Goal: Information Seeking & Learning: Learn about a topic

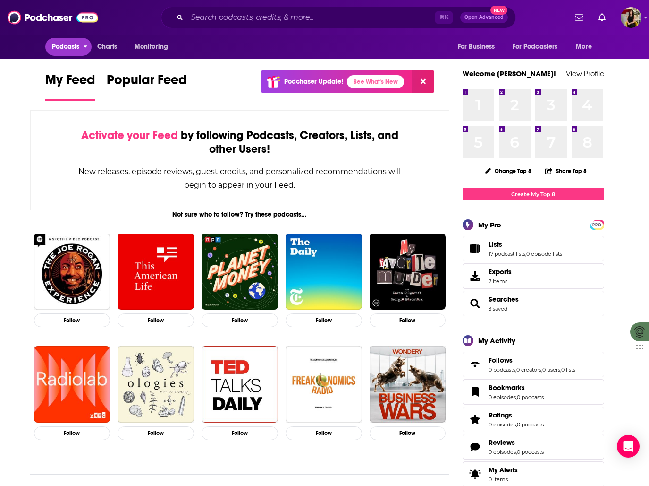
click at [73, 43] on span "Podcasts" at bounding box center [66, 46] width 28 height 13
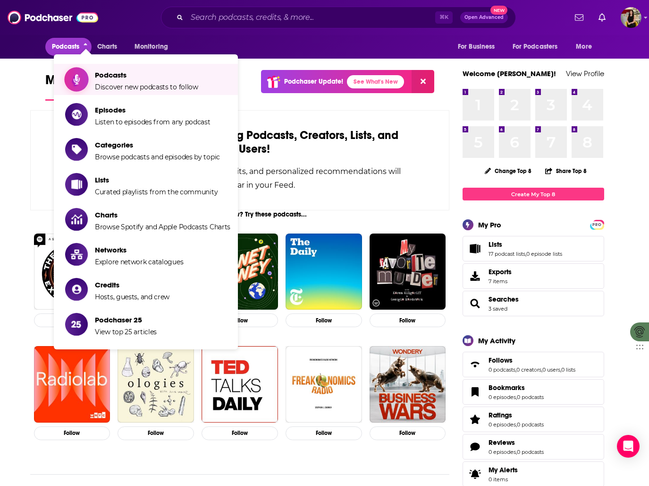
click at [109, 82] on span "Podcasts Discover new podcasts to follow" at bounding box center [146, 80] width 103 height 24
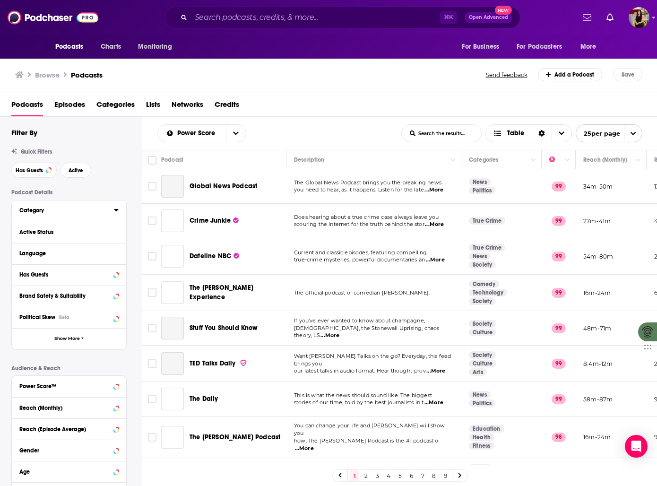
click at [75, 211] on div "Category" at bounding box center [63, 210] width 88 height 7
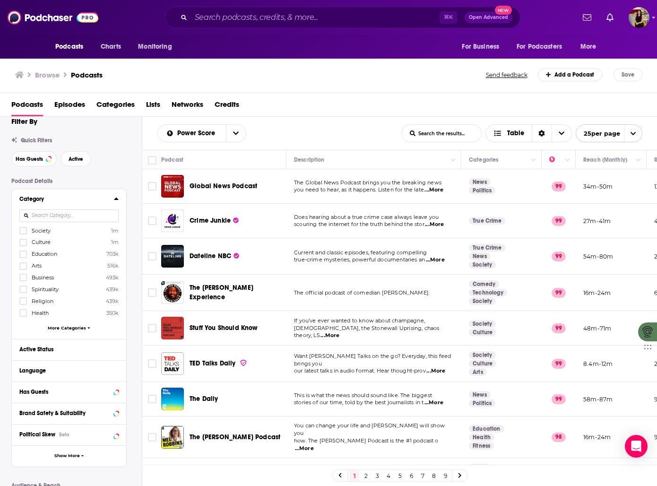
scroll to position [14, 0]
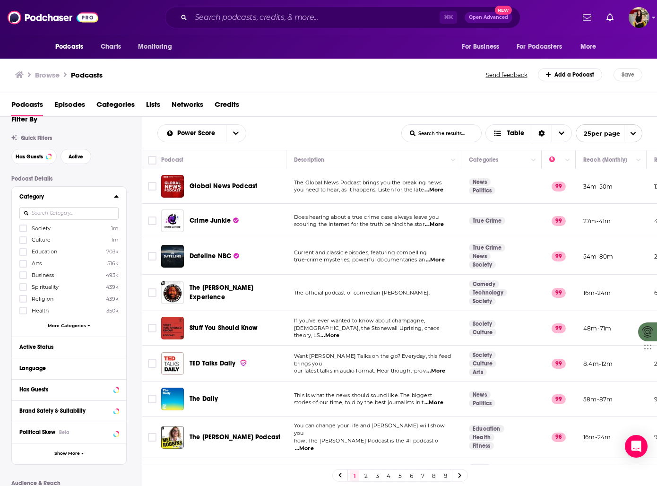
click at [117, 197] on icon at bounding box center [116, 196] width 4 height 2
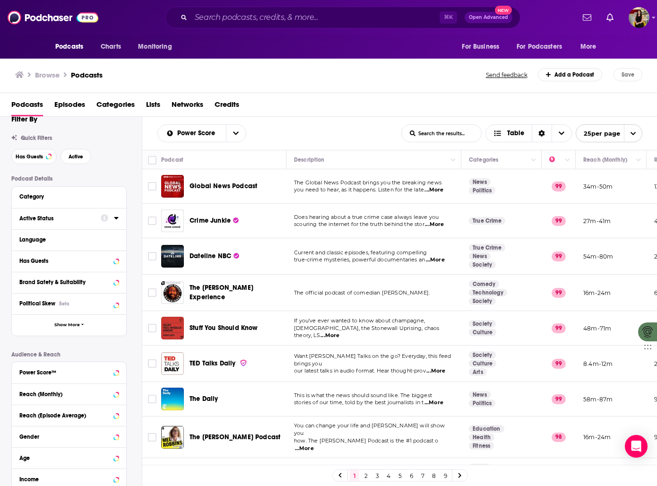
click at [88, 223] on button "Active Status" at bounding box center [59, 218] width 81 height 12
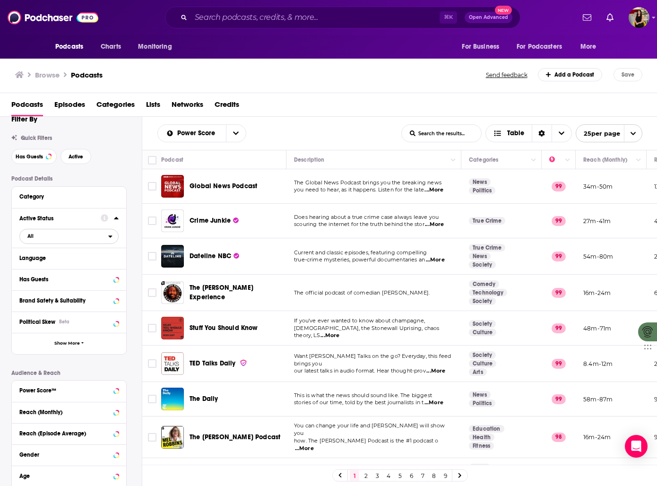
click at [53, 239] on span "All" at bounding box center [64, 236] width 88 height 12
click at [49, 267] on span "Active" at bounding box center [48, 266] width 48 height 5
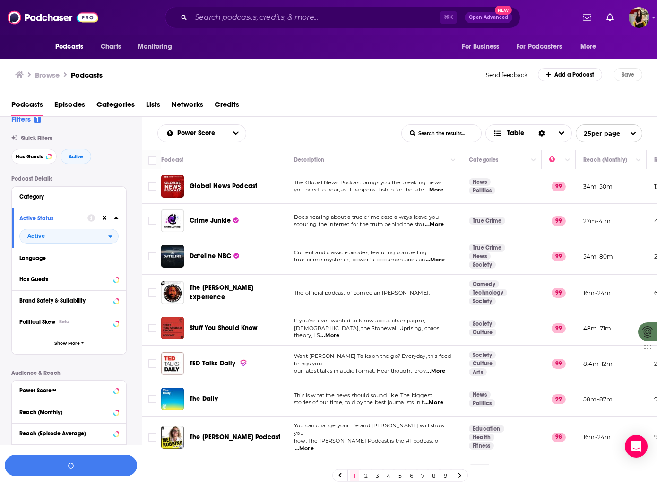
click at [115, 219] on icon at bounding box center [116, 218] width 4 height 2
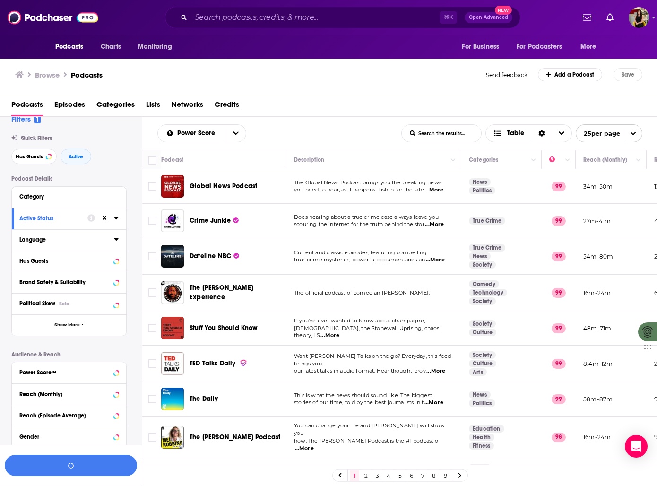
click at [95, 235] on button "Language" at bounding box center [66, 239] width 94 height 12
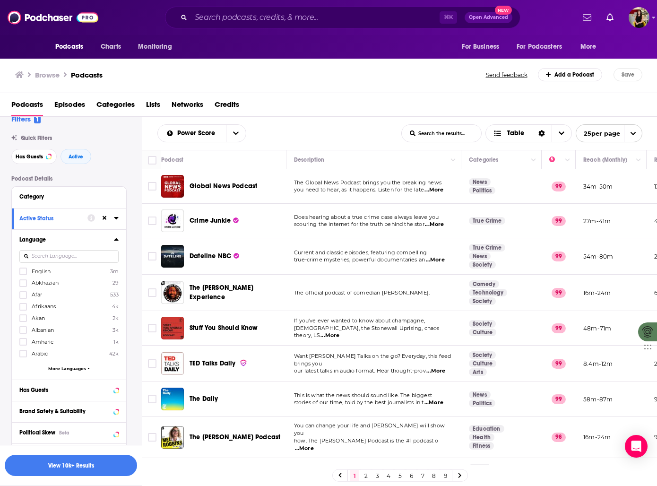
click at [42, 273] on span "English" at bounding box center [41, 271] width 19 height 7
click at [23, 274] on input "multiSelectOption-en-0" at bounding box center [23, 274] width 0 height 0
click at [117, 238] on icon at bounding box center [116, 239] width 5 height 8
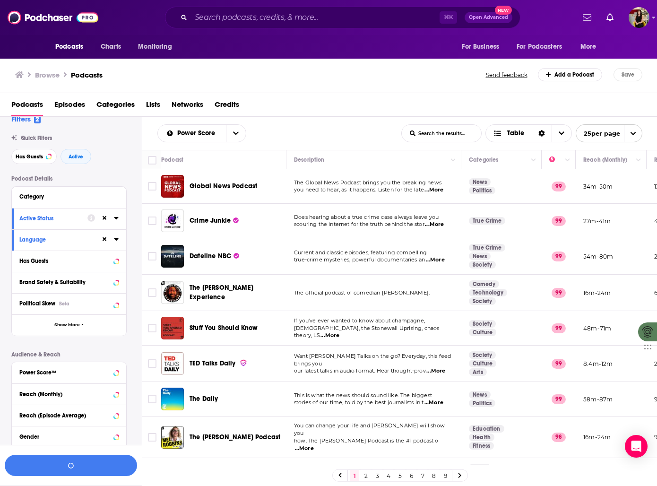
click at [117, 238] on icon at bounding box center [116, 239] width 5 height 8
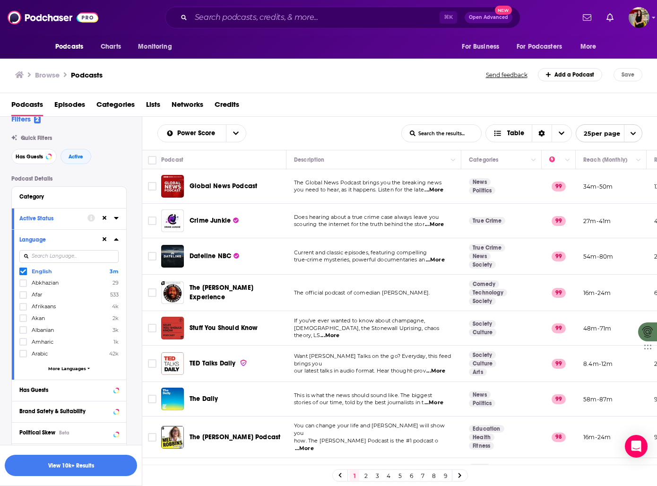
click at [117, 238] on icon at bounding box center [116, 239] width 5 height 8
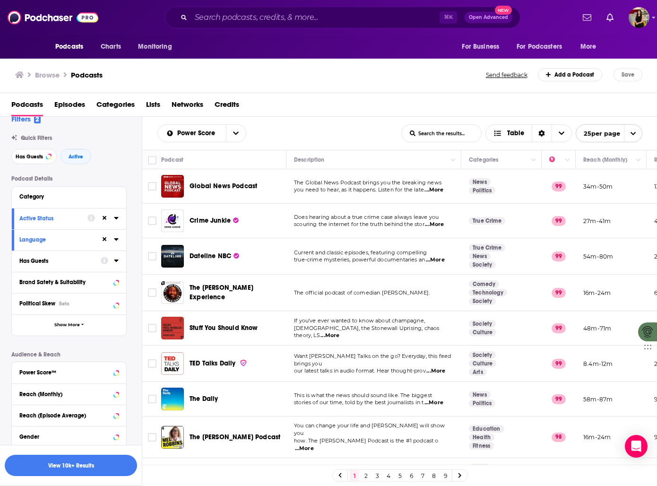
click at [92, 264] on div "Has Guests" at bounding box center [56, 260] width 75 height 7
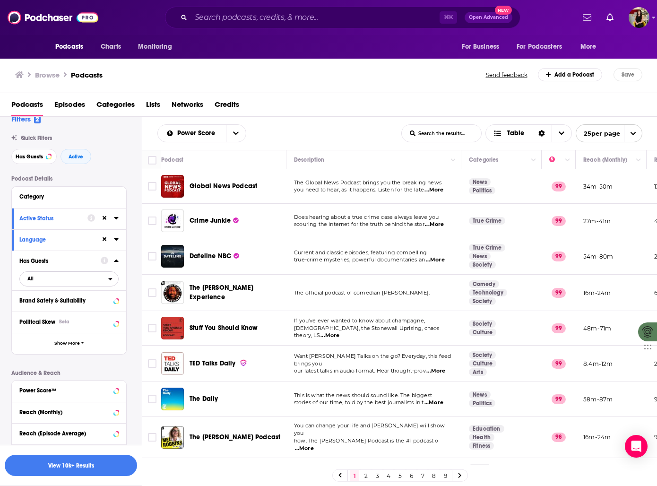
click at [57, 282] on span "All" at bounding box center [64, 278] width 88 height 12
click at [53, 308] on span "Has guests" at bounding box center [50, 309] width 53 height 5
click at [116, 262] on icon at bounding box center [116, 260] width 4 height 2
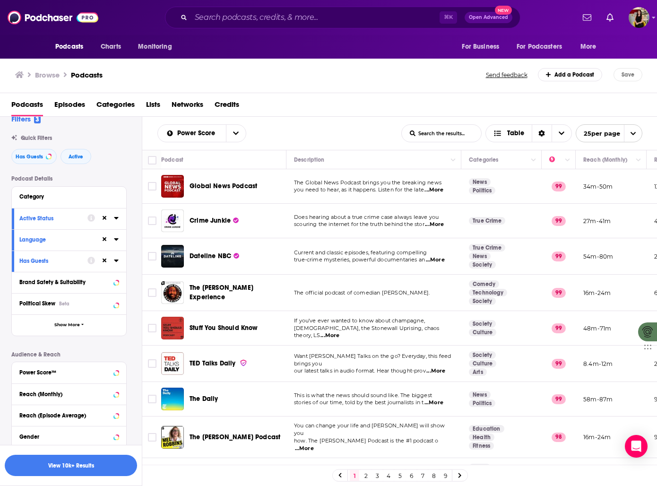
click at [59, 287] on button "Brand Safety & Suitability" at bounding box center [68, 282] width 99 height 12
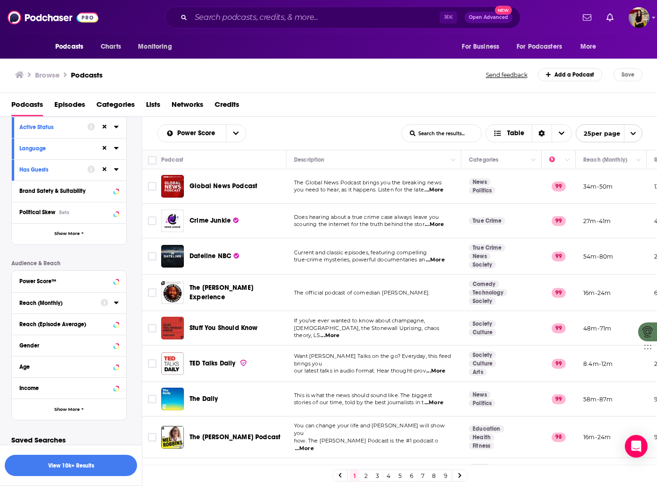
scroll to position [106, 0]
click at [71, 351] on div "Gender" at bounding box center [69, 343] width 114 height 21
click at [70, 345] on div "Gender" at bounding box center [56, 344] width 75 height 7
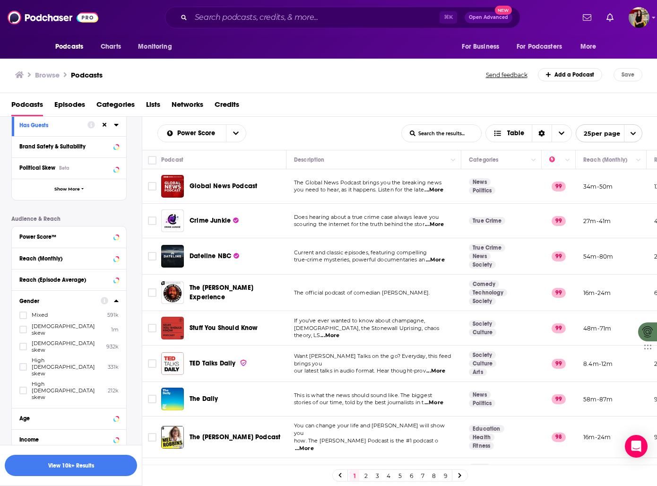
scroll to position [150, 0]
click at [41, 339] on span "[DEMOGRAPHIC_DATA] skew" at bounding box center [67, 345] width 70 height 13
click at [23, 349] on input "multiSelectOption-moderatefemale-2" at bounding box center [23, 349] width 0 height 0
click at [23, 343] on icon at bounding box center [23, 346] width 6 height 6
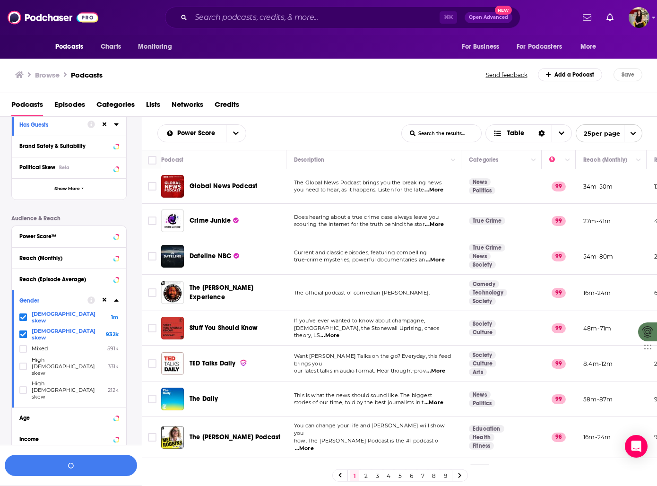
click at [24, 316] on icon at bounding box center [23, 317] width 6 height 6
click at [118, 300] on icon at bounding box center [116, 300] width 5 height 8
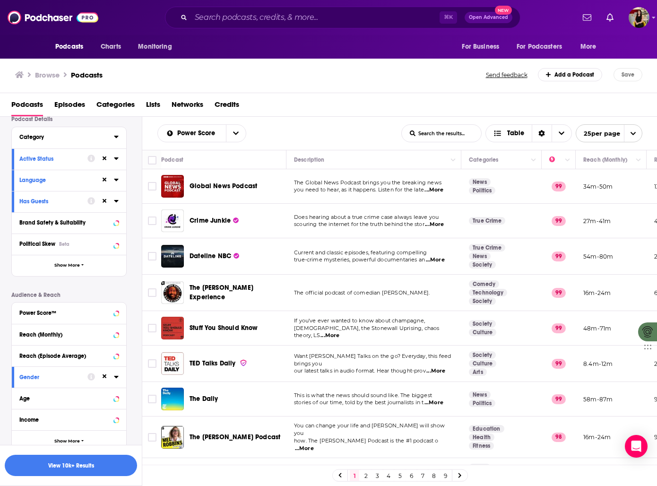
scroll to position [111, 0]
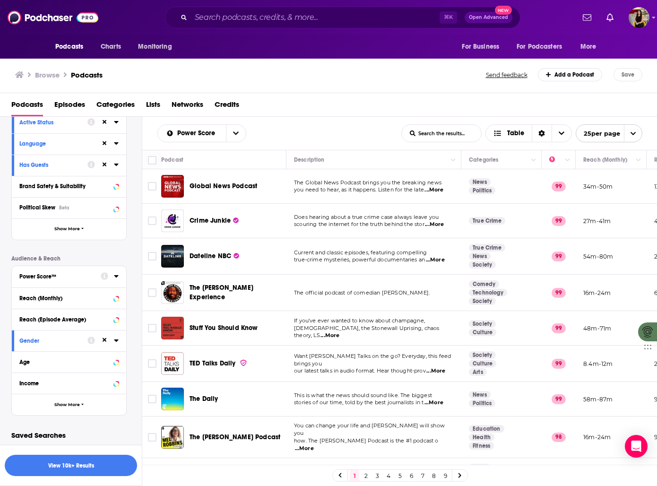
click at [63, 278] on div "Power Score™" at bounding box center [56, 276] width 75 height 7
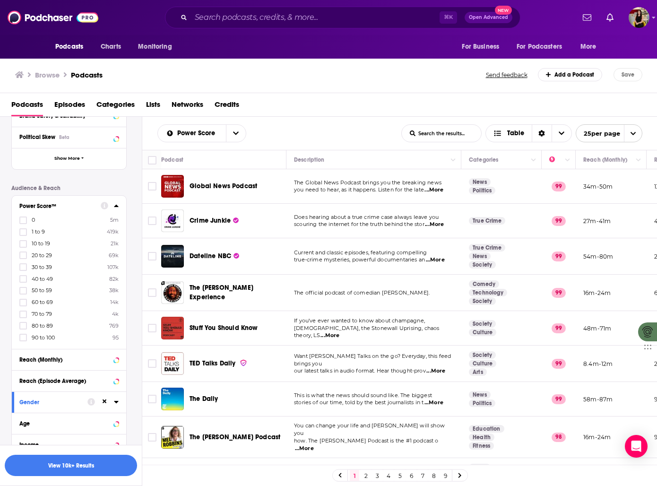
scroll to position [180, 0]
click at [23, 265] on icon at bounding box center [23, 267] width 6 height 6
click at [21, 219] on icon at bounding box center [23, 220] width 6 height 6
click at [23, 243] on icon at bounding box center [23, 243] width 6 height 6
click at [119, 205] on div "Power Score™ 10 to 19 21k 0 5m 1 to 9 419k 20 to 29 69k 30 to 39 107k 40 to 49 …" at bounding box center [69, 271] width 114 height 153
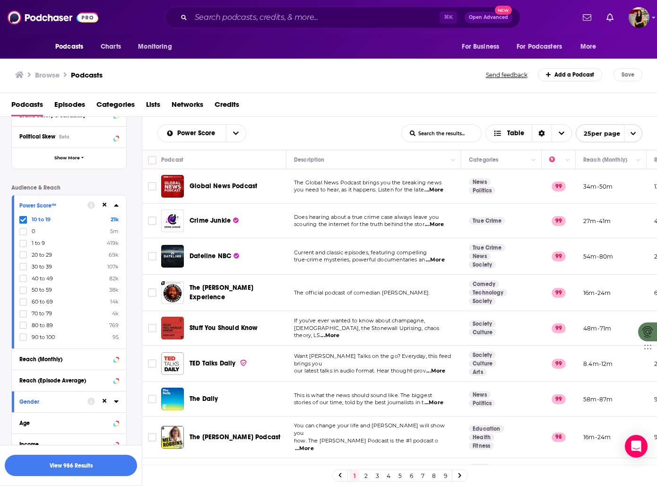
click at [115, 205] on icon at bounding box center [116, 205] width 5 height 8
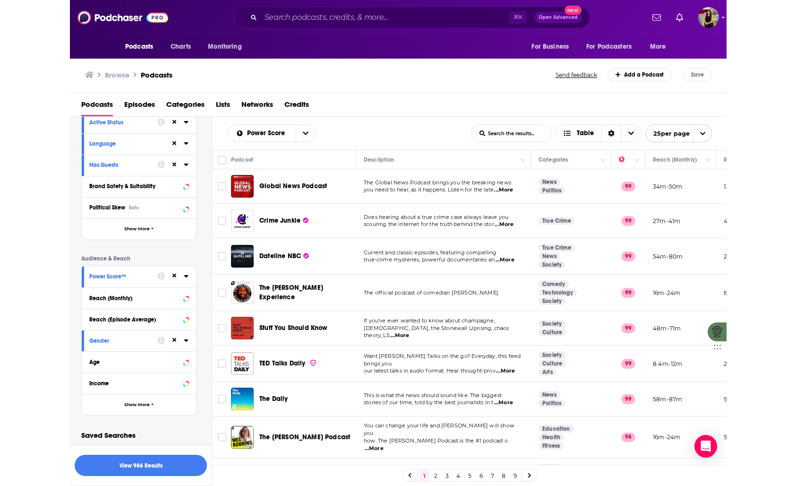
scroll to position [87, 0]
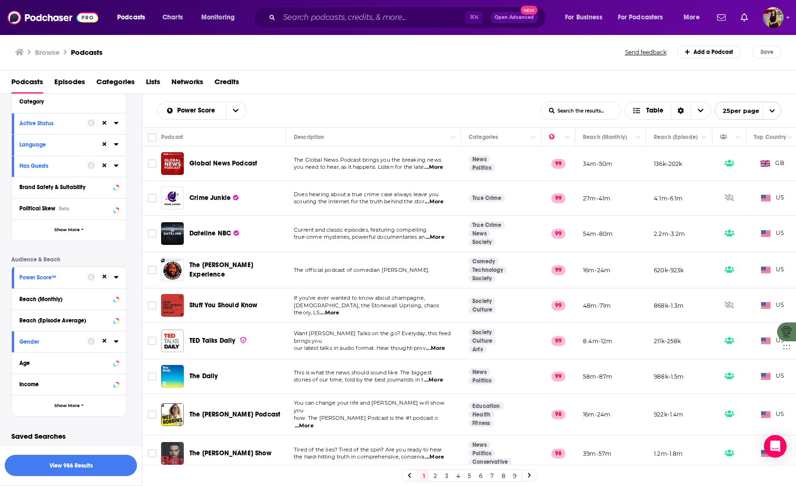
click at [90, 276] on icon at bounding box center [91, 277] width 8 height 8
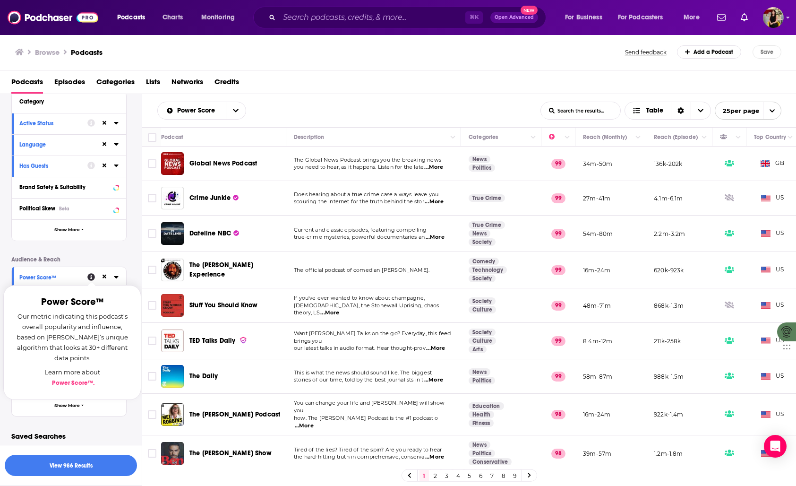
click at [118, 276] on icon at bounding box center [116, 277] width 4 height 2
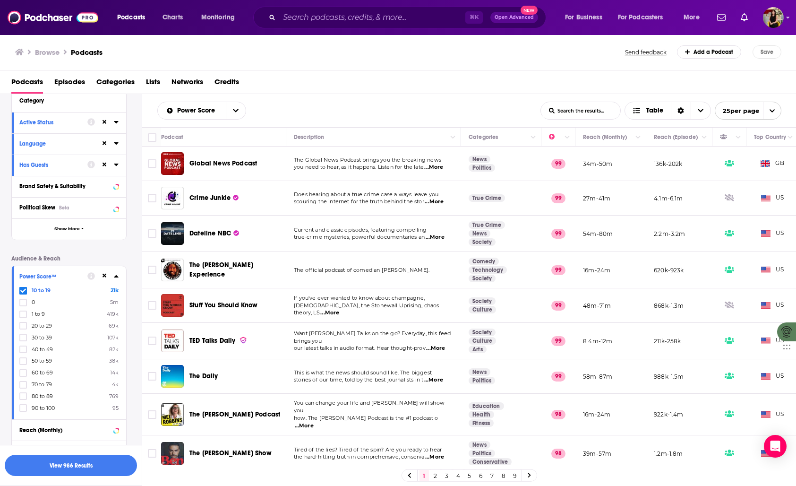
click at [27, 291] on div at bounding box center [23, 290] width 9 height 8
click at [23, 292] on input "multiSelectOption-10-0" at bounding box center [23, 292] width 0 height 0
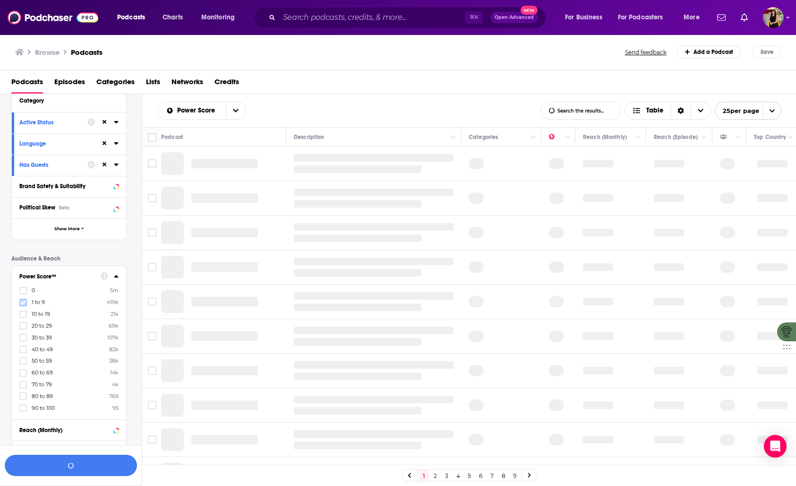
click at [23, 305] on icon at bounding box center [23, 302] width 6 height 6
click at [117, 274] on icon at bounding box center [116, 276] width 5 height 8
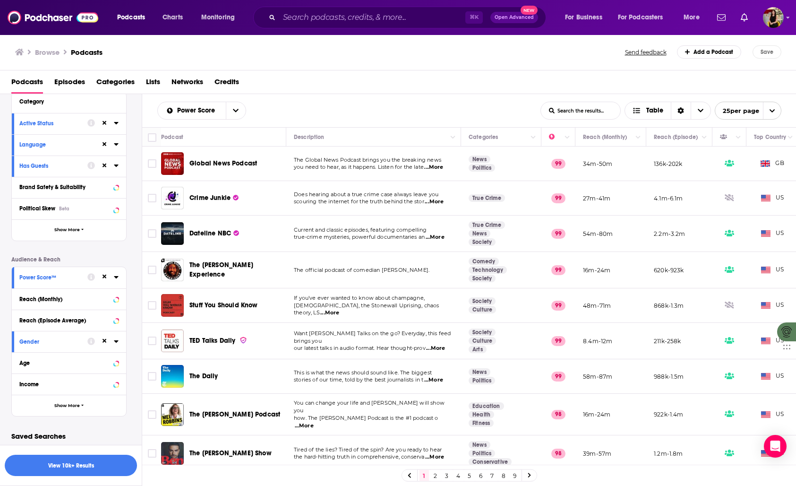
click at [59, 278] on div "Power Score™" at bounding box center [50, 277] width 62 height 7
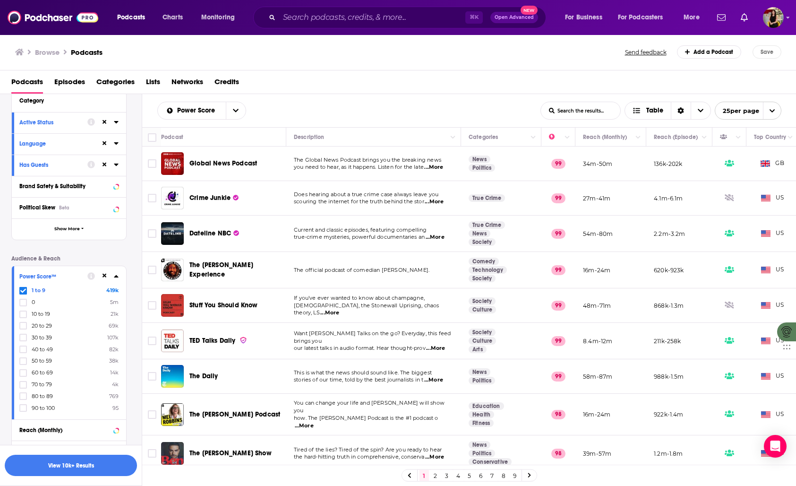
click at [37, 290] on span "1 to 9" at bounding box center [39, 290] width 14 height 7
click at [23, 292] on input "multiSelectOption-0-0" at bounding box center [23, 292] width 0 height 0
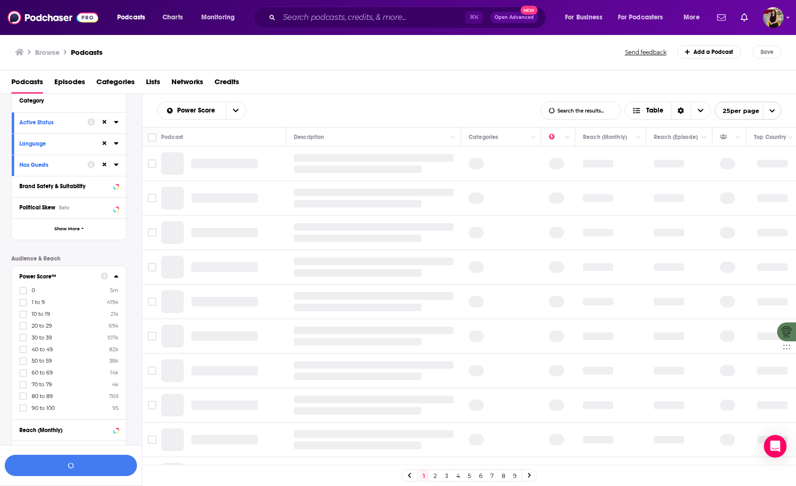
click at [117, 277] on icon at bounding box center [116, 276] width 4 height 2
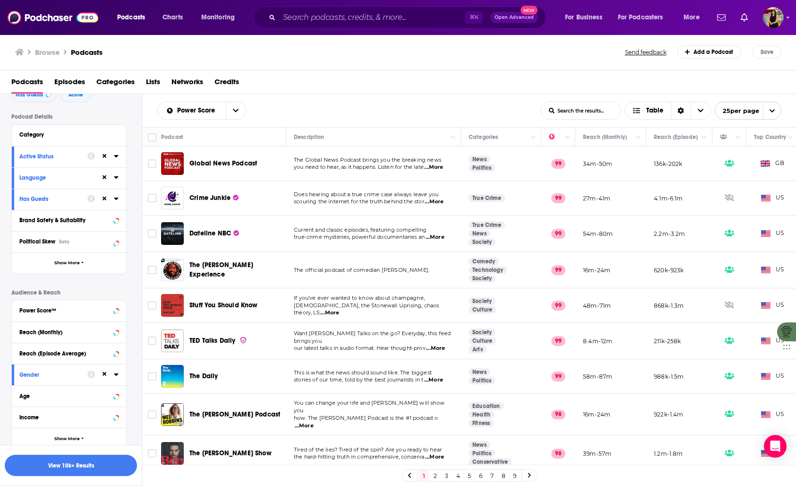
scroll to position [0, 0]
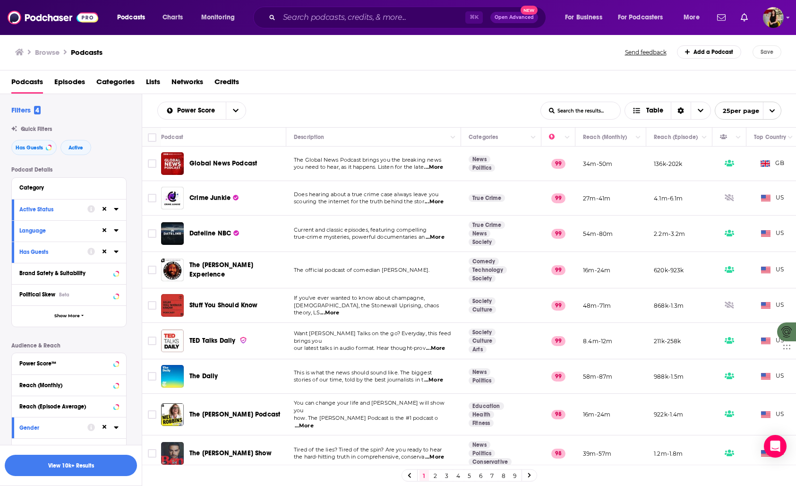
click at [49, 188] on div "Category" at bounding box center [65, 187] width 93 height 7
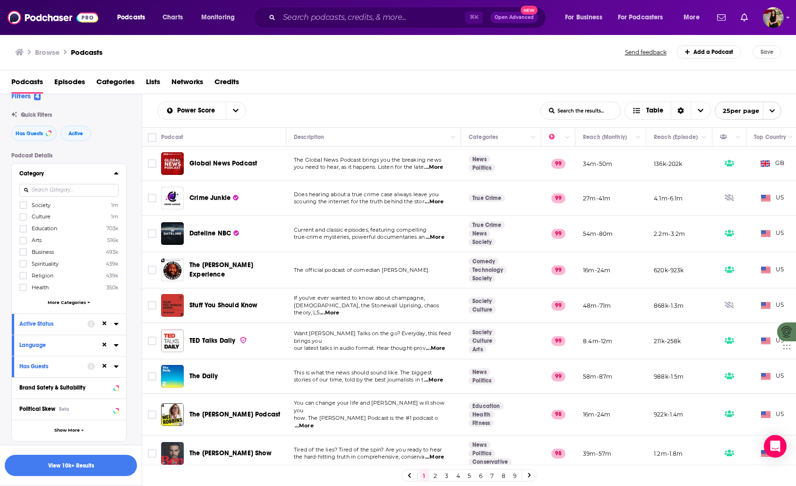
scroll to position [26, 0]
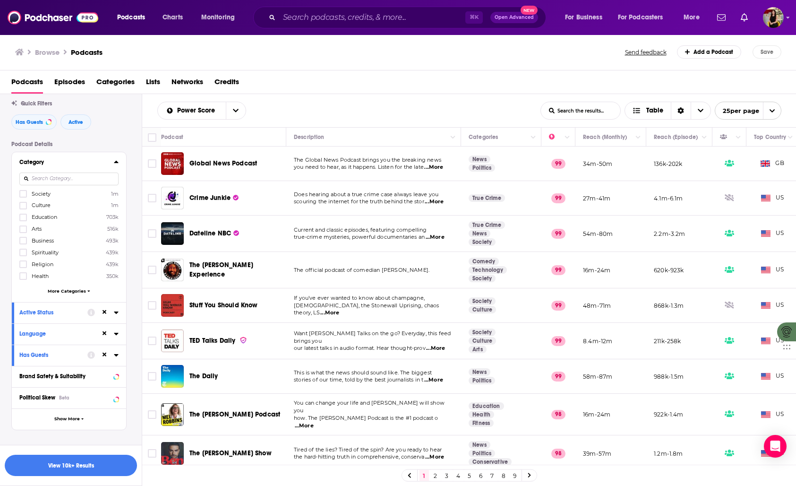
click at [57, 289] on span "More Categories" at bounding box center [67, 290] width 38 height 5
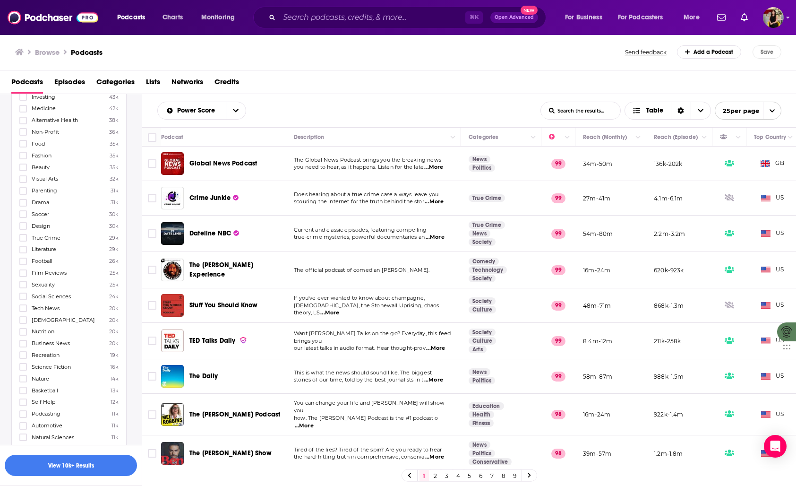
scroll to position [613, 0]
click at [23, 367] on icon at bounding box center [23, 370] width 6 height 6
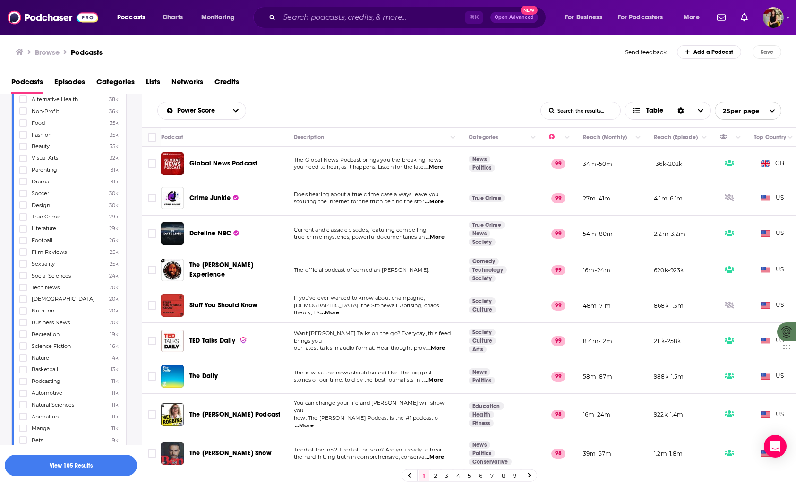
click at [472, 72] on div "Podcasts Episodes Categories Lists Networks Credits" at bounding box center [398, 82] width 796 height 24
click at [387, 97] on div "Power Score List Search Input Search the results... Table List Search Input Sea…" at bounding box center [469, 110] width 654 height 33
click at [95, 469] on button "View 105 Results" at bounding box center [71, 464] width 132 height 21
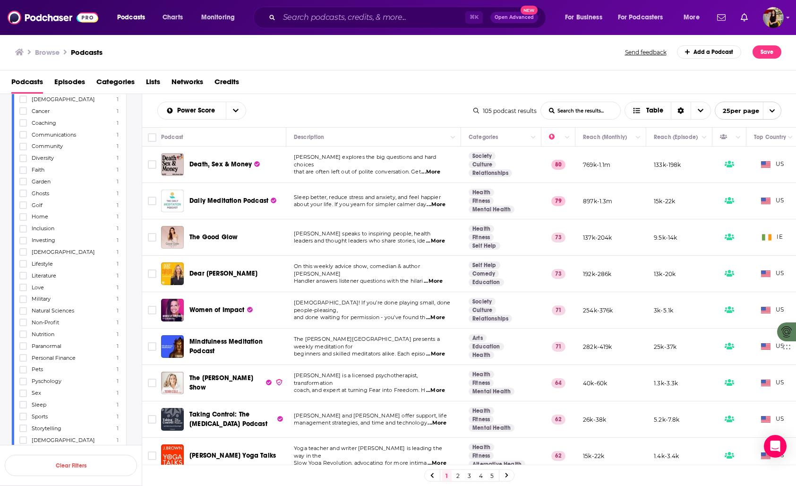
click at [435, 170] on span "...More" at bounding box center [430, 172] width 19 height 8
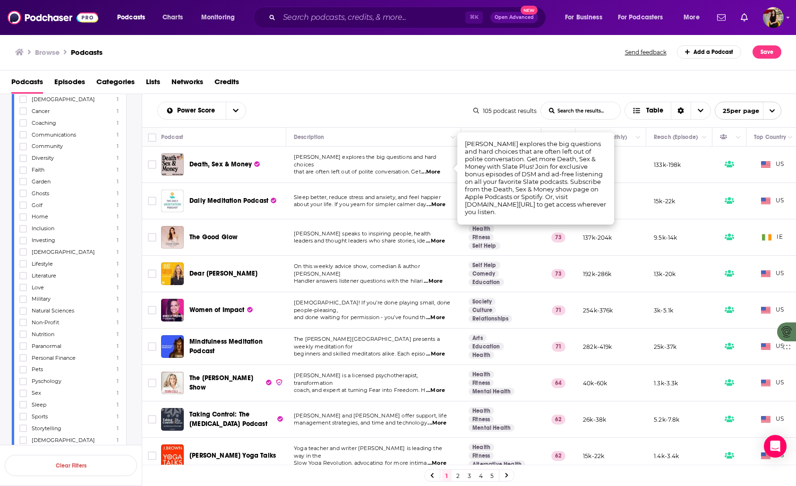
click at [409, 94] on div "Power Score List Search Input Search the results... Table 105 podcast results L…" at bounding box center [469, 110] width 654 height 33
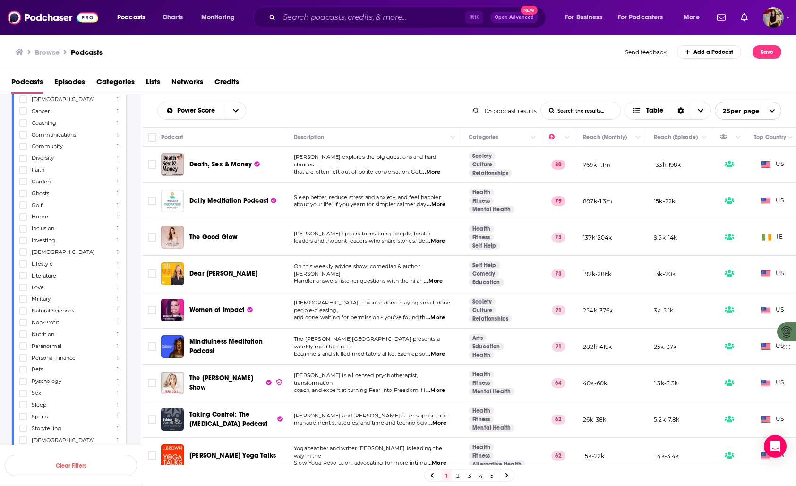
click at [412, 67] on div "Browse Podcasts Send feedback Add a Podcast Save" at bounding box center [398, 52] width 796 height 36
click at [570, 136] on button "Column Actions" at bounding box center [567, 137] width 11 height 11
click at [426, 99] on div at bounding box center [398, 243] width 796 height 486
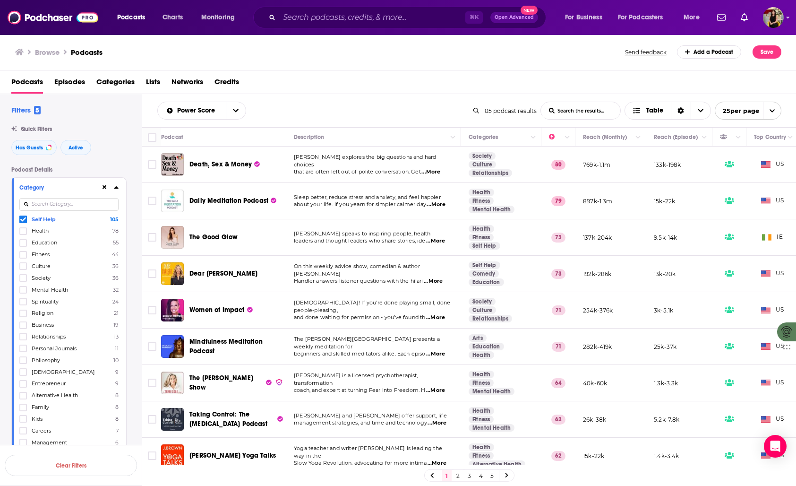
click at [117, 188] on icon at bounding box center [116, 187] width 4 height 2
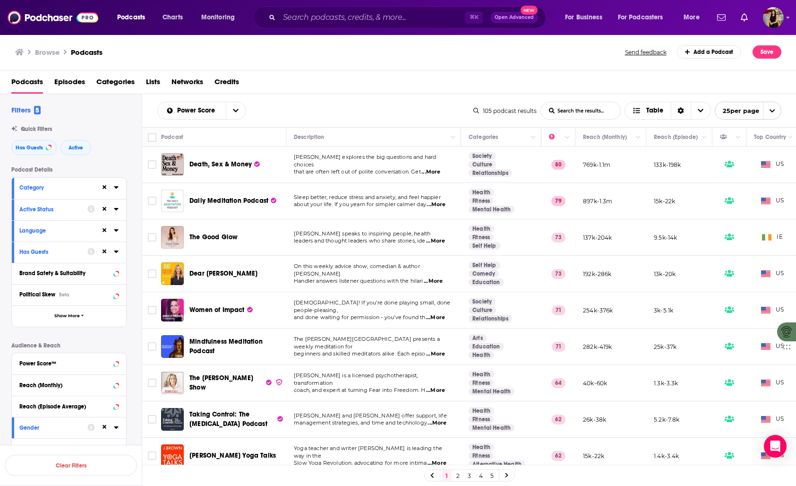
click at [395, 73] on div "Podcasts Episodes Categories Lists Networks Credits" at bounding box center [398, 82] width 796 height 24
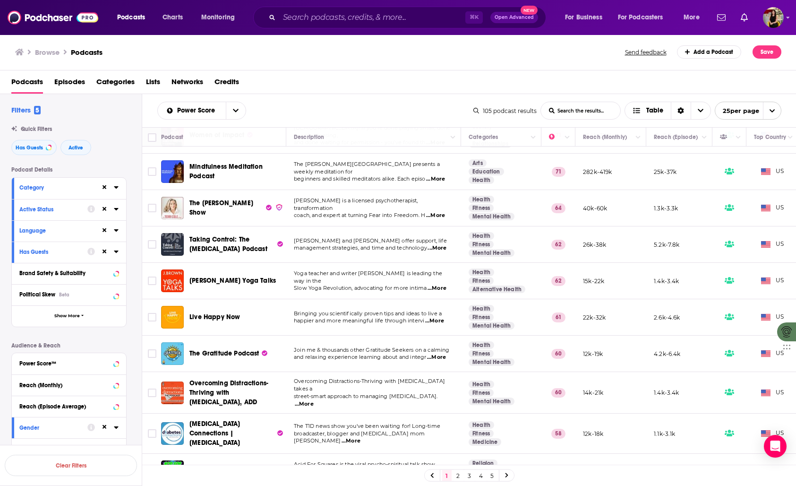
scroll to position [174, 0]
click at [442, 212] on span "...More" at bounding box center [435, 216] width 19 height 8
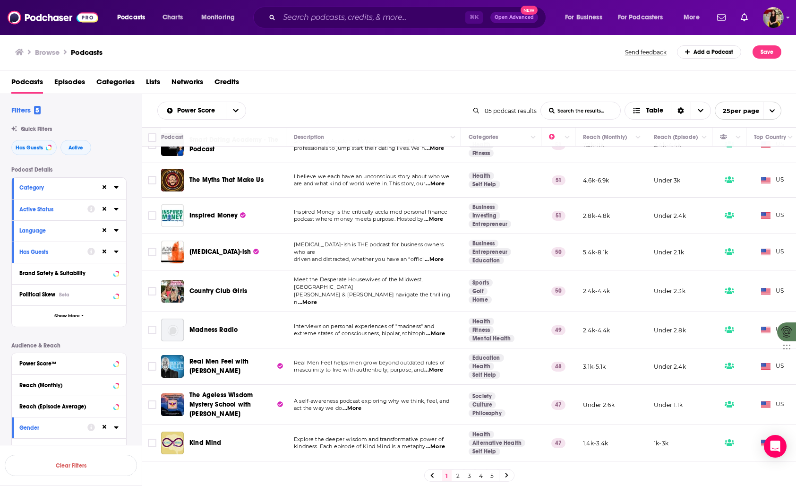
scroll to position [598, 0]
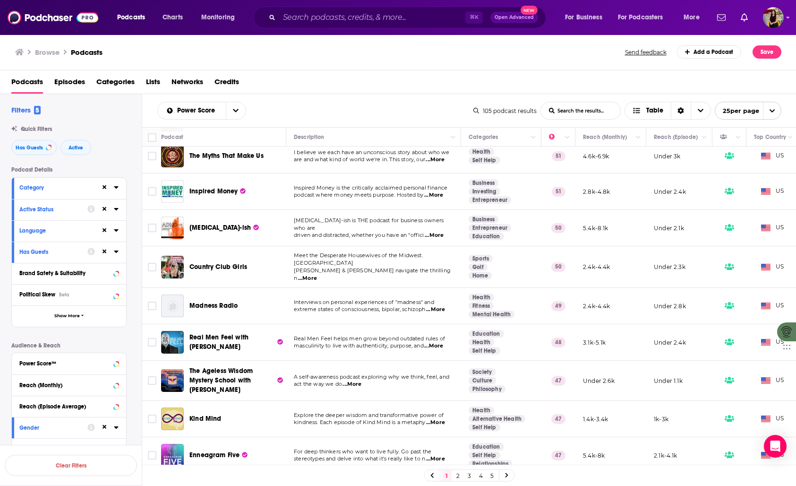
click at [441, 418] on span "...More" at bounding box center [435, 422] width 19 height 8
click at [457, 476] on link "2" at bounding box center [457, 474] width 9 height 11
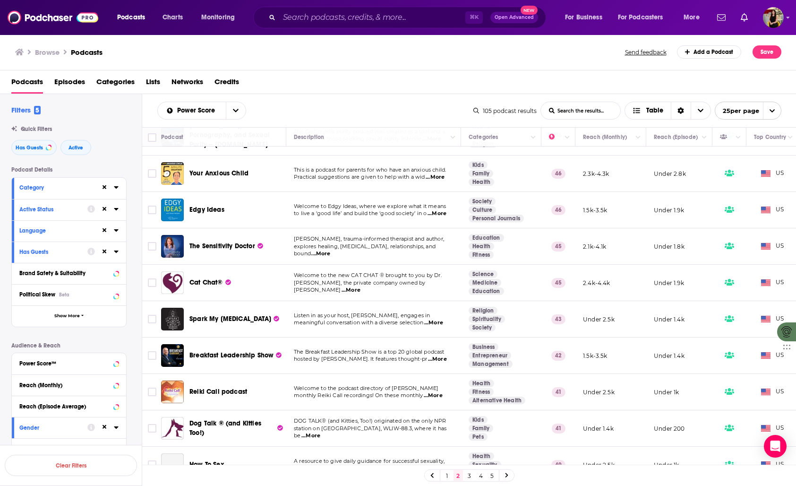
scroll to position [145, 0]
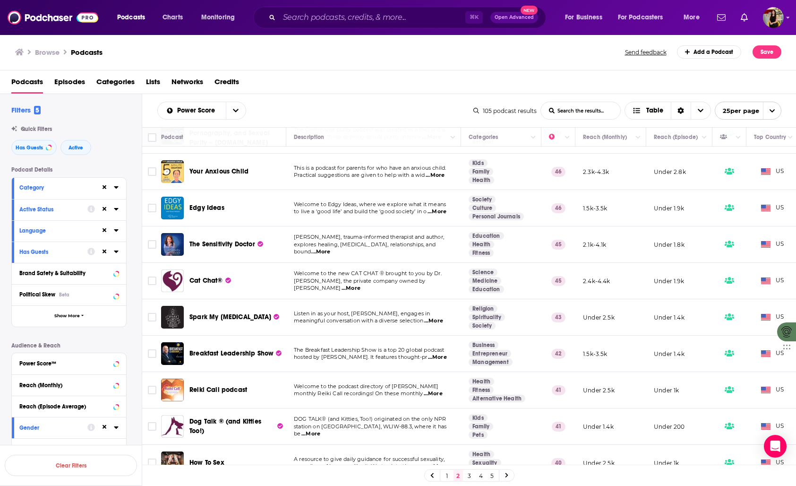
click at [435, 354] on span "...More" at bounding box center [437, 357] width 19 height 8
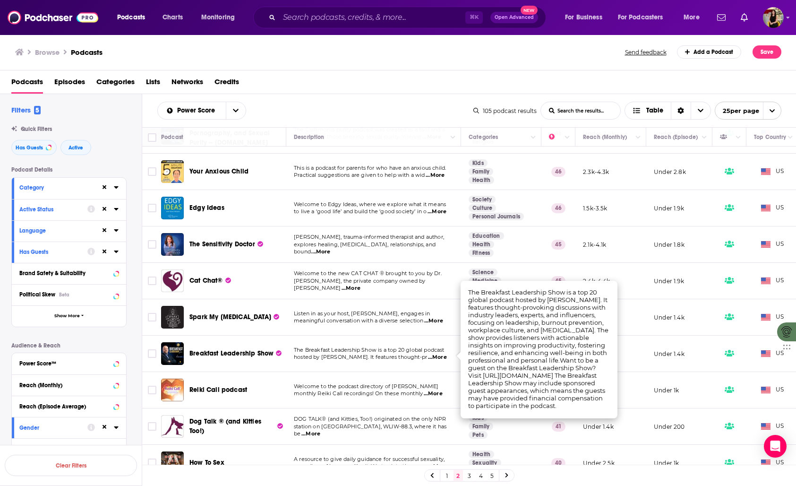
click at [364, 354] on span "hosted by Michael D. Levitt. It features thought-pr" at bounding box center [360, 356] width 133 height 7
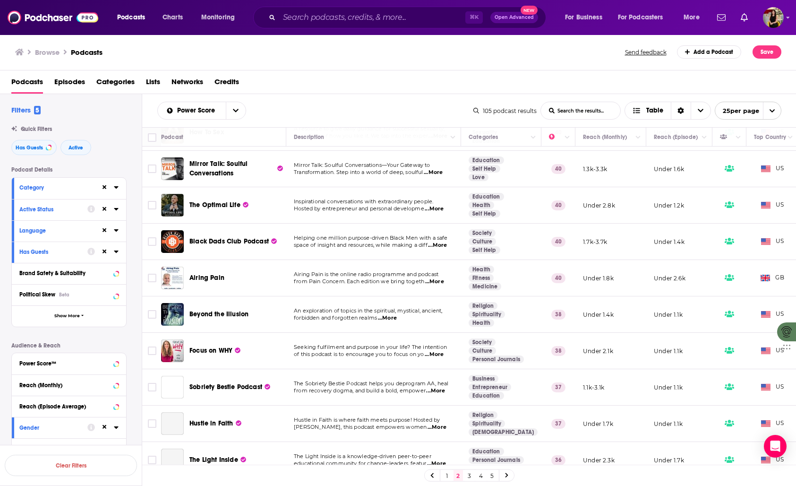
scroll to position [506, 0]
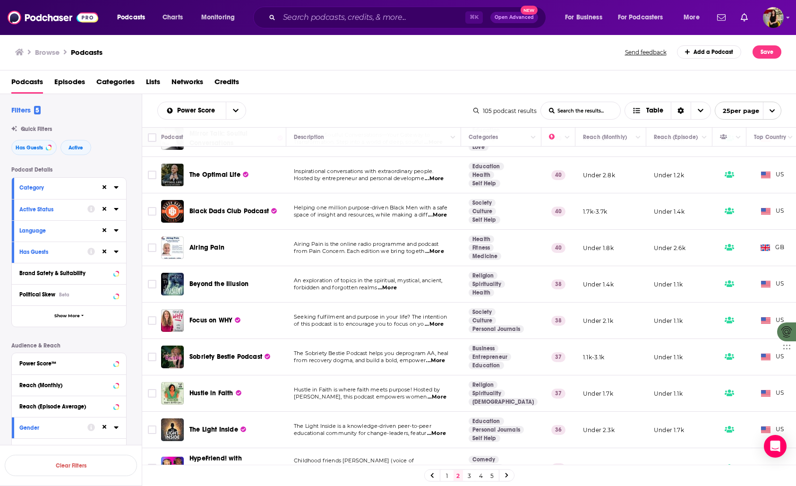
click at [439, 324] on span "...More" at bounding box center [434, 324] width 19 height 8
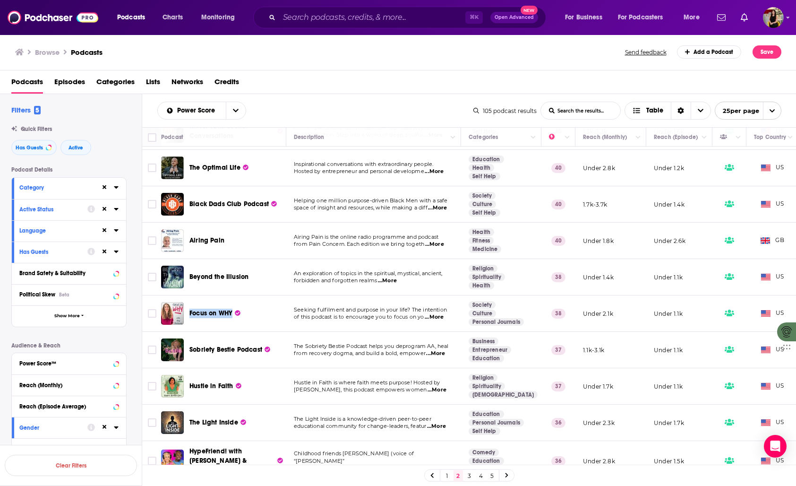
scroll to position [513, 0]
click at [437, 388] on span "...More" at bounding box center [436, 389] width 19 height 8
click at [352, 379] on span "Hustle in Faith is where faith meets purpose! Hosted by" at bounding box center [367, 381] width 146 height 7
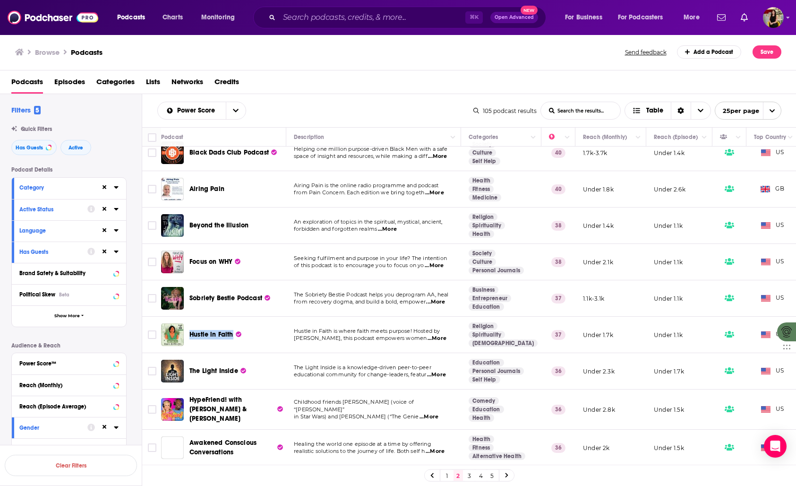
scroll to position [569, 0]
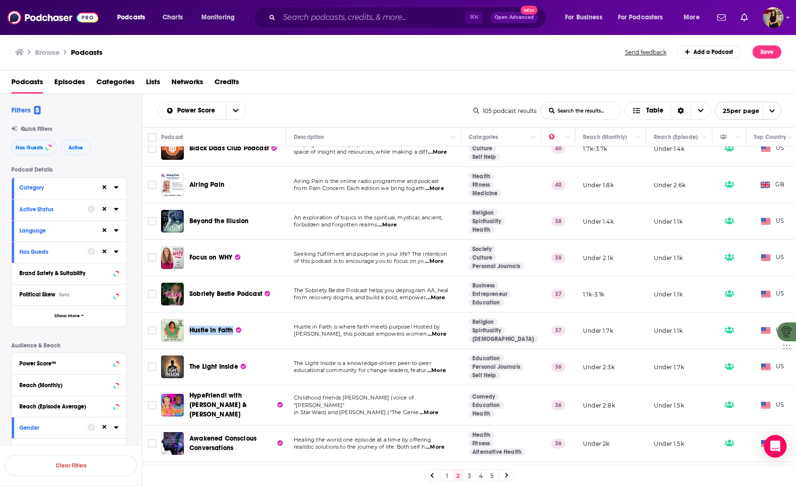
click at [384, 354] on td "The Light Inside is a knowledge-driven peer-to-peer educational community for c…" at bounding box center [373, 367] width 175 height 36
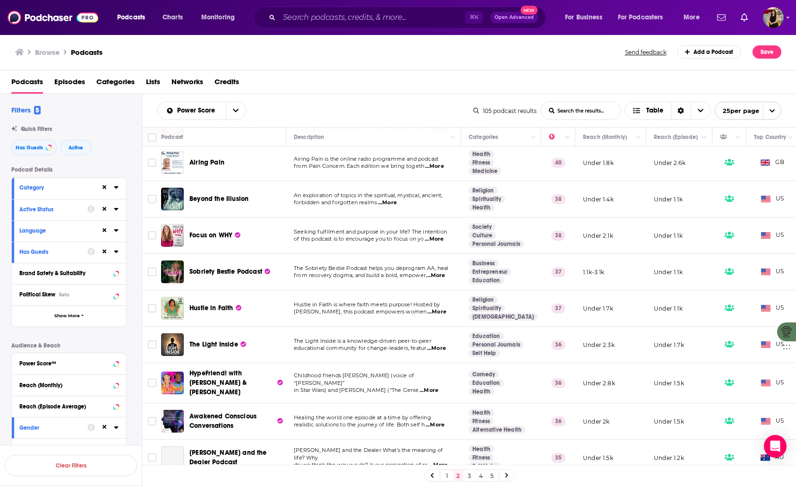
scroll to position [602, 0]
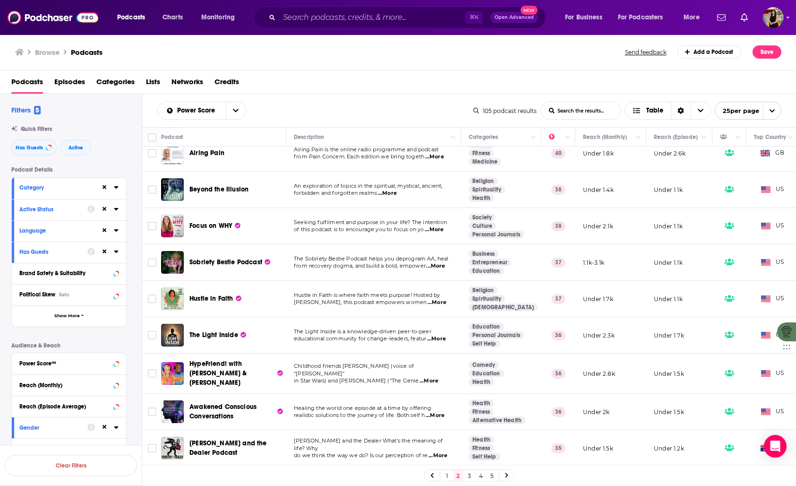
click at [438, 335] on span "...More" at bounding box center [436, 339] width 19 height 8
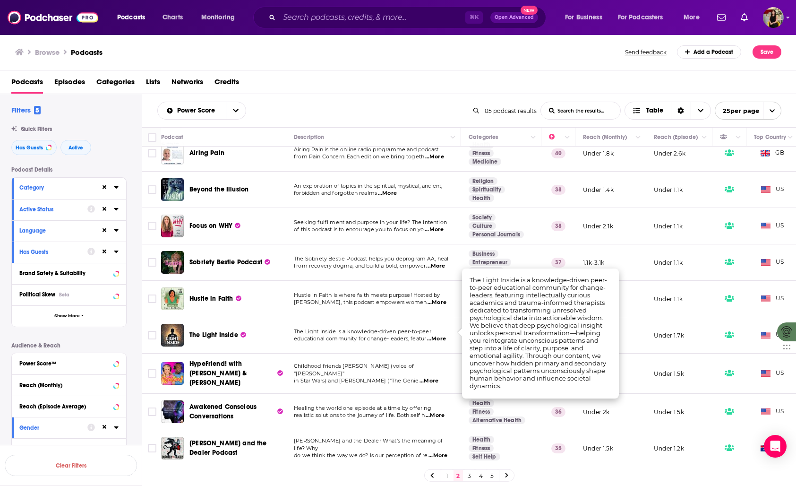
scroll to position [606, 0]
click at [468, 475] on link "3" at bounding box center [469, 474] width 9 height 11
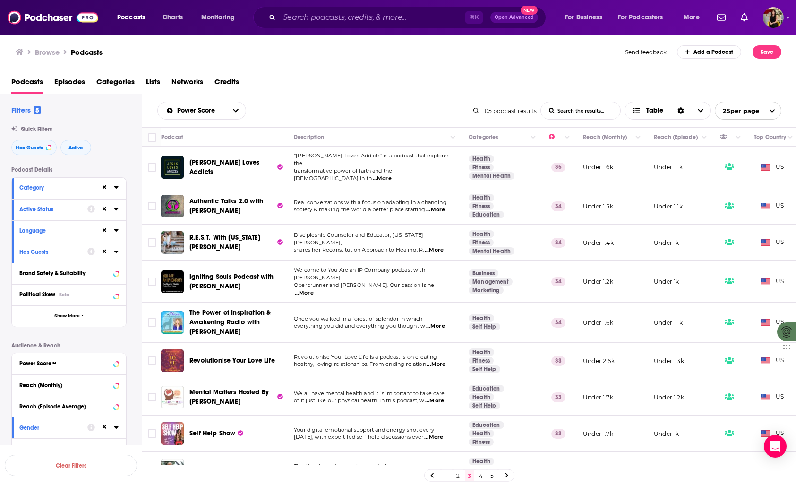
click at [443, 206] on span "...More" at bounding box center [435, 210] width 19 height 8
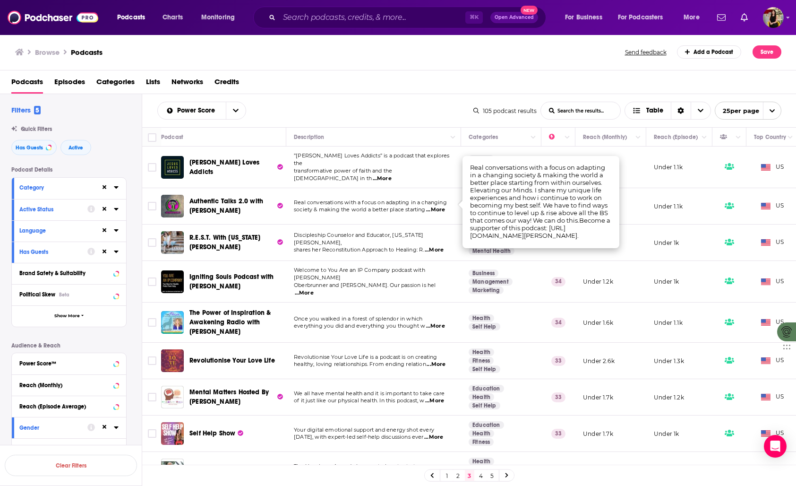
click at [435, 91] on div "Podcasts Episodes Categories Lists Networks Credits" at bounding box center [399, 83] width 777 height 19
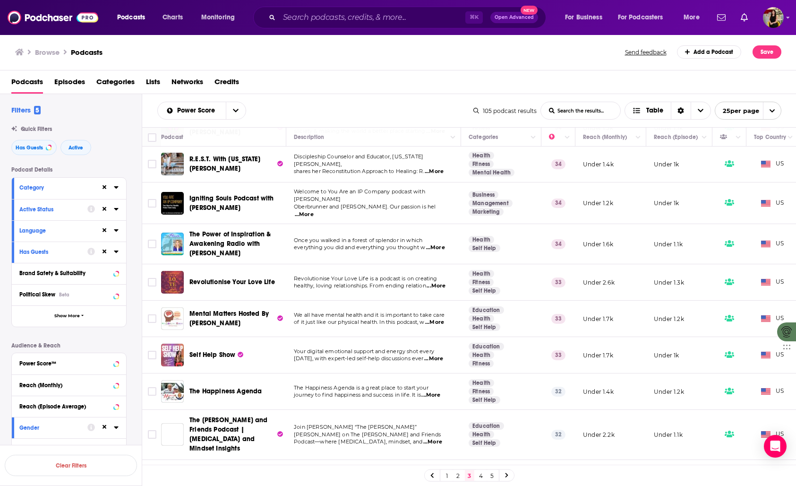
scroll to position [89, 0]
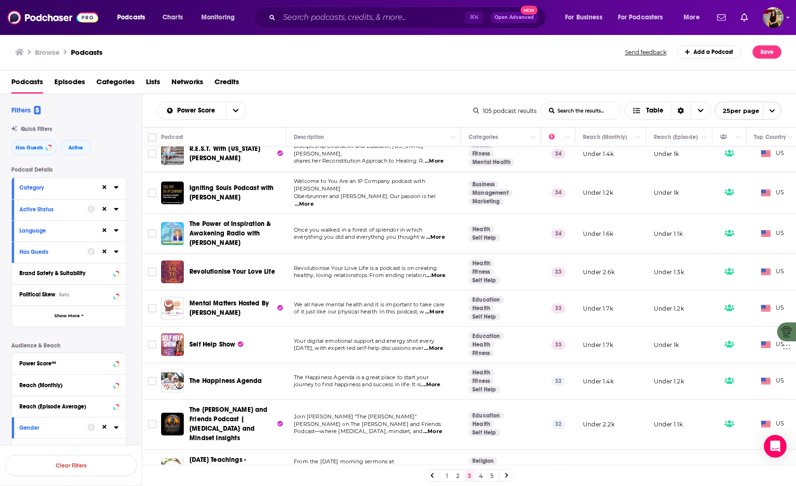
click at [441, 344] on span "...More" at bounding box center [433, 348] width 19 height 8
click at [379, 337] on span "Your digital emotional support and energy shot every" at bounding box center [364, 340] width 140 height 7
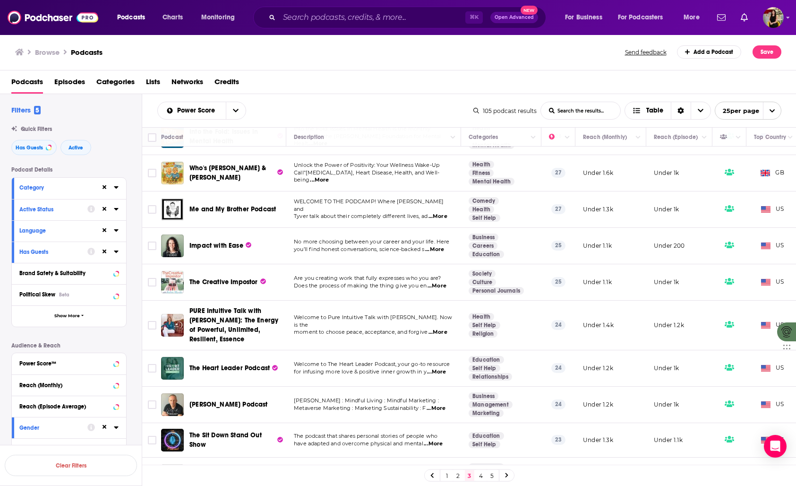
scroll to position [569, 0]
click at [439, 367] on span "...More" at bounding box center [436, 371] width 19 height 8
click at [104, 187] on icon at bounding box center [104, 187] width 4 height 6
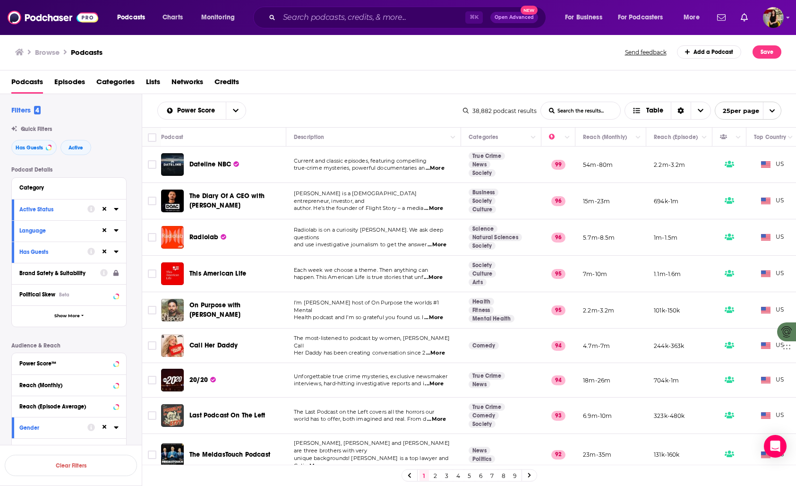
click at [59, 273] on div "Brand Safety & Suitability" at bounding box center [56, 273] width 75 height 7
click at [106, 347] on p "Audience & Reach" at bounding box center [68, 345] width 115 height 7
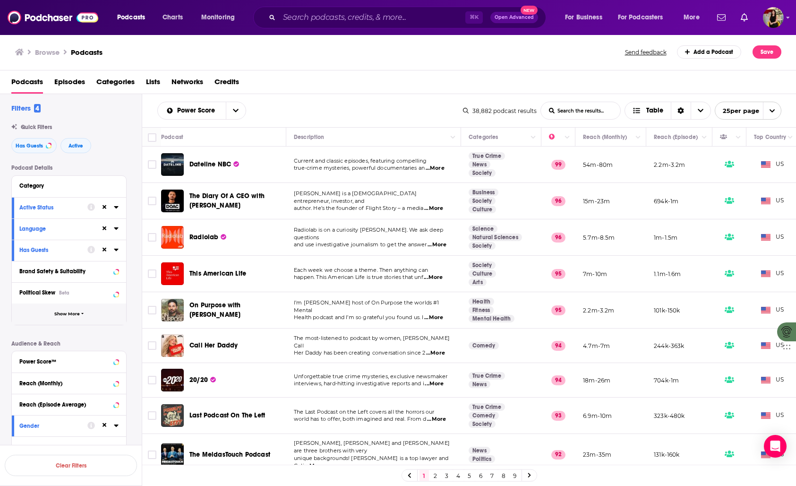
click at [85, 317] on button "Show More" at bounding box center [69, 313] width 114 height 21
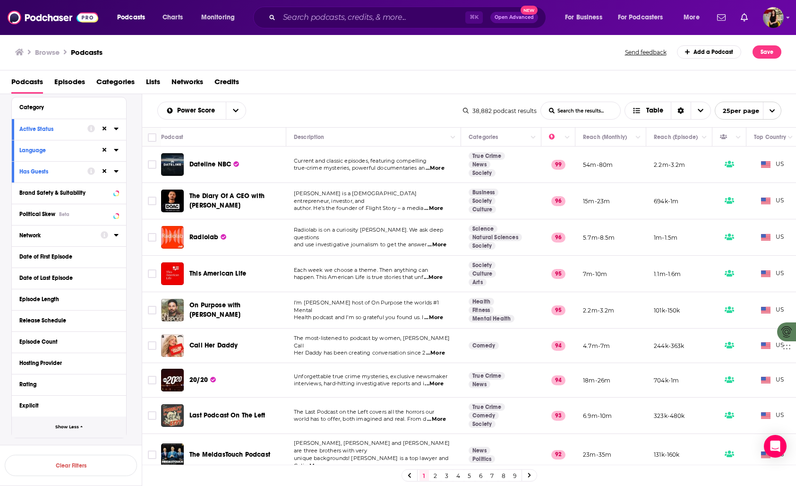
scroll to position [83, 0]
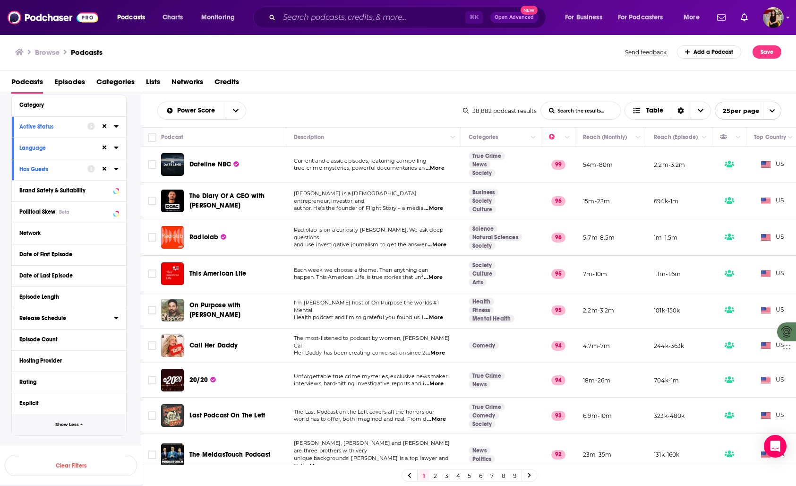
click at [85, 317] on div "Release Schedule" at bounding box center [63, 318] width 88 height 7
click at [69, 345] on span "Every 2 to 7 days" at bounding box center [53, 344] width 42 height 7
click at [23, 347] on input "multiSelectOption-every-2-to-7-days-1" at bounding box center [23, 347] width 0 height 0
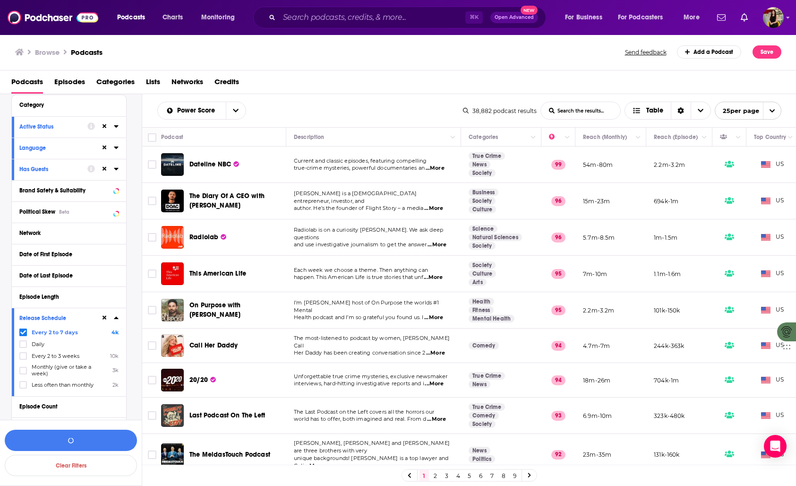
click at [117, 319] on icon at bounding box center [116, 317] width 4 height 2
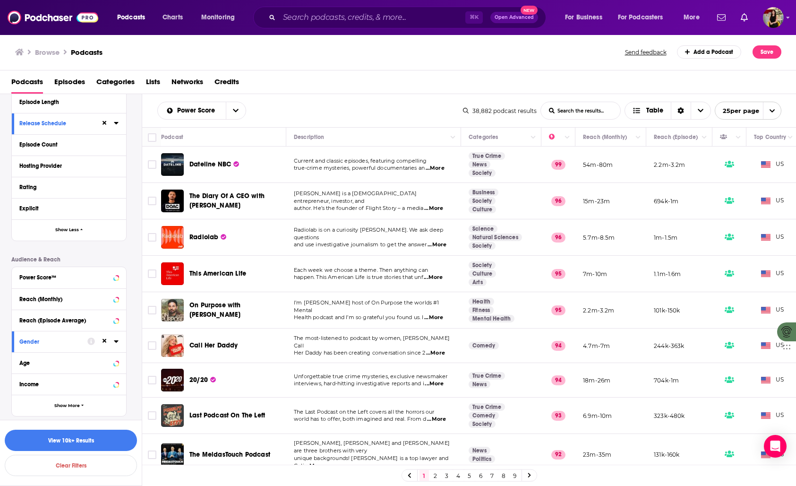
scroll to position [278, 0]
click at [98, 435] on button "View 10k+ Results" at bounding box center [71, 439] width 132 height 21
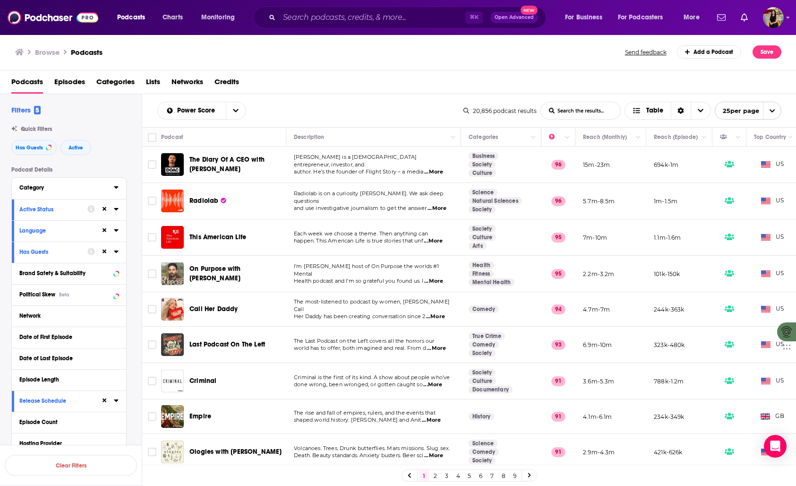
click at [59, 188] on div "Category" at bounding box center [63, 187] width 88 height 7
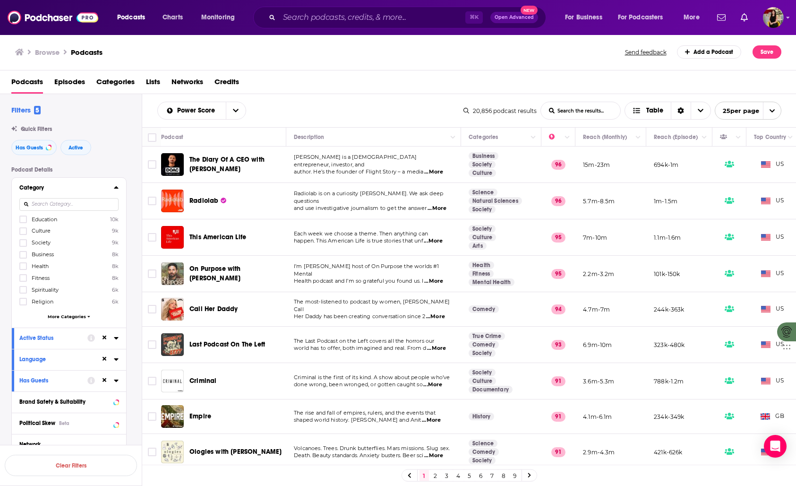
click at [70, 314] on span "More Categories" at bounding box center [67, 316] width 38 height 5
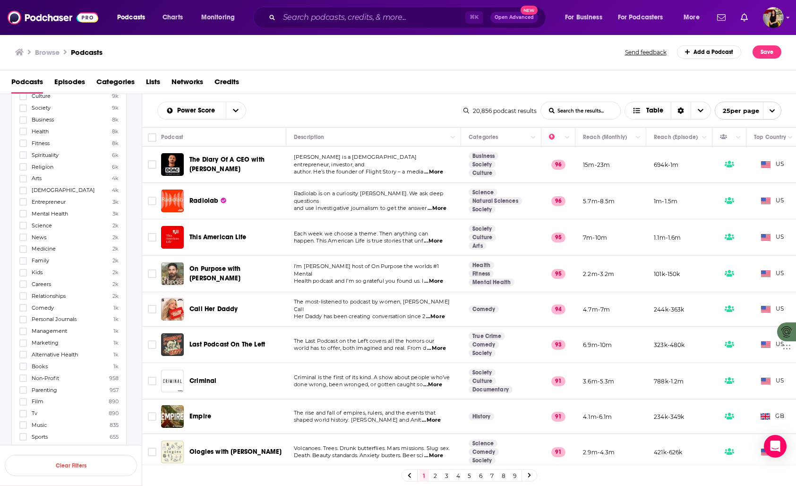
scroll to position [136, 0]
click at [24, 280] on icon at bounding box center [23, 283] width 6 height 6
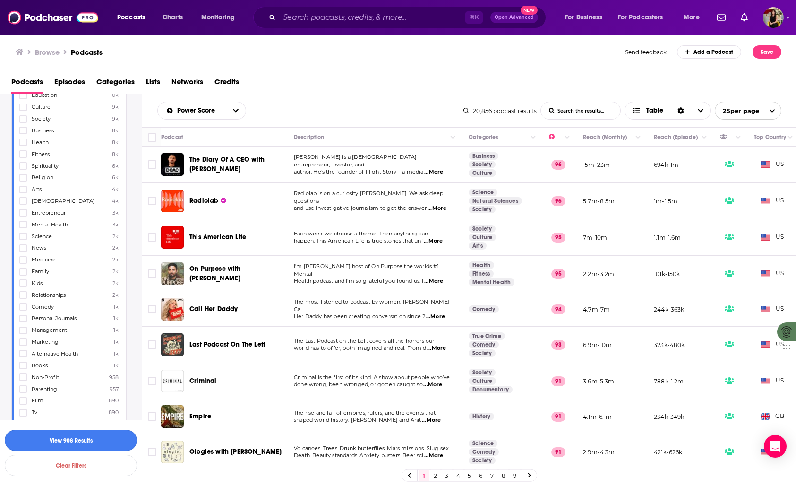
click at [110, 436] on button "View 908 Results" at bounding box center [71, 439] width 132 height 21
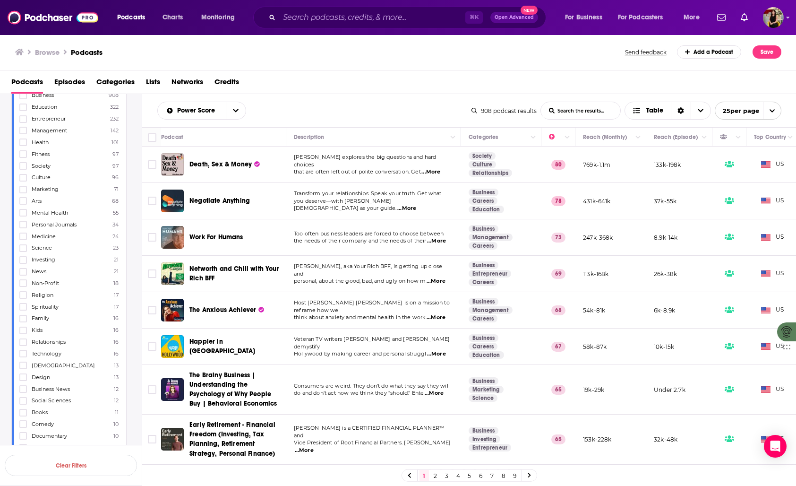
click at [416, 205] on span "...More" at bounding box center [406, 209] width 19 height 8
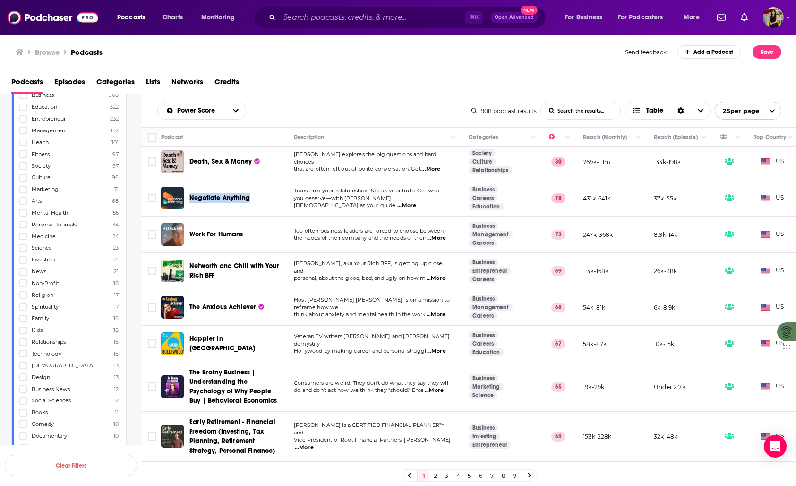
scroll to position [4, 0]
click at [438, 346] on span "...More" at bounding box center [436, 350] width 19 height 8
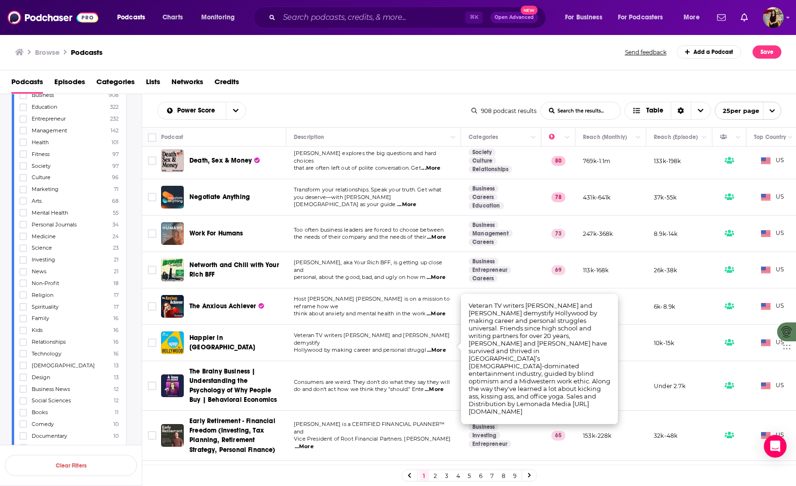
click at [438, 346] on span "...More" at bounding box center [436, 350] width 19 height 8
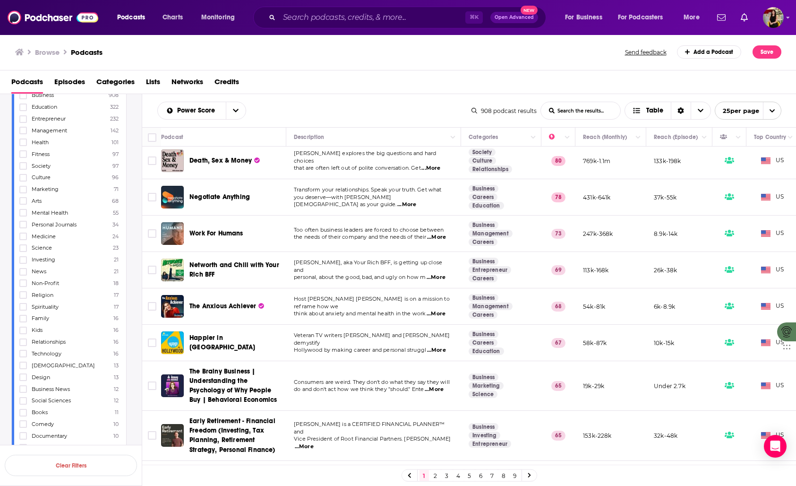
click at [442, 310] on span "...More" at bounding box center [436, 314] width 19 height 8
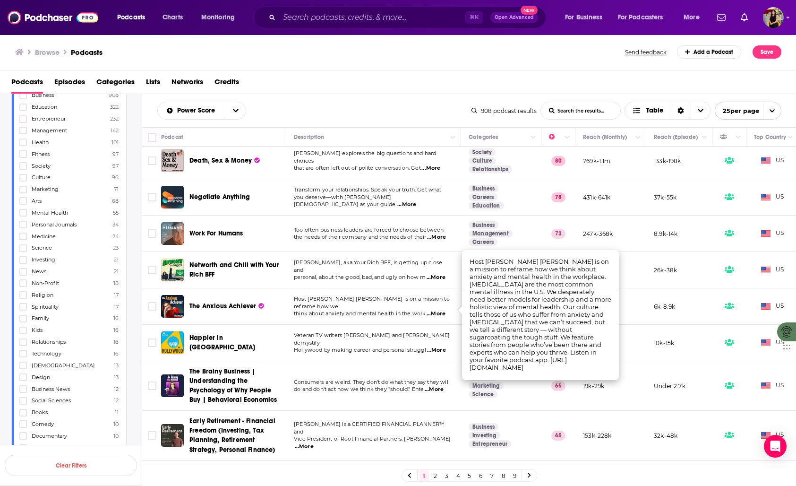
click at [455, 316] on td "Host Morra Aarons-Mele is on a mission to reframe how we think about anxiety an…" at bounding box center [373, 306] width 175 height 36
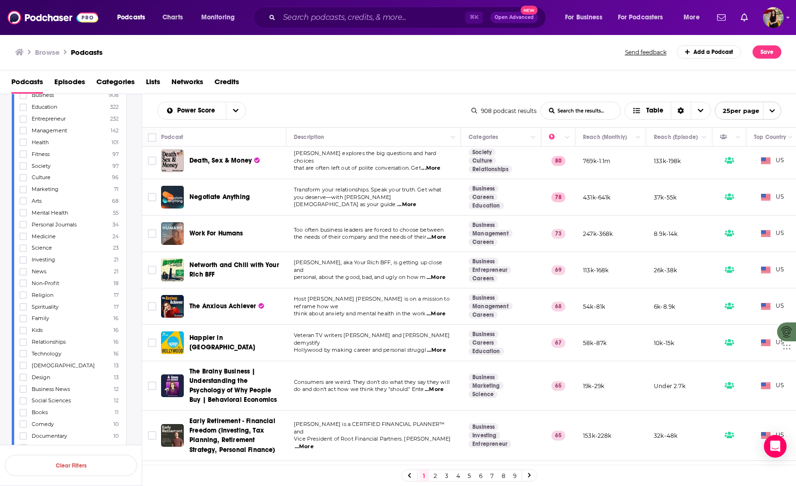
click at [439, 274] on span "...More" at bounding box center [436, 277] width 19 height 8
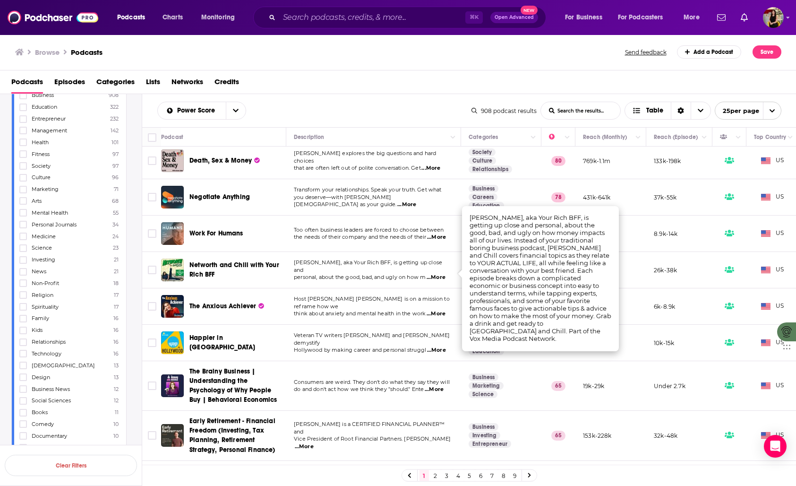
click at [439, 274] on span "...More" at bounding box center [436, 277] width 19 height 8
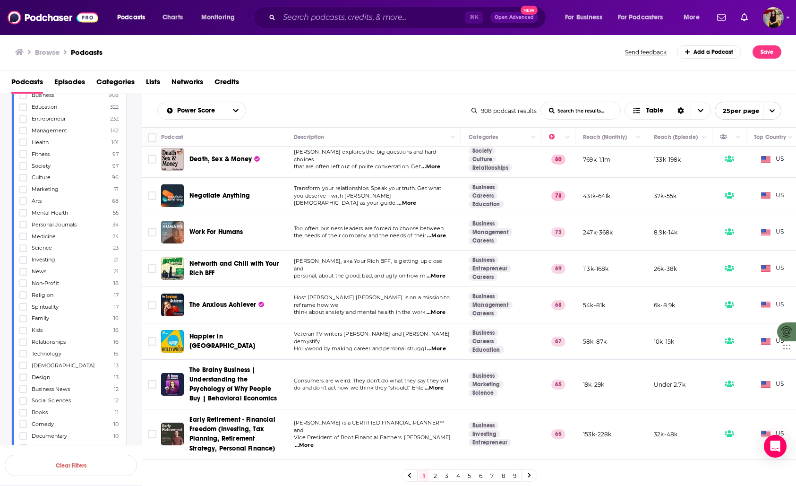
scroll to position [6, 0]
click at [443, 236] on span "...More" at bounding box center [436, 235] width 19 height 8
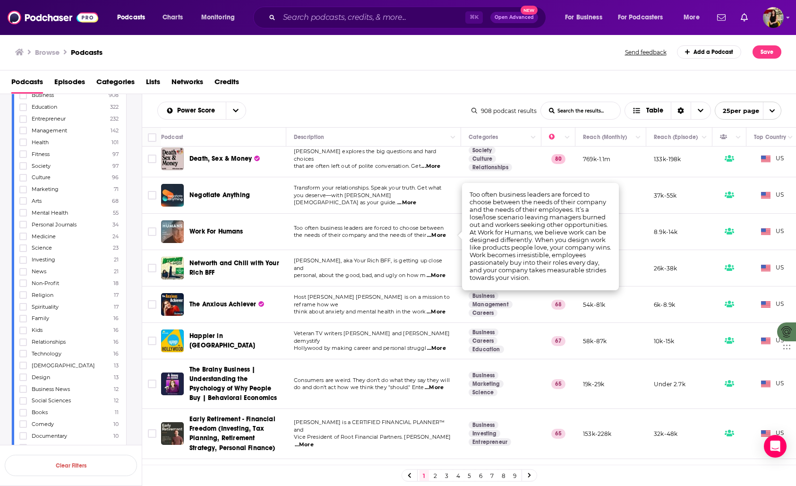
click at [385, 239] on td "Too often business leaders are forced to choose between the needs of their comp…" at bounding box center [373, 231] width 175 height 36
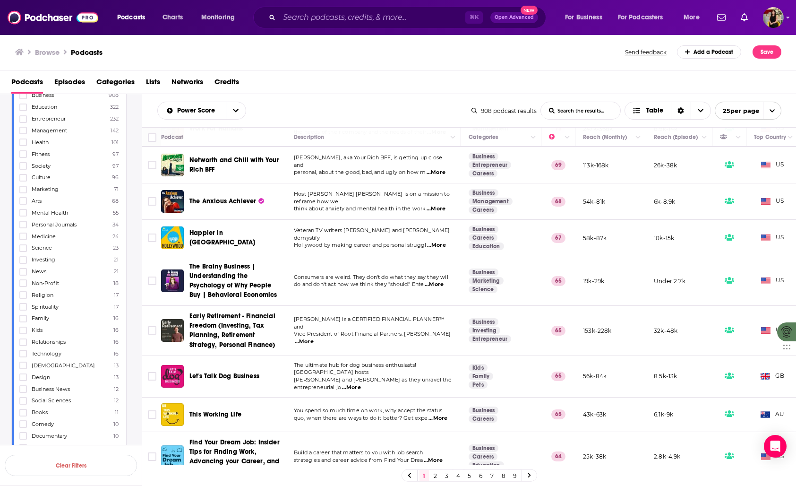
scroll to position [124, 0]
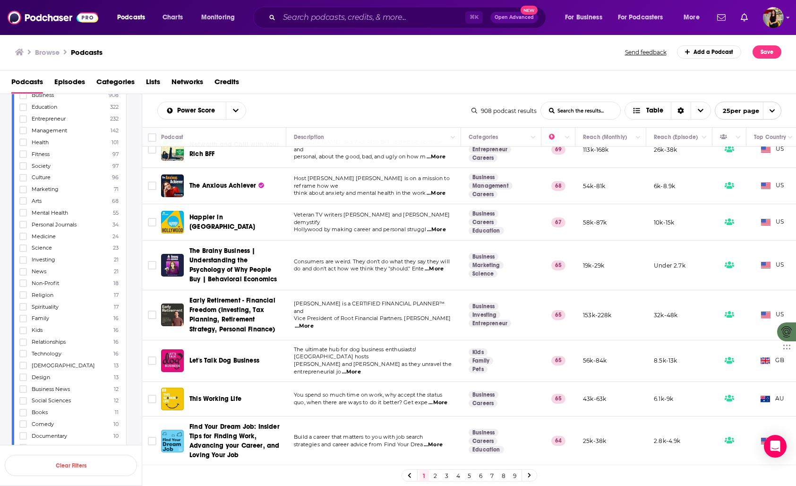
click at [314, 322] on span "...More" at bounding box center [304, 326] width 19 height 8
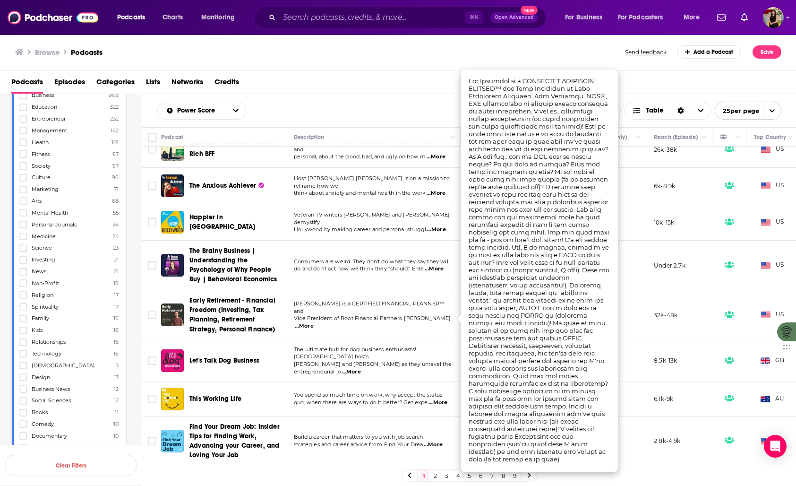
click at [370, 61] on div "Browse Podcasts Send feedback Add a Podcast Save" at bounding box center [398, 52] width 796 height 36
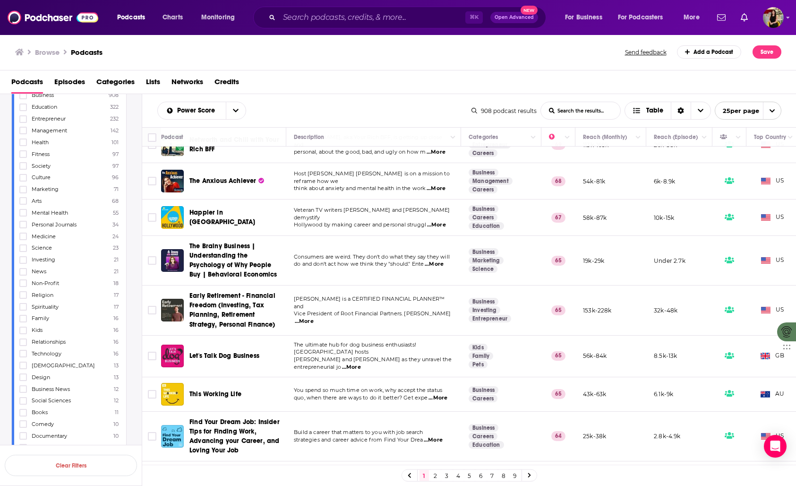
scroll to position [141, 0]
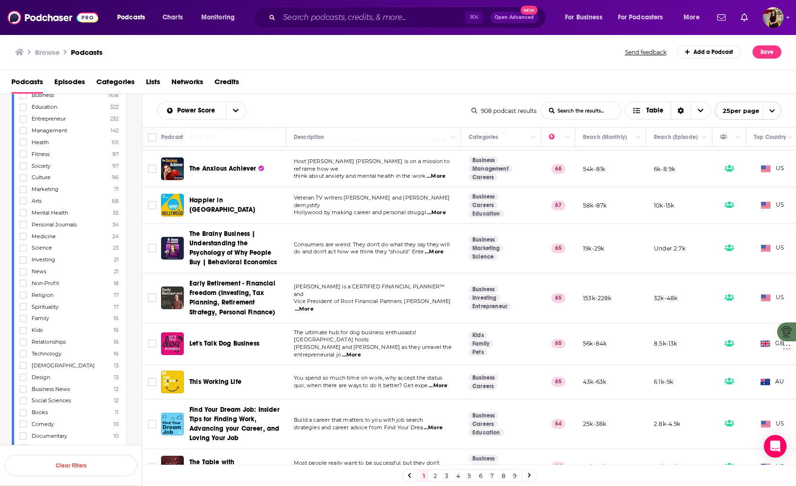
click at [415, 89] on div "Podcasts Episodes Categories Lists Networks Credits" at bounding box center [399, 83] width 777 height 19
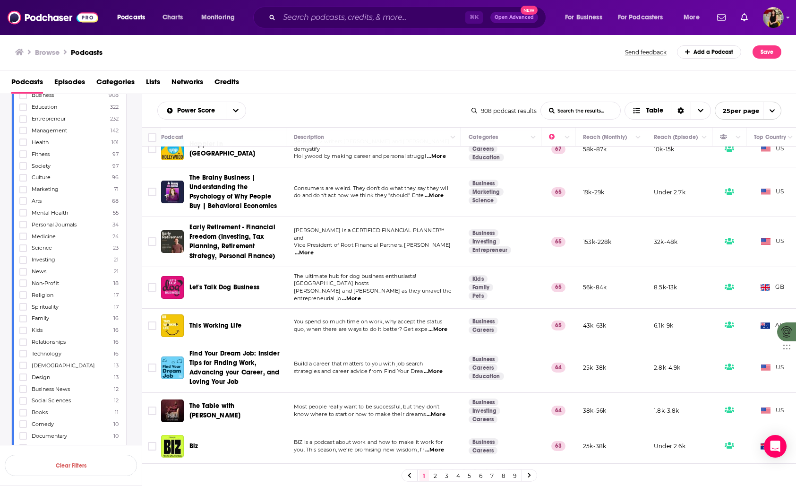
scroll to position [198, 0]
click at [440, 325] on span "...More" at bounding box center [437, 329] width 19 height 8
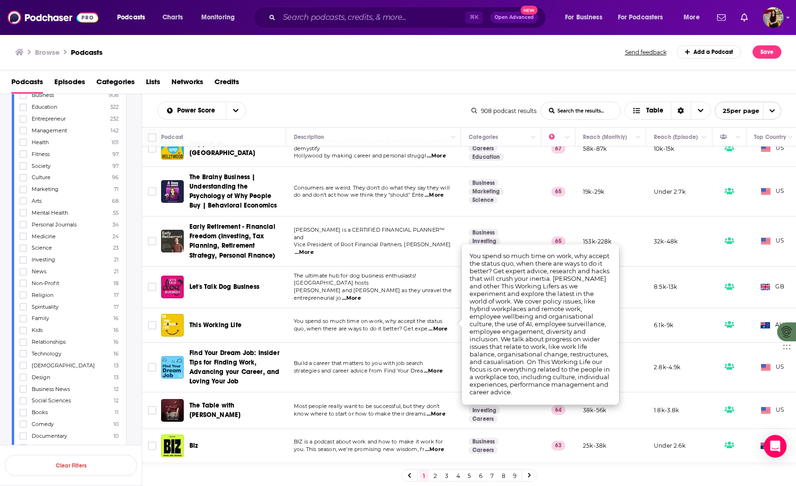
click at [392, 331] on td "You spend so much time on work, why accept the status quo, when there are ways …" at bounding box center [373, 325] width 175 height 34
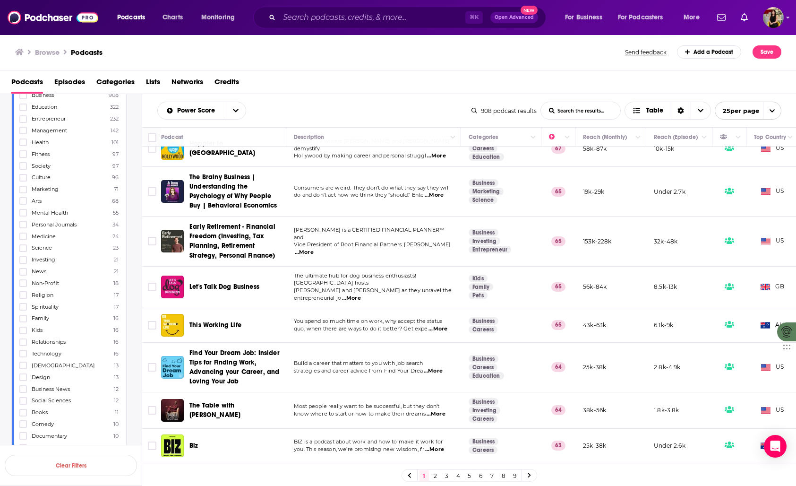
click at [336, 342] on td "Build a career that matters to you with job search strategies and career advice…" at bounding box center [373, 367] width 175 height 50
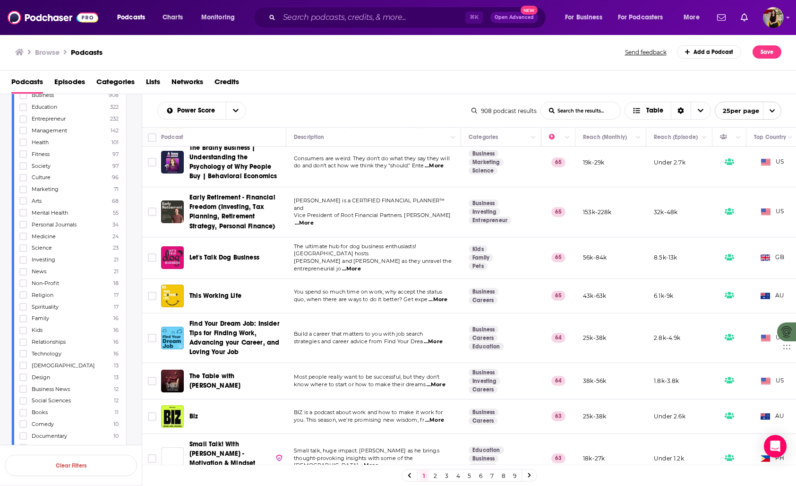
scroll to position [229, 0]
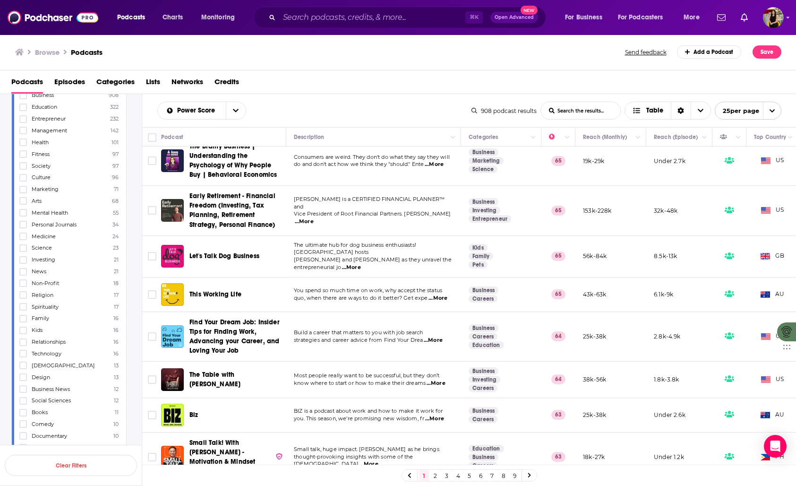
click at [436, 336] on span "...More" at bounding box center [433, 340] width 19 height 8
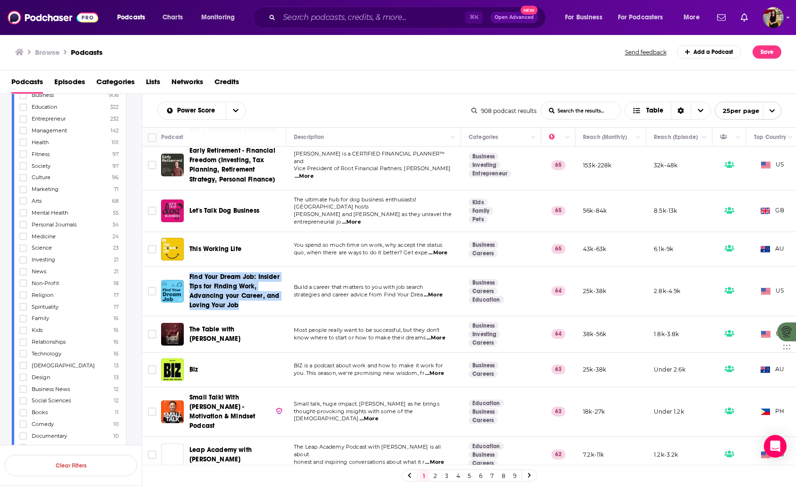
scroll to position [276, 0]
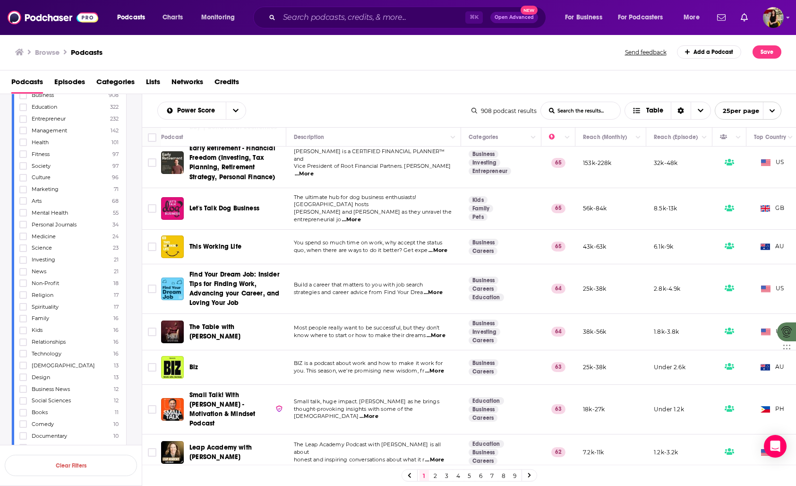
click at [443, 332] on span "...More" at bounding box center [436, 336] width 19 height 8
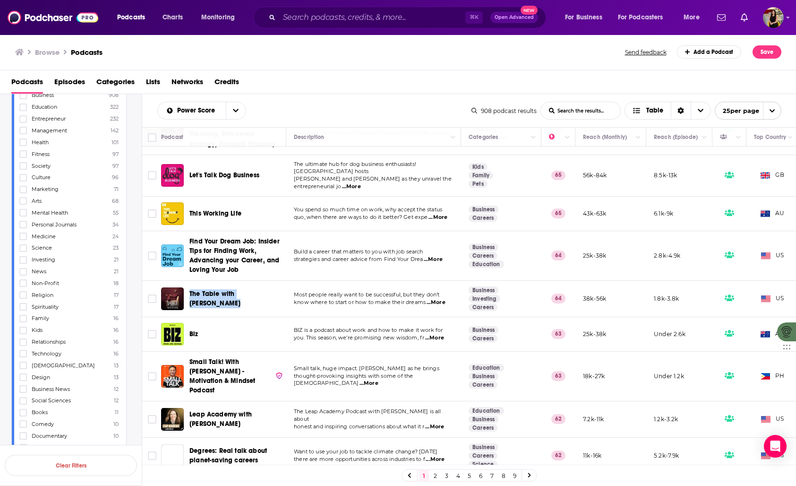
scroll to position [309, 0]
click at [437, 334] on span "...More" at bounding box center [434, 338] width 19 height 8
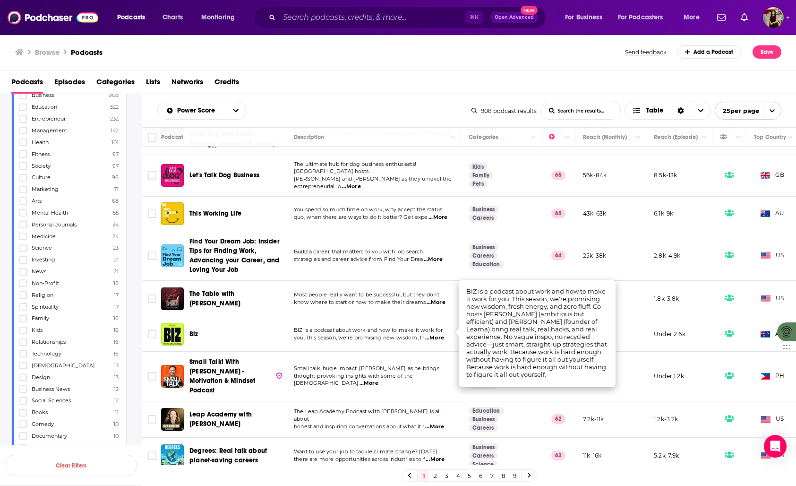
click at [324, 334] on span "you. This season, we're promising new wisdom, fr" at bounding box center [359, 337] width 130 height 7
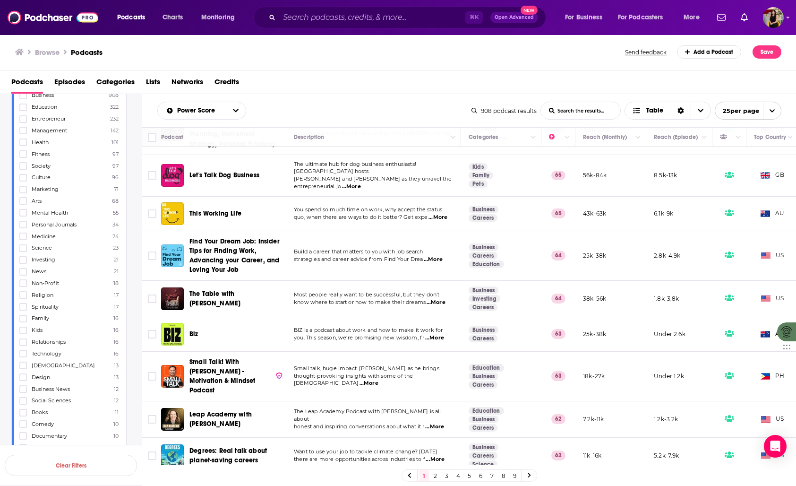
click at [357, 380] on td "Small talk, huge impact. Join Alec Cuenca as he brings thought-provoking insigh…" at bounding box center [373, 376] width 175 height 50
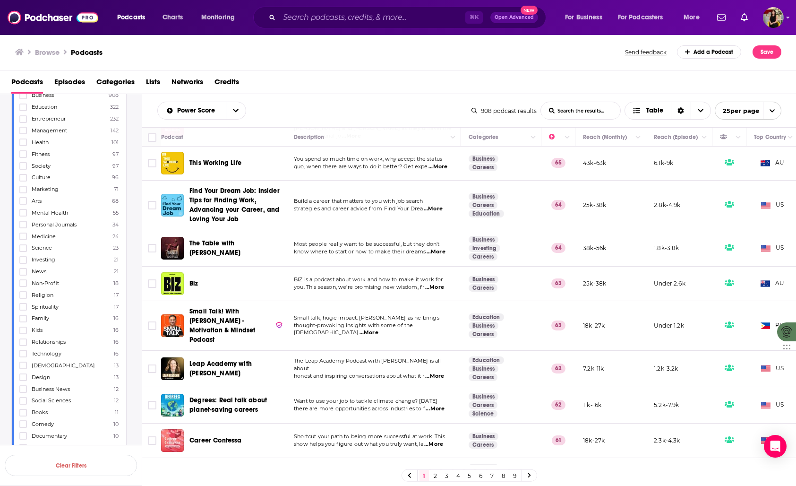
scroll to position [361, 0]
click at [378, 328] on span "...More" at bounding box center [368, 332] width 19 height 8
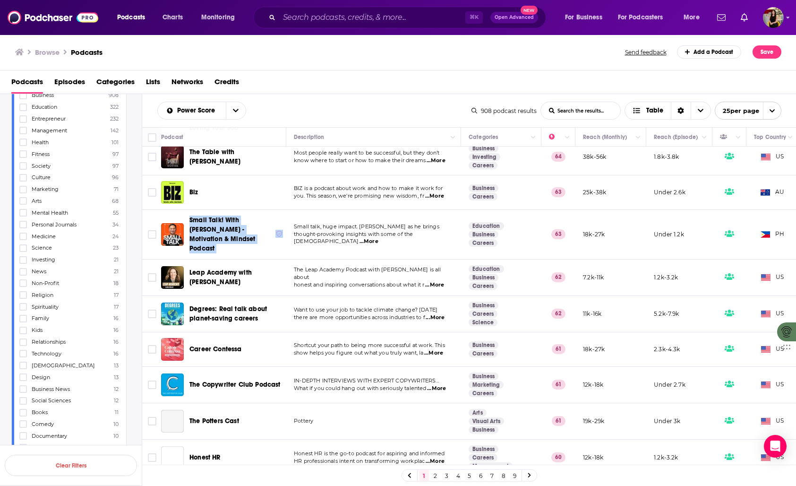
scroll to position [453, 0]
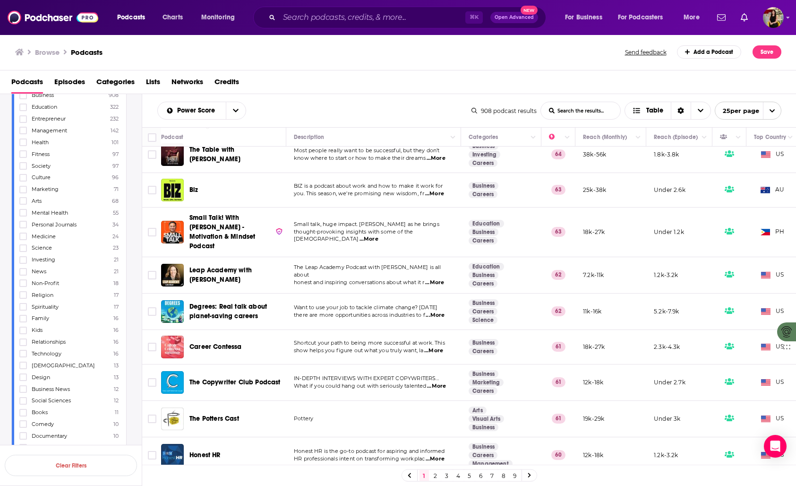
click at [436, 311] on span "...More" at bounding box center [435, 315] width 19 height 8
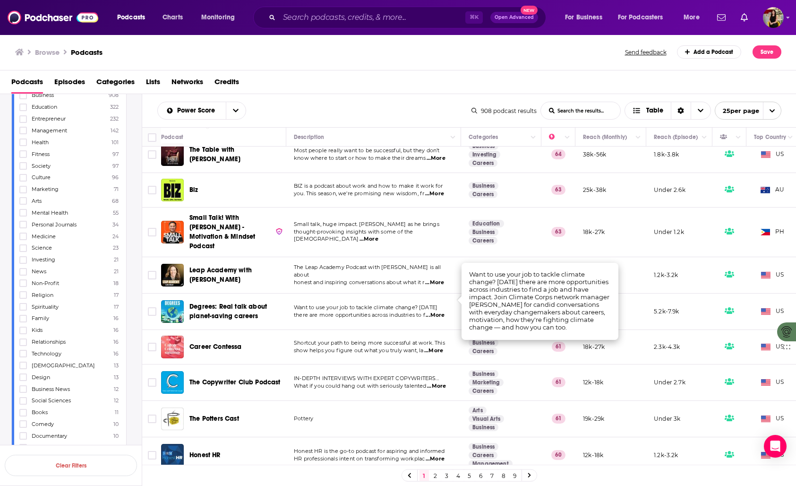
click at [439, 347] on span "...More" at bounding box center [433, 351] width 19 height 8
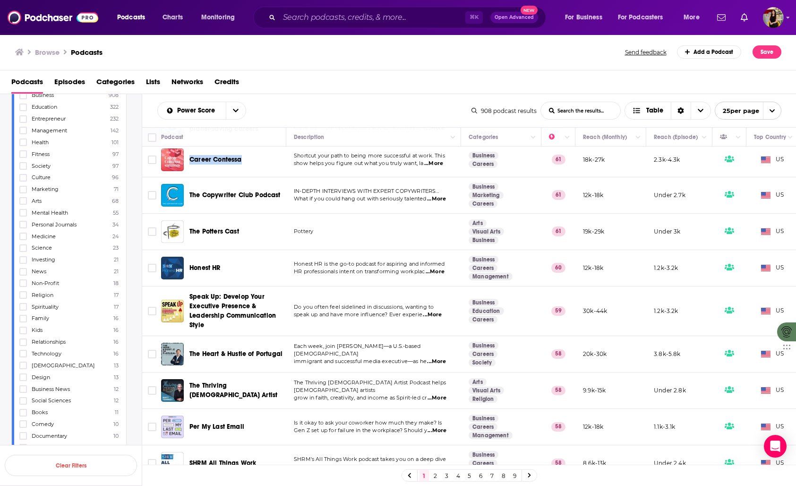
scroll to position [648, 0]
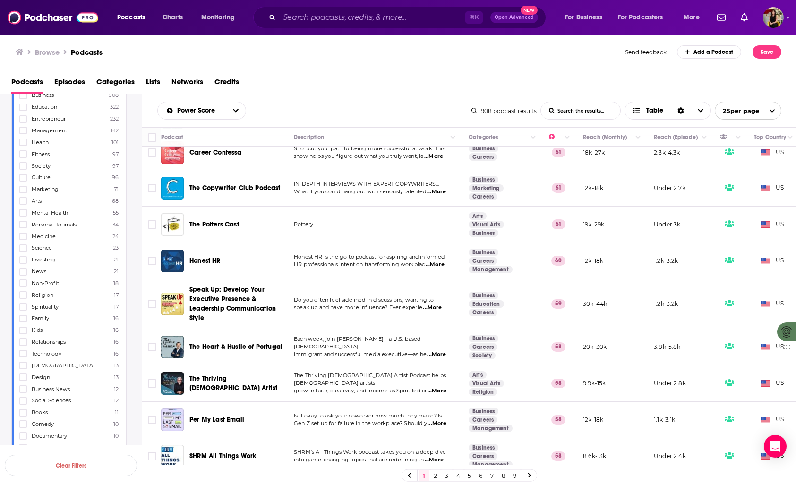
click at [440, 419] on span "...More" at bounding box center [436, 423] width 19 height 8
click at [389, 381] on td "The Thriving Christian Artist Podcast helps Christian artists grow in faith, cr…" at bounding box center [373, 383] width 175 height 36
click at [436, 473] on link "2" at bounding box center [435, 474] width 9 height 11
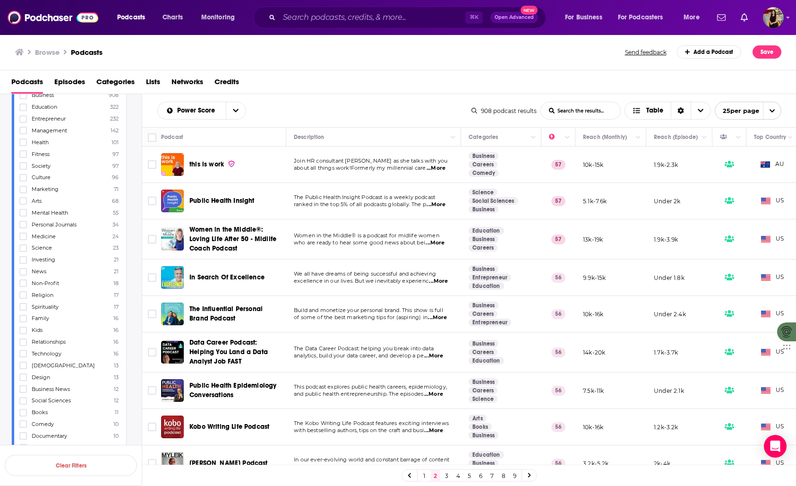
click at [442, 167] on span "...More" at bounding box center [436, 168] width 19 height 8
click at [413, 97] on div "Power Score List Search Input Search the results... Table 908 podcast results L…" at bounding box center [469, 110] width 654 height 33
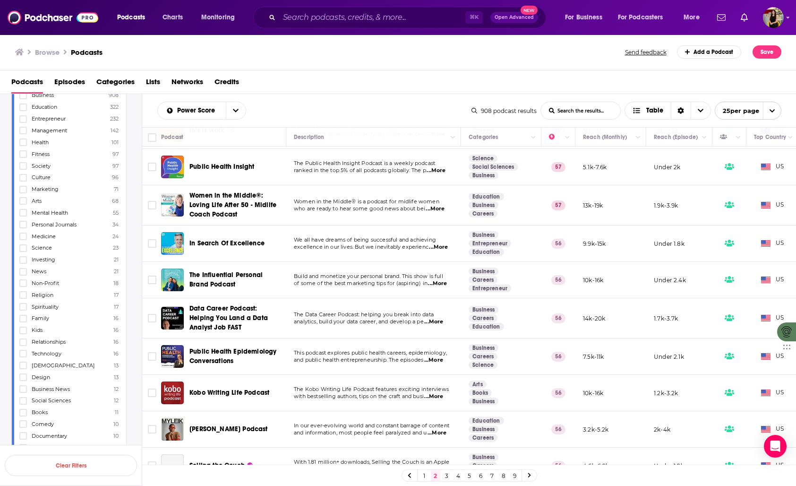
scroll to position [45, 0]
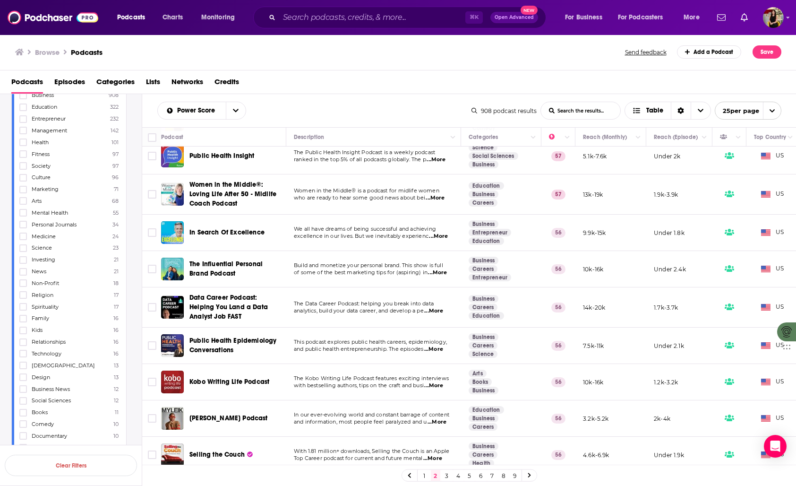
click at [440, 271] on span "...More" at bounding box center [437, 273] width 19 height 8
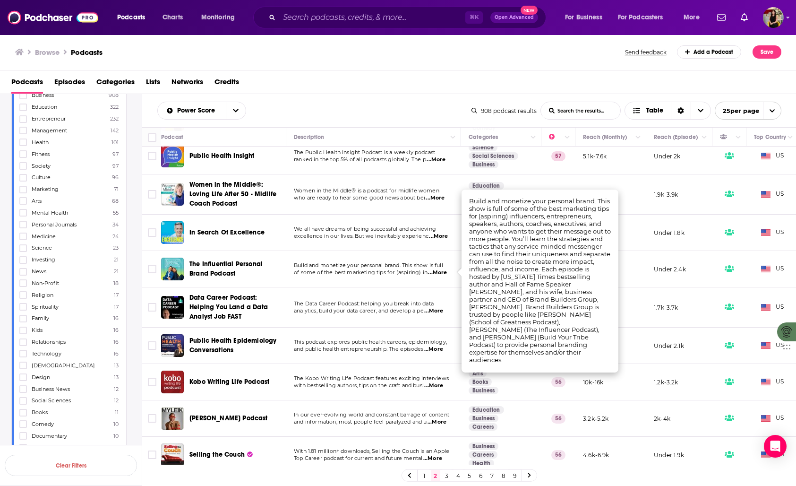
click at [466, 69] on div "Browse Podcasts Send feedback Add a Podcast Save" at bounding box center [398, 52] width 796 height 36
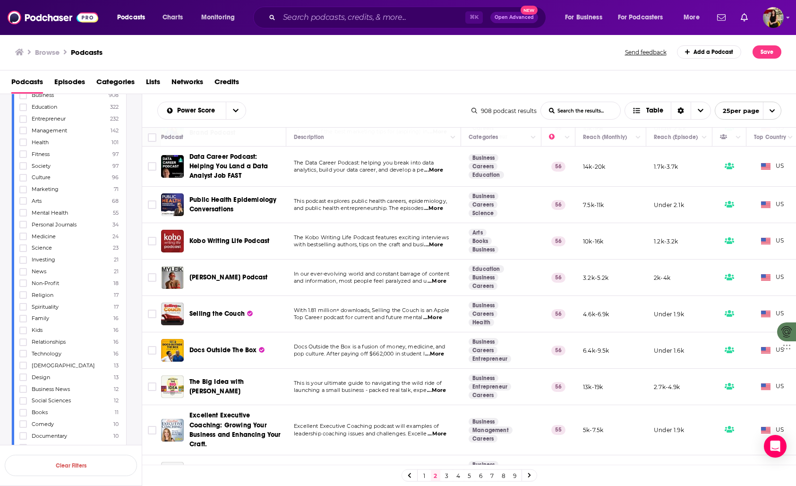
scroll to position [187, 0]
click at [439, 280] on span "...More" at bounding box center [436, 280] width 19 height 8
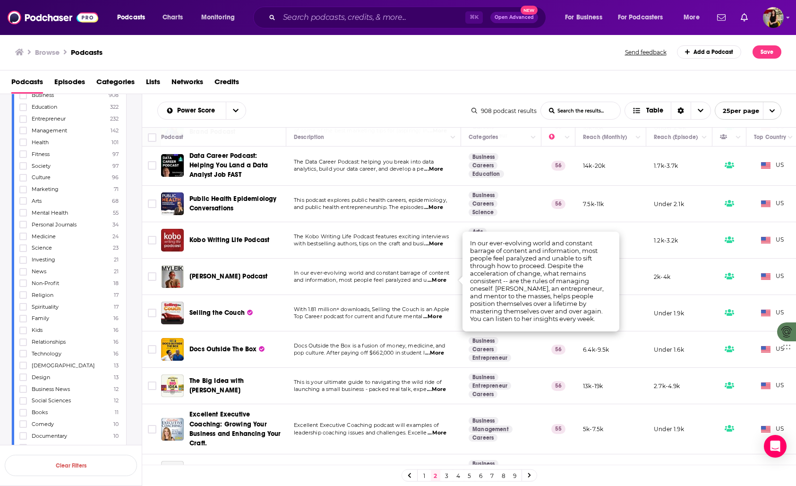
click at [393, 289] on td "In our ever-evolving world and constant barrage of content and information, mos…" at bounding box center [373, 276] width 175 height 36
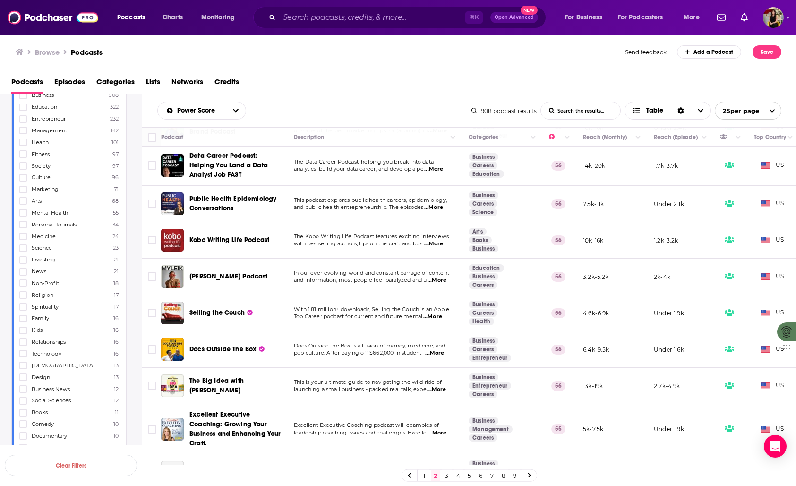
click at [413, 70] on div "Browse Podcasts Send feedback Add a Podcast Save" at bounding box center [398, 52] width 796 height 36
click at [437, 317] on span "...More" at bounding box center [432, 317] width 19 height 8
click at [442, 329] on td "With 1.81 million+ downloads, Selling the Couch is an Apple Top Career podcast …" at bounding box center [373, 313] width 175 height 36
click at [439, 354] on span "...More" at bounding box center [434, 353] width 19 height 8
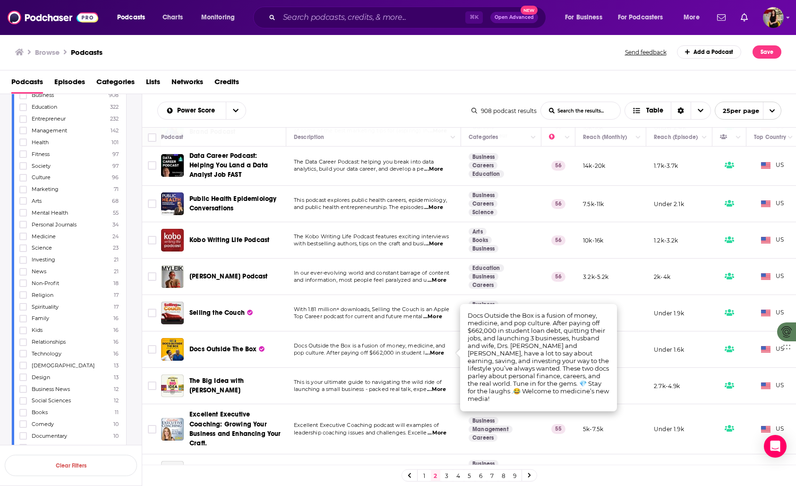
click at [404, 350] on span "pop culture. After paying off $662,000 in student l" at bounding box center [359, 352] width 131 height 7
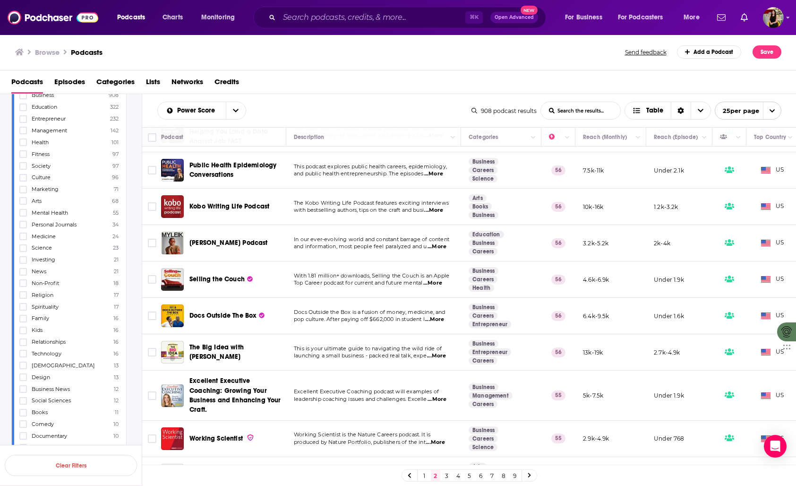
scroll to position [223, 0]
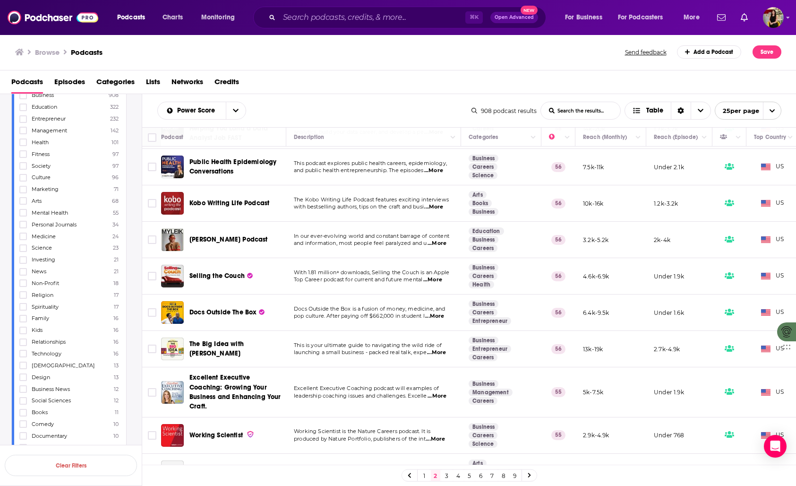
click at [440, 351] on span "...More" at bounding box center [436, 353] width 19 height 8
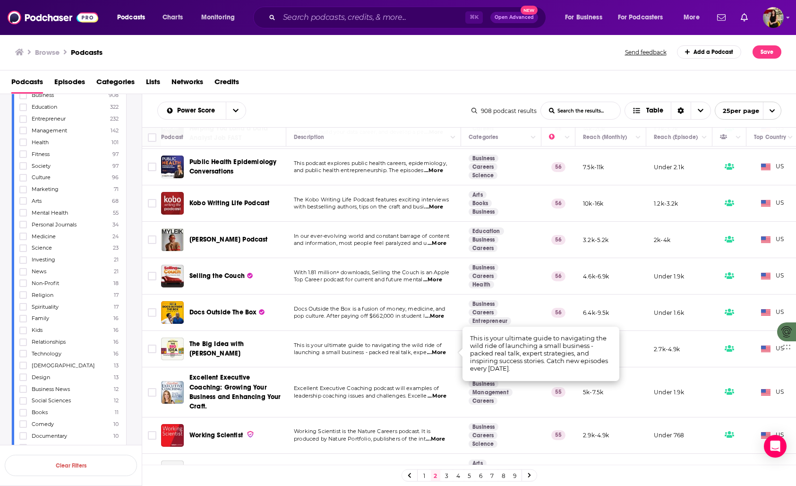
click at [426, 348] on span "This is your ultimate guide to navigating the wild ride of" at bounding box center [368, 344] width 148 height 7
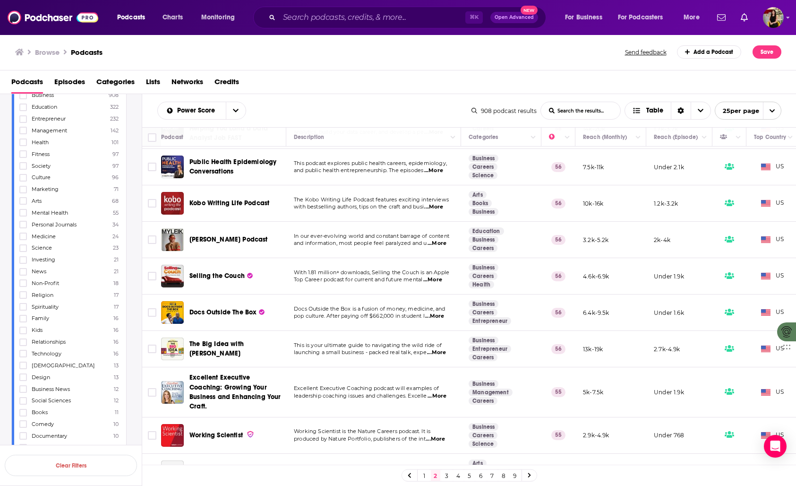
scroll to position [225, 0]
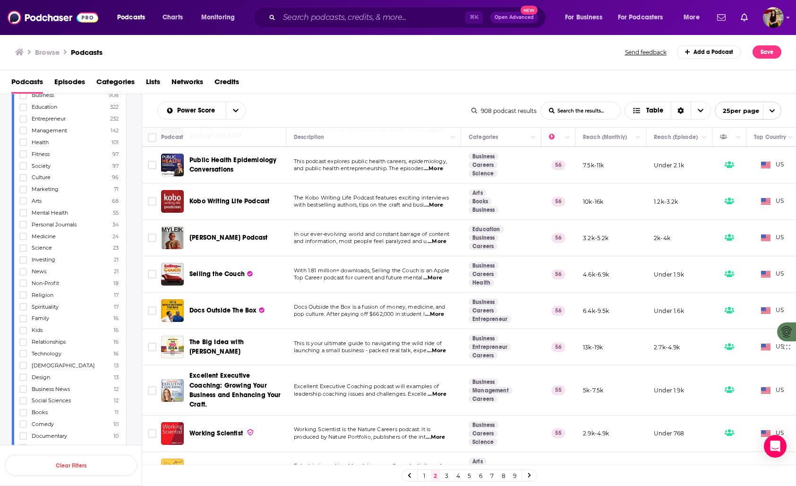
click at [315, 354] on p "launching a small business - packed real talk, expe ...More" at bounding box center [373, 351] width 159 height 8
click at [440, 393] on span "...More" at bounding box center [436, 394] width 19 height 8
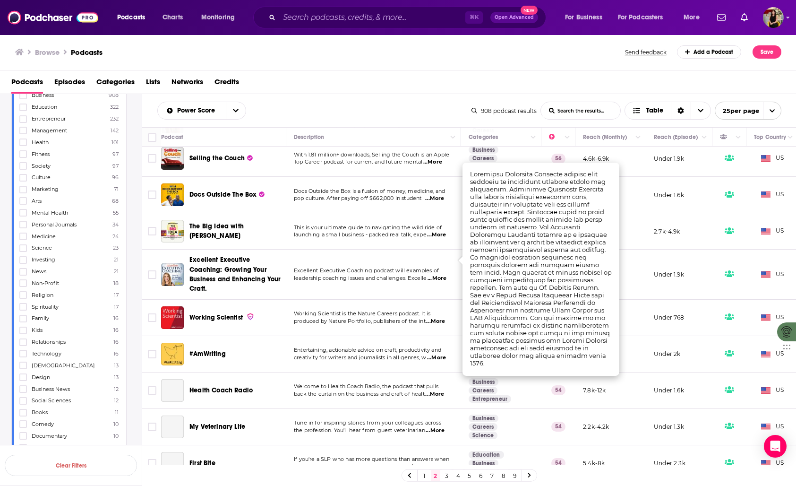
scroll to position [359, 0]
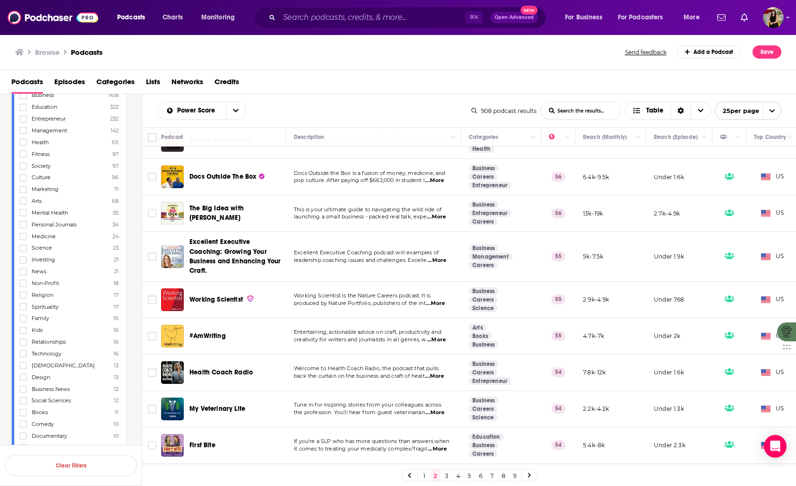
click at [439, 302] on span "...More" at bounding box center [435, 303] width 19 height 8
click at [443, 337] on span "...More" at bounding box center [436, 340] width 19 height 8
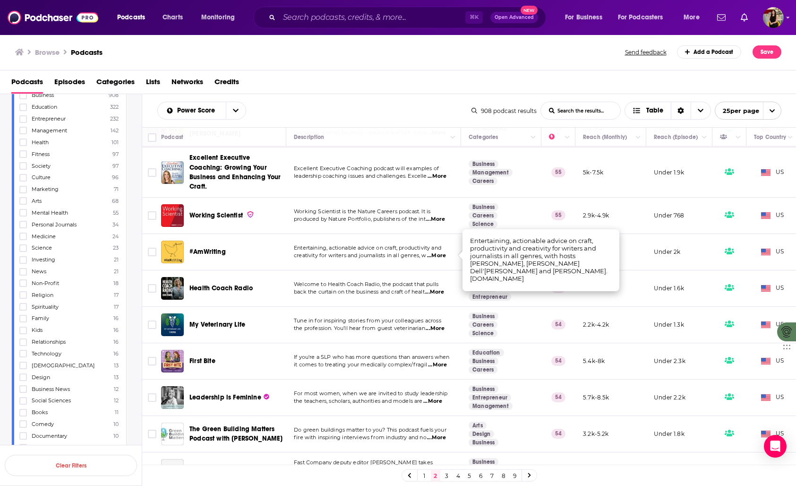
scroll to position [444, 0]
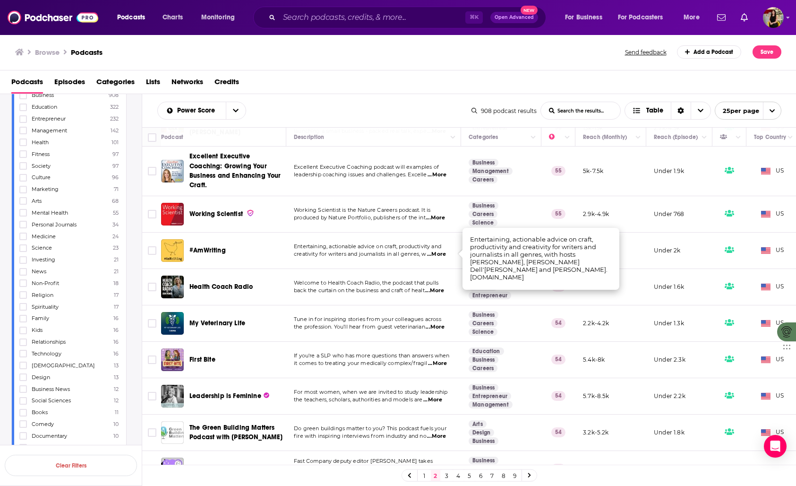
click at [440, 326] on span "...More" at bounding box center [435, 327] width 19 height 8
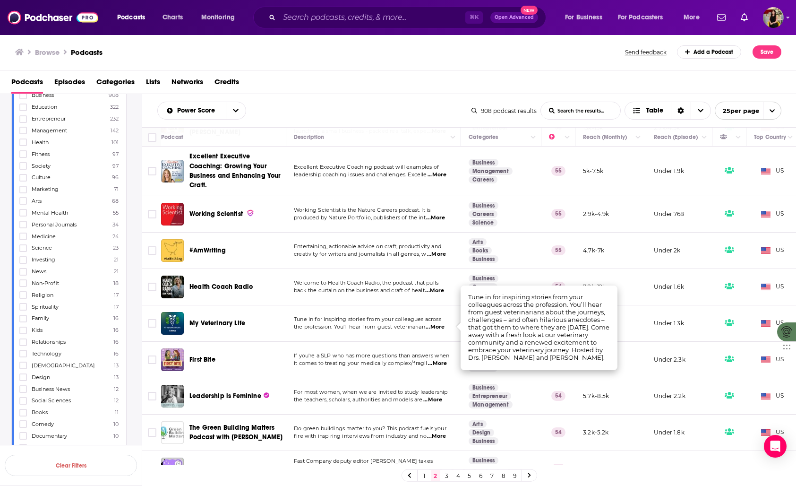
click at [440, 326] on span "...More" at bounding box center [435, 327] width 19 height 8
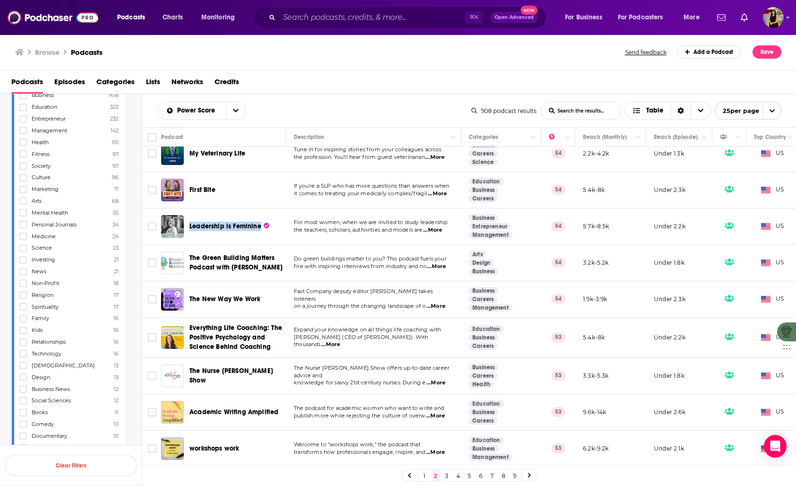
scroll to position [618, 0]
click at [340, 341] on span "...More" at bounding box center [330, 345] width 19 height 8
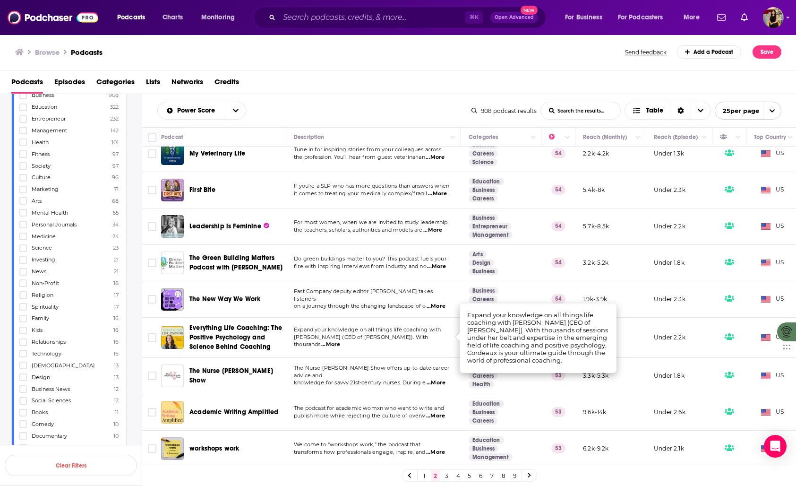
click at [380, 331] on span "Expand your knowledge on all things life coaching with" at bounding box center [367, 329] width 147 height 7
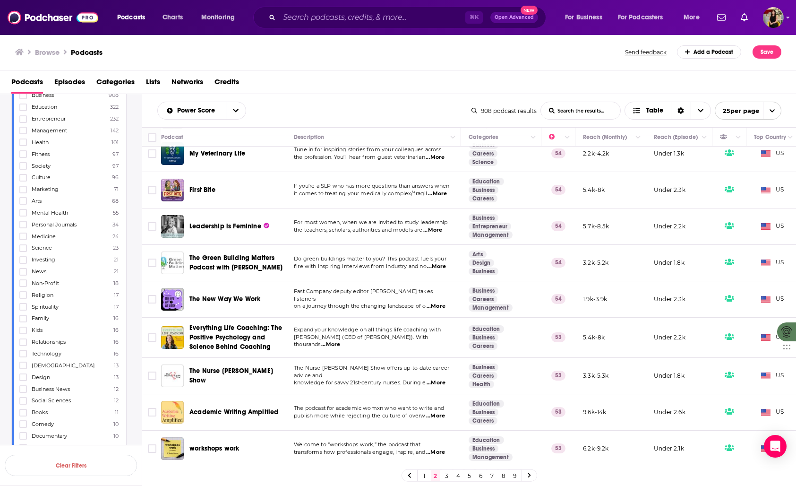
scroll to position [621, 0]
click at [445, 448] on span "...More" at bounding box center [435, 452] width 19 height 8
click at [442, 472] on link "3" at bounding box center [446, 474] width 9 height 11
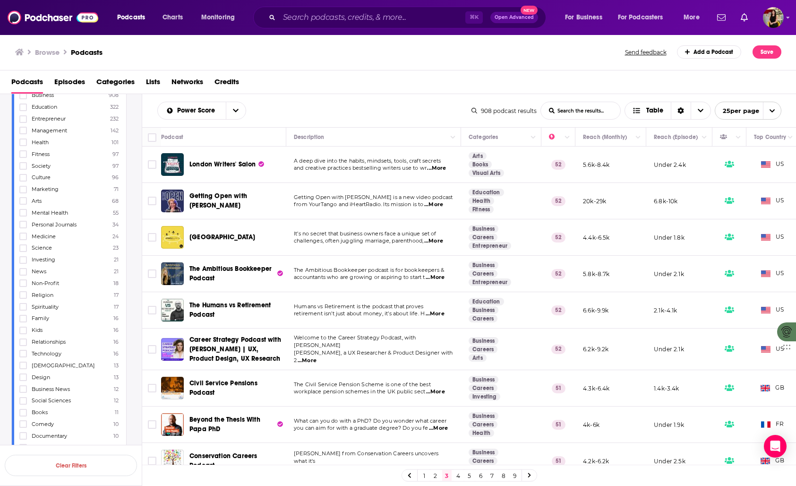
click at [440, 205] on span "...More" at bounding box center [433, 205] width 19 height 8
click at [437, 240] on span "...More" at bounding box center [433, 241] width 19 height 8
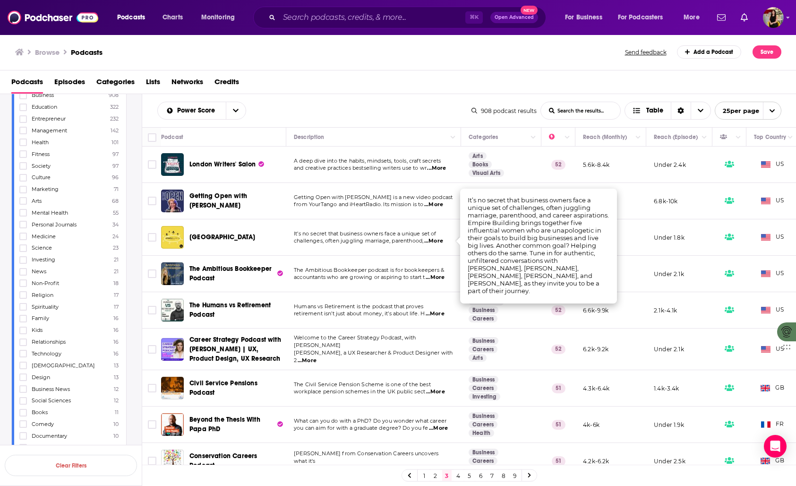
click at [455, 81] on div "Podcasts Episodes Categories Lists Networks Credits" at bounding box center [399, 83] width 777 height 19
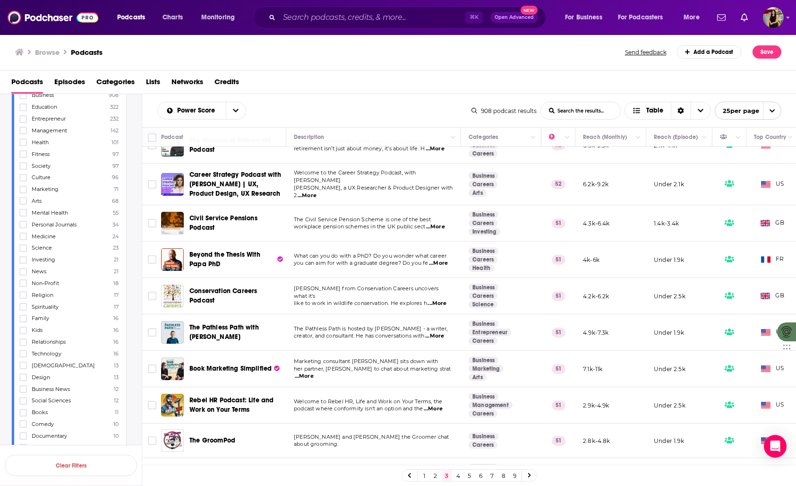
scroll to position [166, 0]
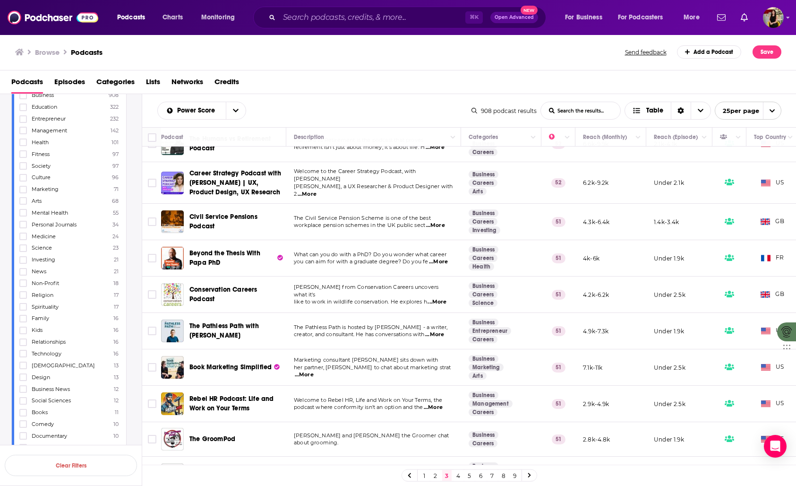
click at [440, 332] on span "...More" at bounding box center [434, 335] width 19 height 8
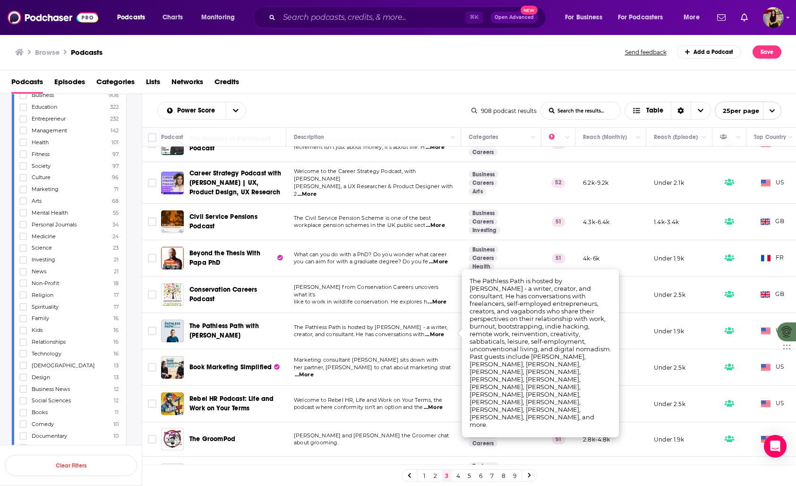
click at [330, 338] on td "The Pathless Path is hosted by Paul Millerd - a writer, creator, and consultant…" at bounding box center [373, 331] width 175 height 36
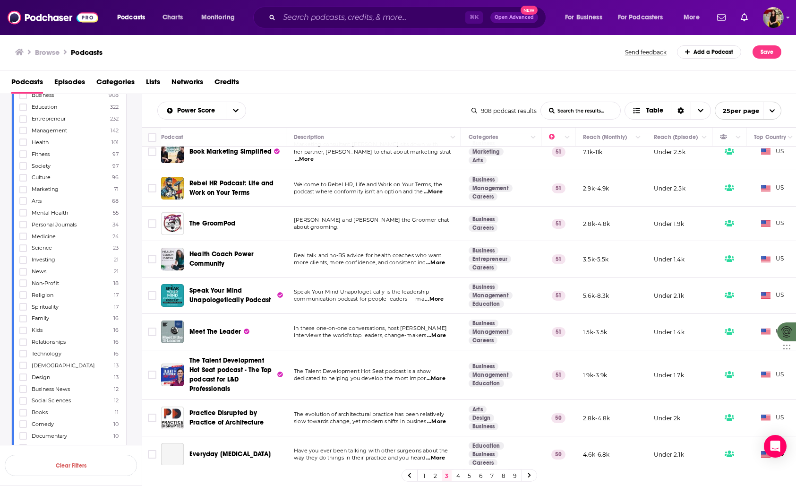
scroll to position [385, 0]
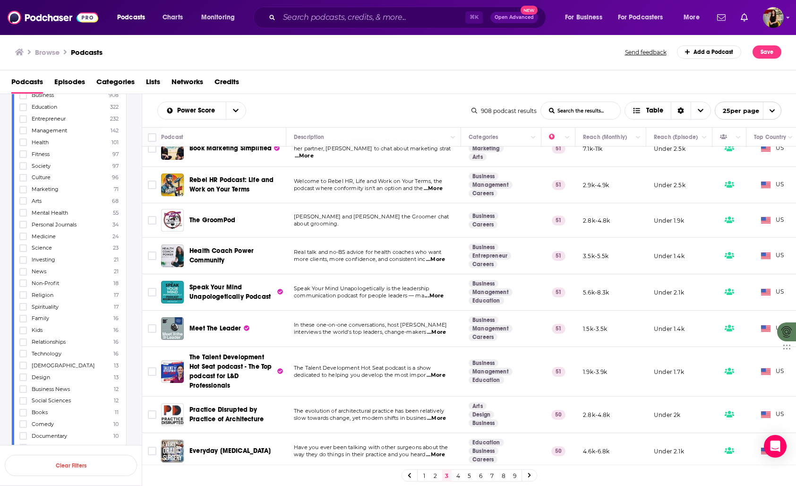
click at [435, 295] on span "...More" at bounding box center [434, 296] width 19 height 8
click at [356, 298] on td "Speak Your Mind Unapologetically is the leadership communication podcast for pe…" at bounding box center [373, 292] width 175 height 36
click at [345, 328] on span "interviews the world's top leaders, change-makers" at bounding box center [360, 331] width 132 height 7
click at [432, 330] on span "...More" at bounding box center [436, 332] width 19 height 8
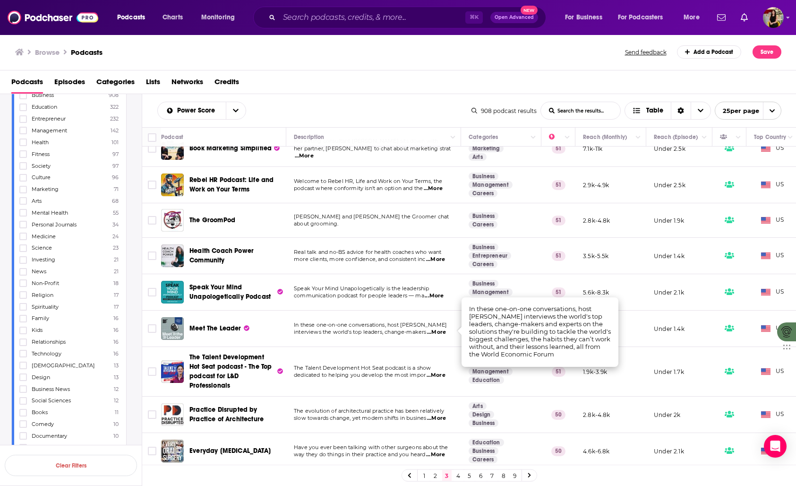
click at [396, 335] on td "In these one-on-one conversations, host Linda Lacina interviews the world's top…" at bounding box center [373, 328] width 175 height 36
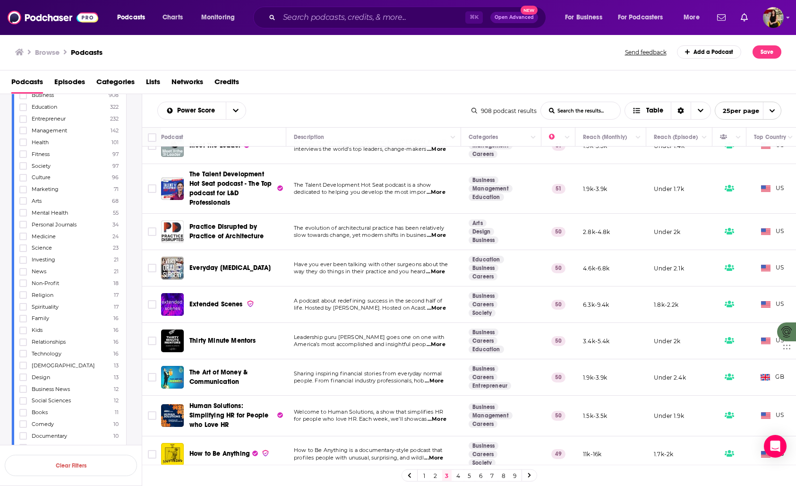
scroll to position [568, 0]
click at [436, 306] on span "...More" at bounding box center [436, 308] width 19 height 8
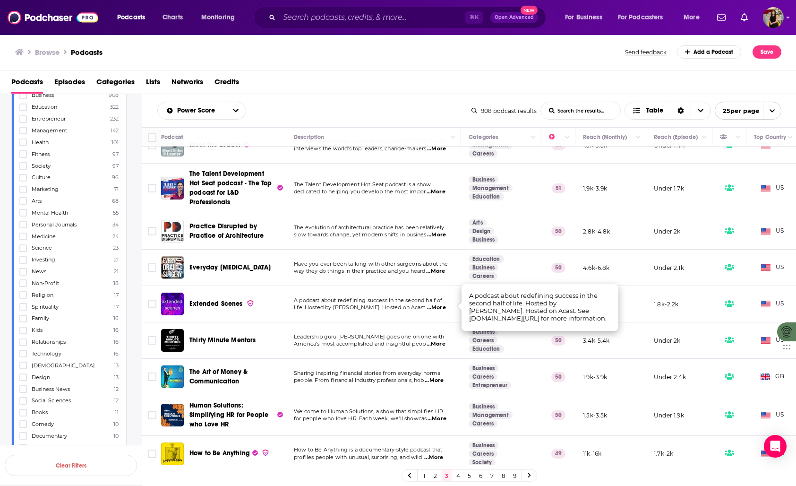
click at [398, 304] on span "life. Hosted by Jennifer Romolini. Hosted on Acast." at bounding box center [360, 307] width 132 height 7
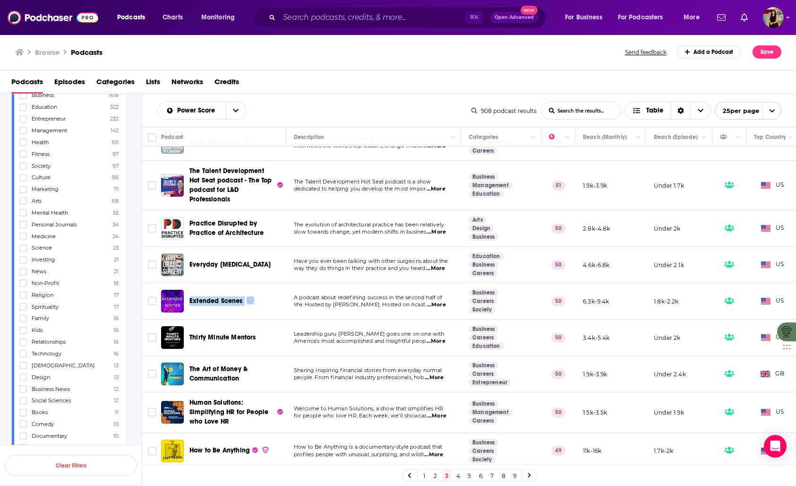
scroll to position [615, 0]
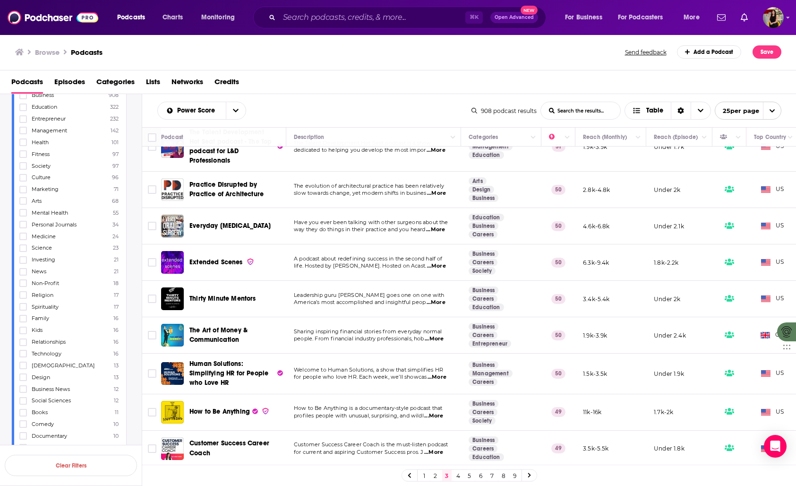
click at [439, 299] on span "...More" at bounding box center [436, 303] width 19 height 8
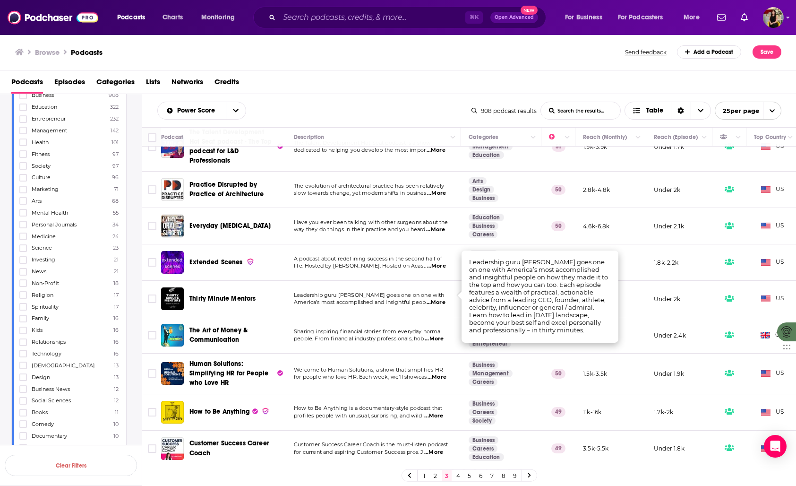
click at [383, 291] on span "Leadership guru Adam Mendler goes one on one with" at bounding box center [369, 294] width 151 height 7
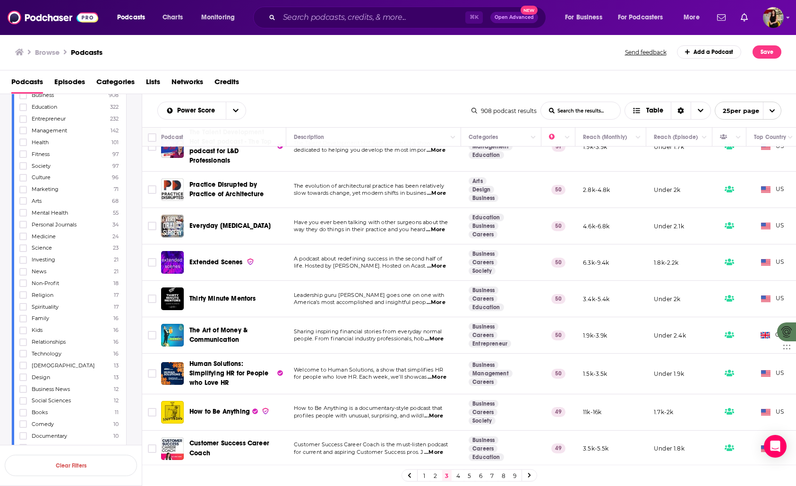
click at [381, 375] on td "Welcome to Human Solutions, a show that simplifies HR for people who love HR. E…" at bounding box center [373, 373] width 175 height 40
click at [436, 335] on span "...More" at bounding box center [434, 339] width 19 height 8
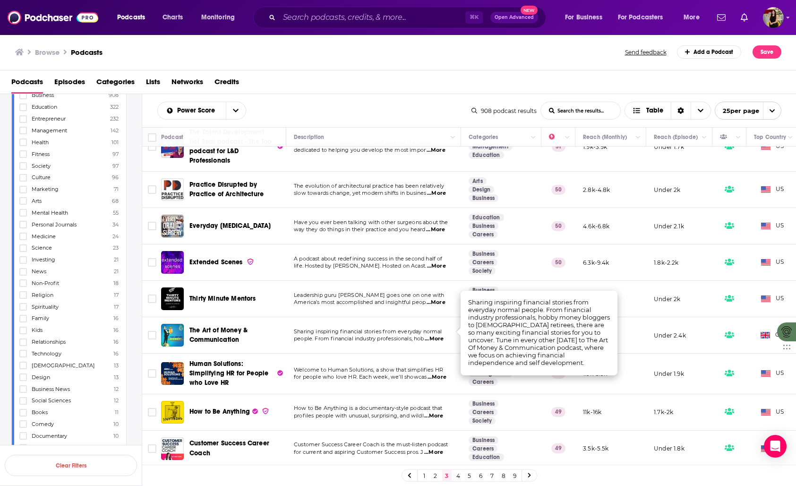
click at [436, 335] on span "...More" at bounding box center [434, 339] width 19 height 8
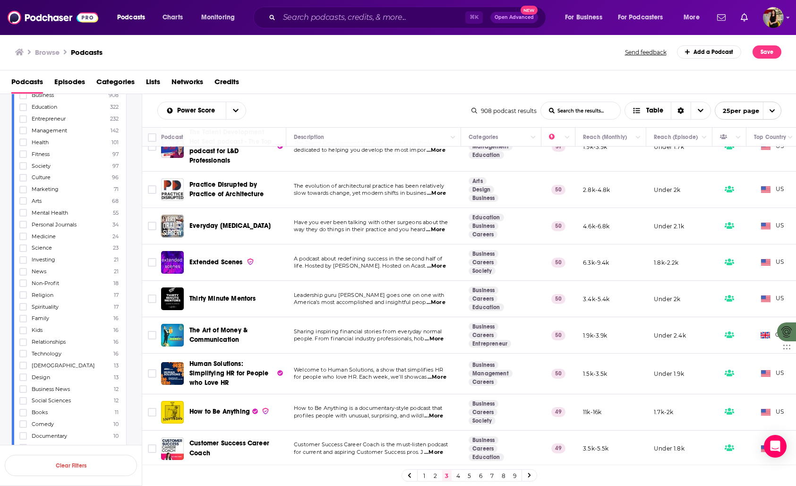
click at [437, 448] on span "...More" at bounding box center [433, 452] width 19 height 8
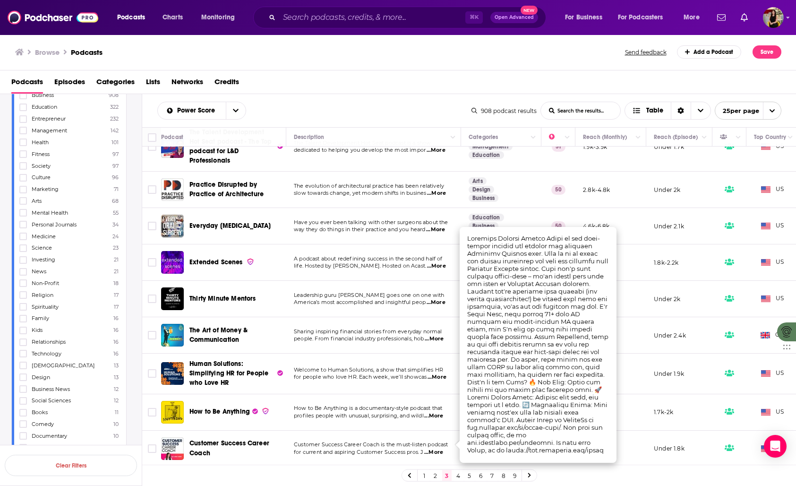
click at [423, 420] on td "How to Be Anything is a documentary-style podcast that profiles people with unu…" at bounding box center [373, 412] width 175 height 36
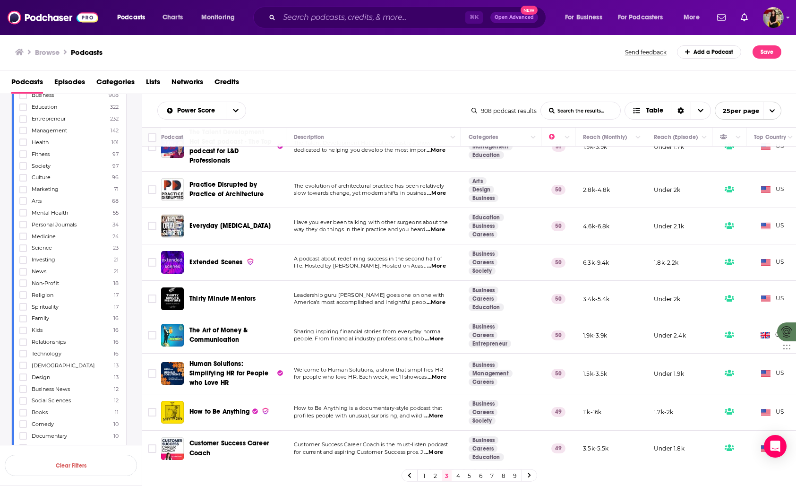
click at [458, 475] on link "4" at bounding box center [457, 474] width 9 height 11
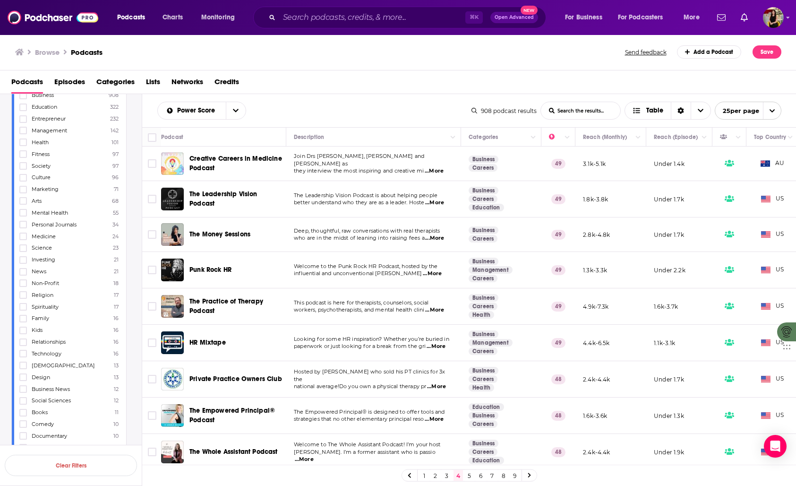
click at [435, 202] on span "...More" at bounding box center [434, 203] width 19 height 8
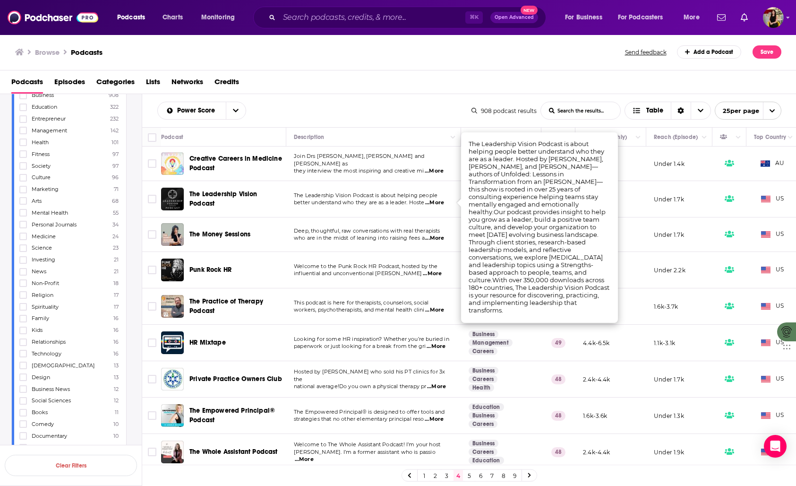
click at [382, 200] on span "better understand who they are as a leader. Hoste" at bounding box center [359, 202] width 130 height 7
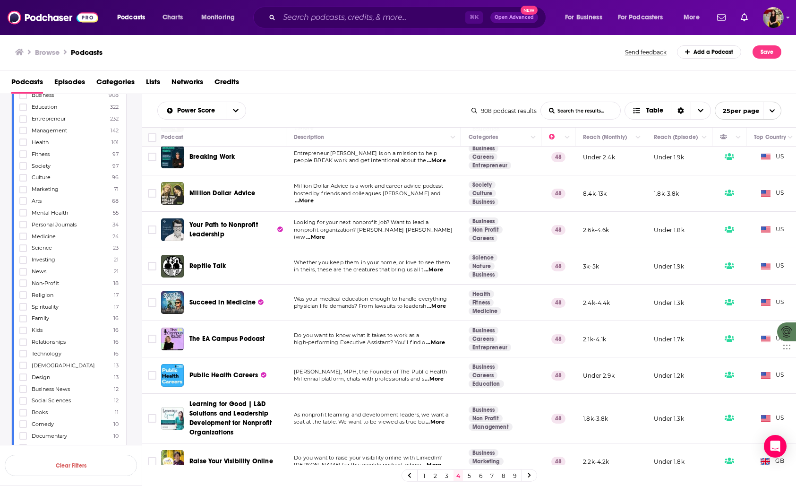
scroll to position [623, 0]
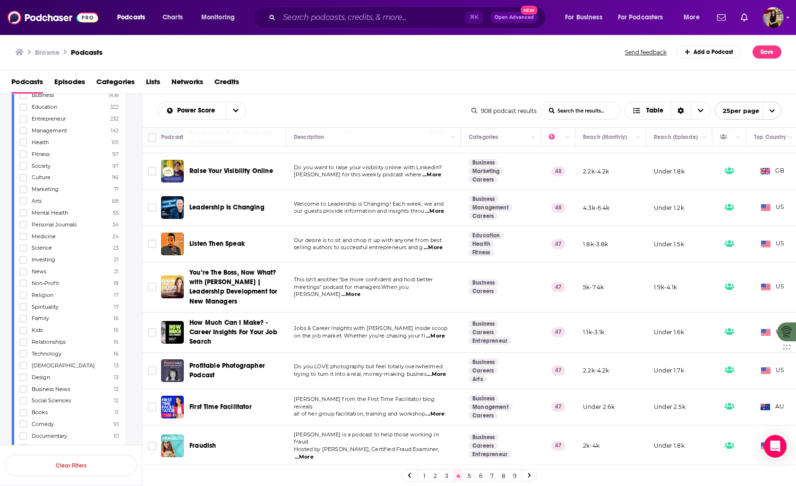
click at [444, 410] on span "...More" at bounding box center [435, 414] width 19 height 8
click at [380, 413] on td "Leanne Hughes from the First Time Facilitator blog reveals all of her group fac…" at bounding box center [373, 407] width 175 height 36
click at [314, 453] on span "...More" at bounding box center [304, 457] width 19 height 8
click at [410, 439] on span "Fraudish is a podcast to help those working in fraud." at bounding box center [366, 438] width 145 height 14
click at [438, 333] on span "...More" at bounding box center [435, 336] width 19 height 8
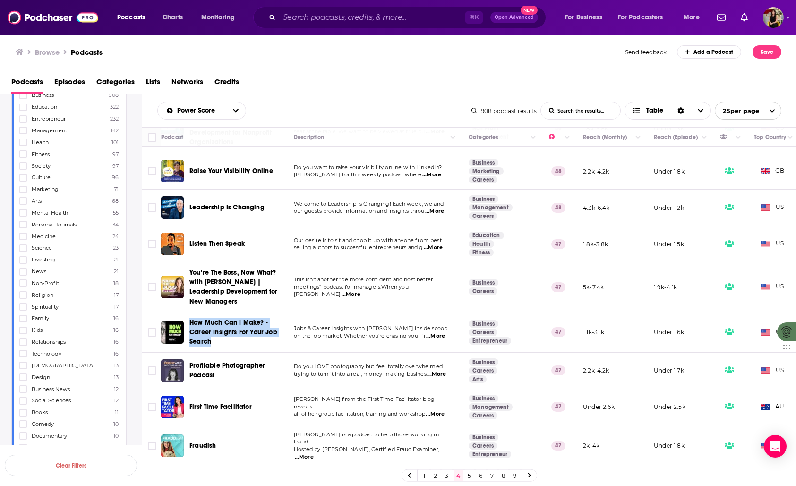
click at [471, 475] on link "5" at bounding box center [469, 474] width 9 height 11
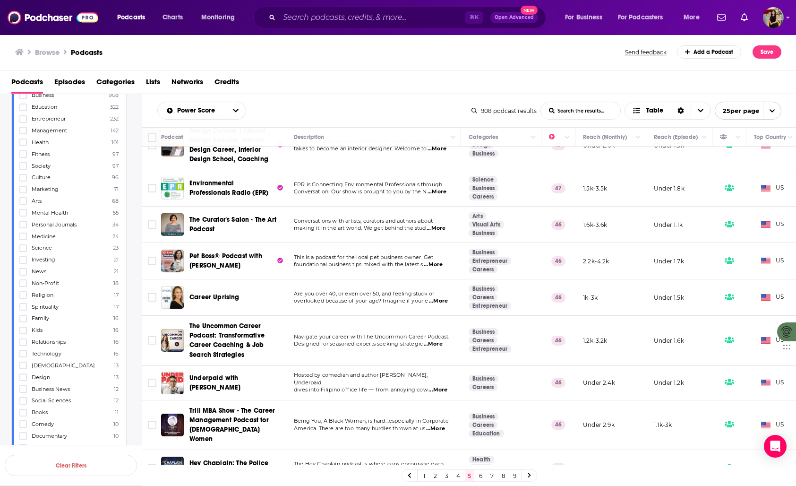
scroll to position [26, 0]
click at [441, 302] on span "...More" at bounding box center [438, 301] width 19 height 8
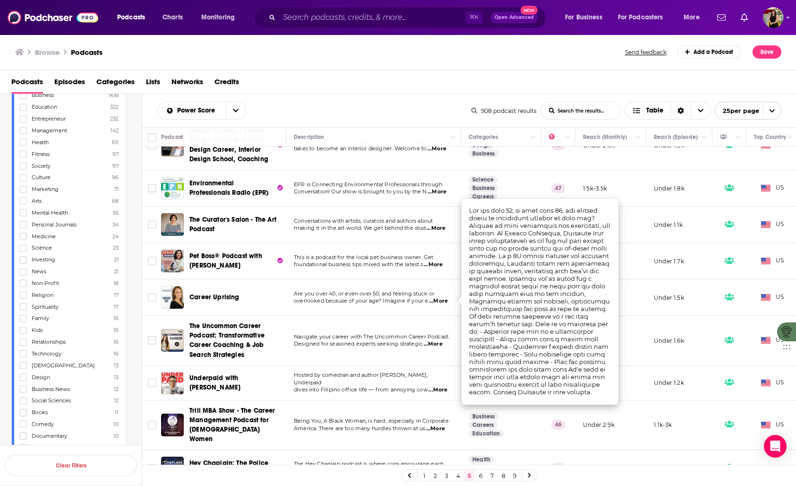
click at [387, 295] on span "Are you over 40, or even over 50, and feeling stuck or" at bounding box center [364, 293] width 140 height 7
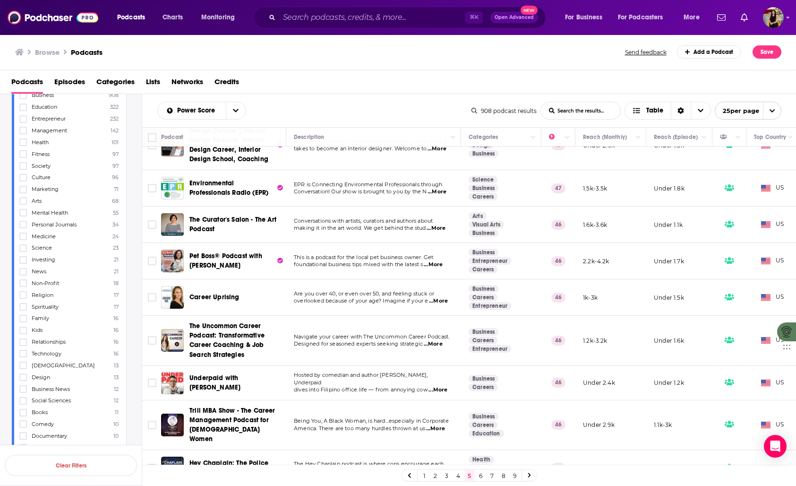
click at [350, 333] on span "Navigate your career with The Uncommon Career Podcast." at bounding box center [371, 336] width 155 height 7
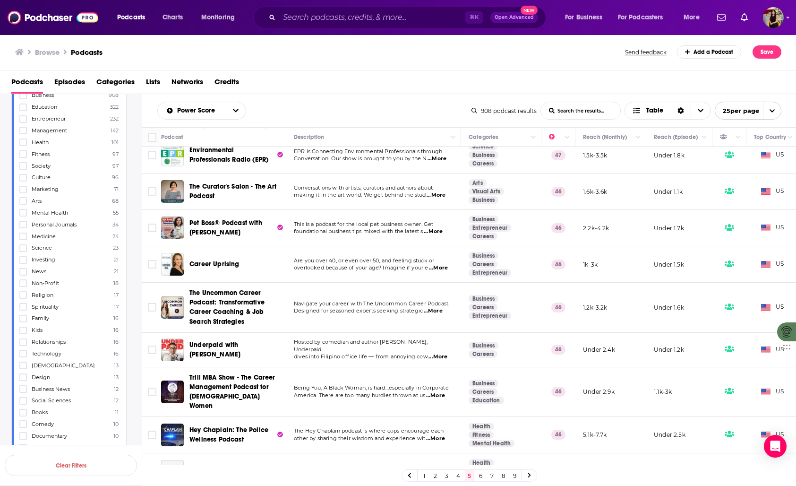
scroll to position [60, 0]
click at [437, 311] on span "...More" at bounding box center [433, 311] width 19 height 8
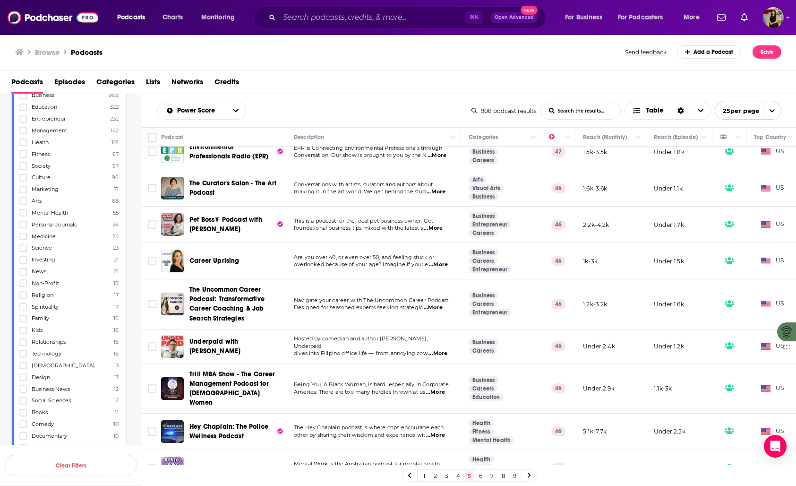
scroll to position [63, 0]
click at [437, 349] on span "...More" at bounding box center [437, 353] width 19 height 8
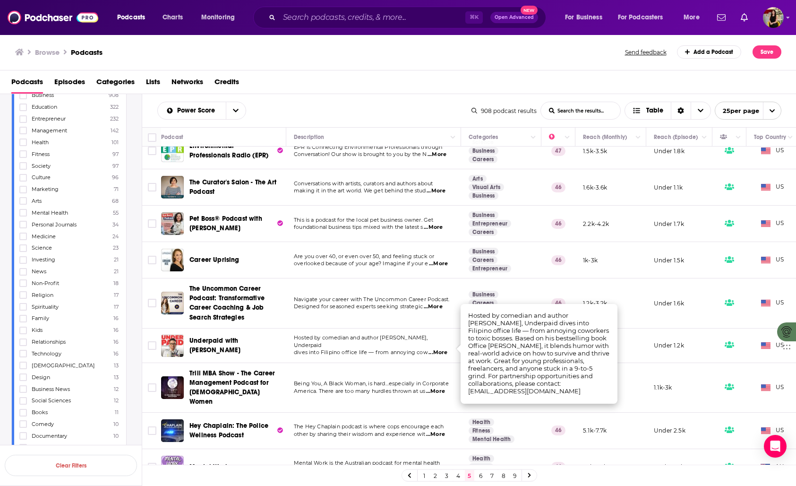
click at [405, 356] on td "Hosted by comedian and author Stanley Chi, Underpaid dives into Filipino office…" at bounding box center [373, 345] width 175 height 34
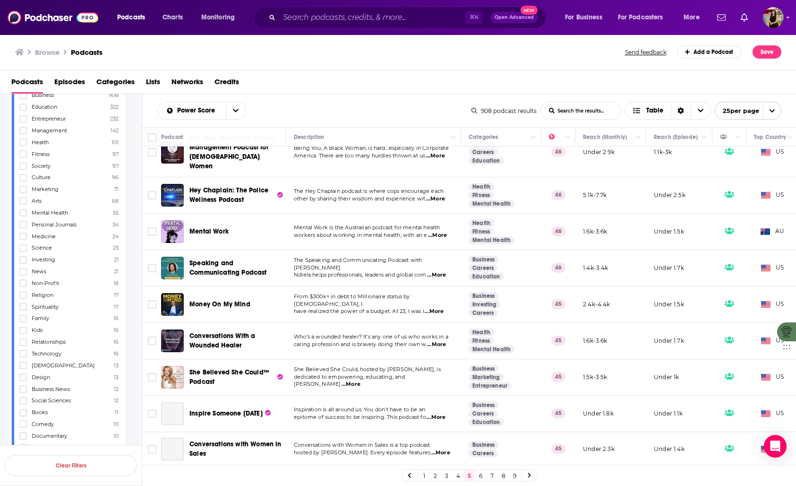
scroll to position [305, 0]
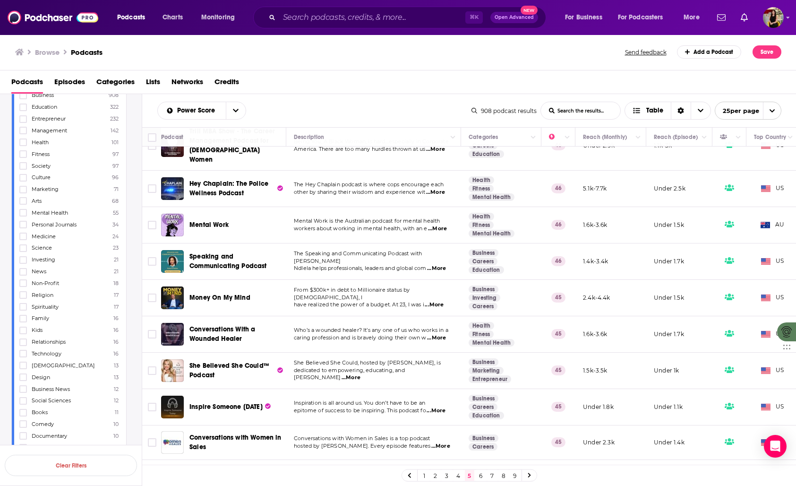
click at [438, 301] on span "...More" at bounding box center [434, 305] width 19 height 8
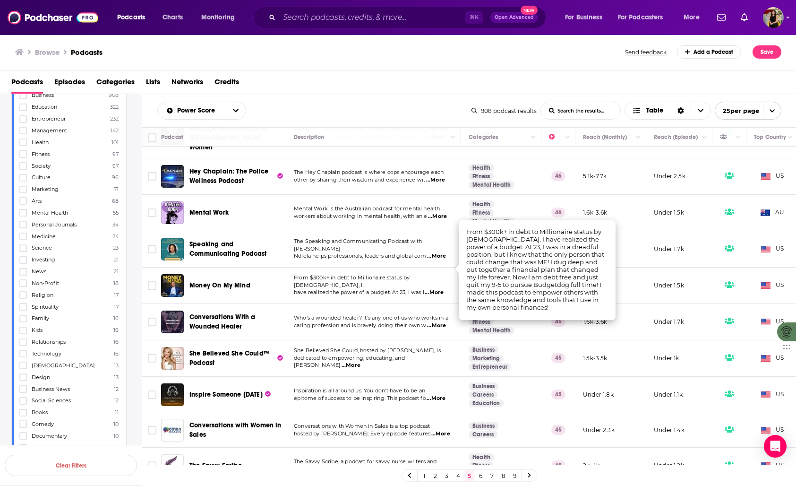
scroll to position [330, 0]
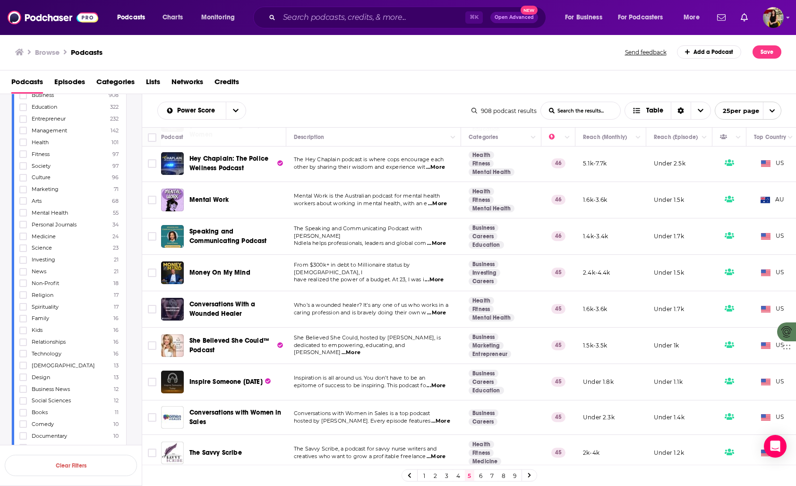
click at [386, 341] on span "dedicated to empowering, educating, and equippi" at bounding box center [349, 348] width 111 height 14
click at [360, 349] on span "...More" at bounding box center [350, 353] width 19 height 8
click at [353, 374] on span "Inspiration is all around us. You don’t have to be an" at bounding box center [359, 377] width 131 height 7
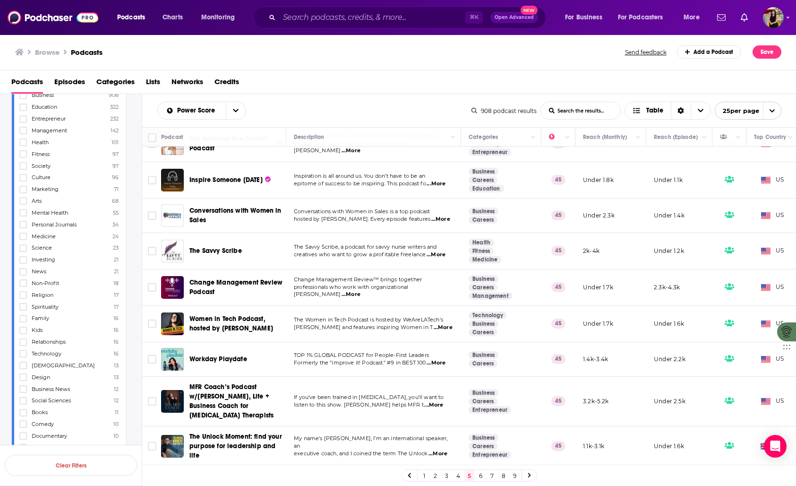
scroll to position [534, 0]
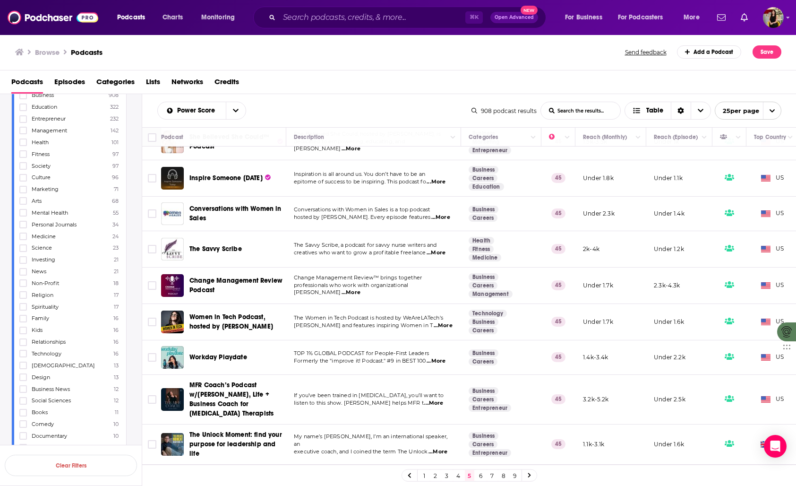
click at [435, 357] on span "...More" at bounding box center [436, 361] width 19 height 8
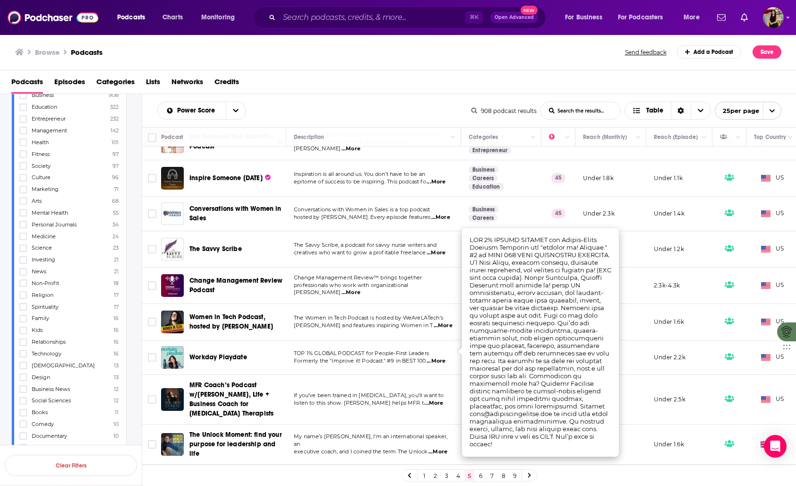
click at [345, 358] on td "TOP 1% GLOBAL PODCAST for People-First Leaders Formerly the "improve it! Podcas…" at bounding box center [373, 357] width 175 height 34
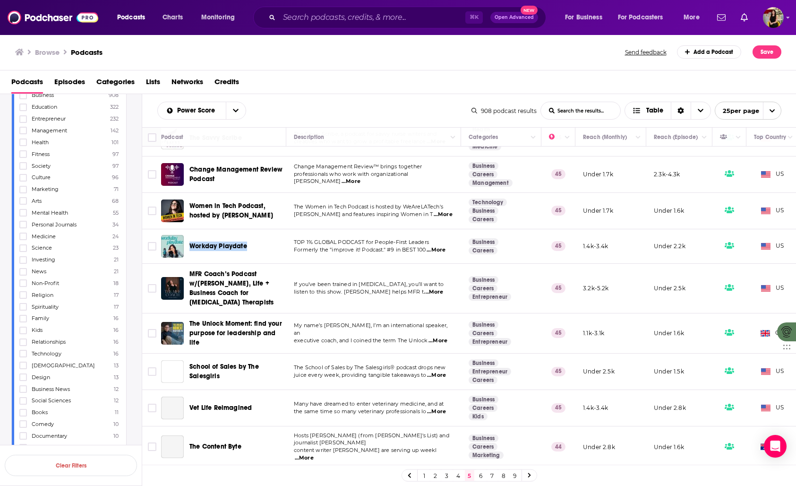
scroll to position [648, 0]
click at [482, 475] on link "6" at bounding box center [480, 474] width 9 height 11
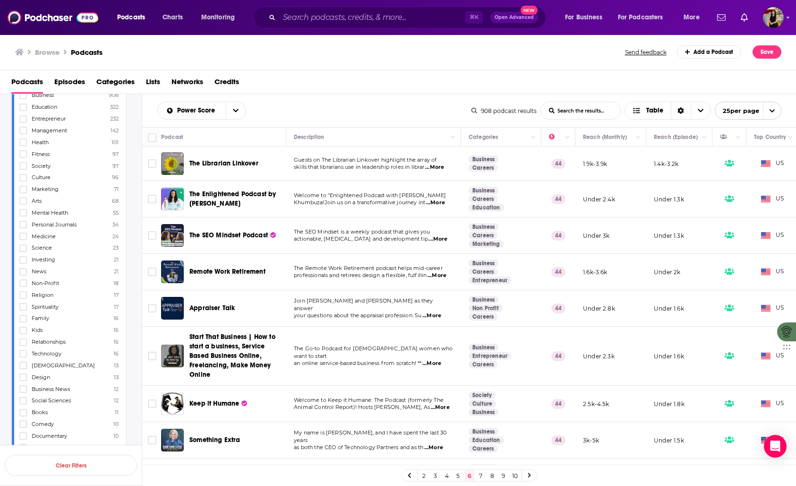
click at [440, 202] on span "...More" at bounding box center [435, 203] width 19 height 8
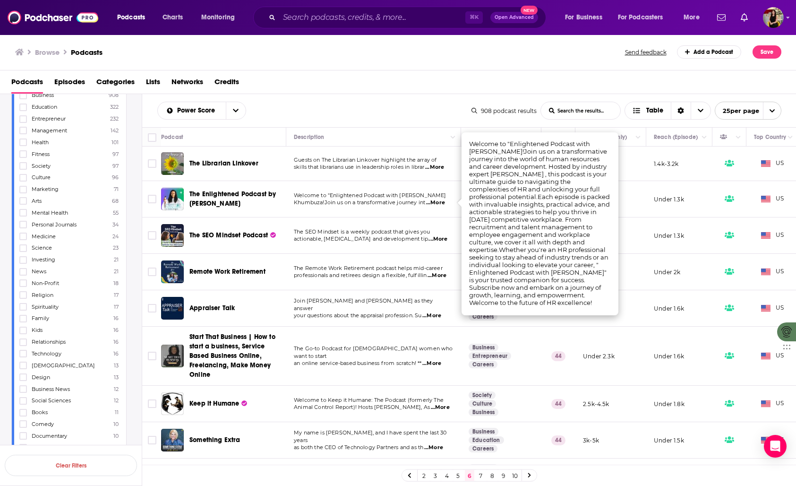
click at [407, 203] on span "Khumbuza!Join us on a transformative journey int" at bounding box center [359, 202] width 131 height 7
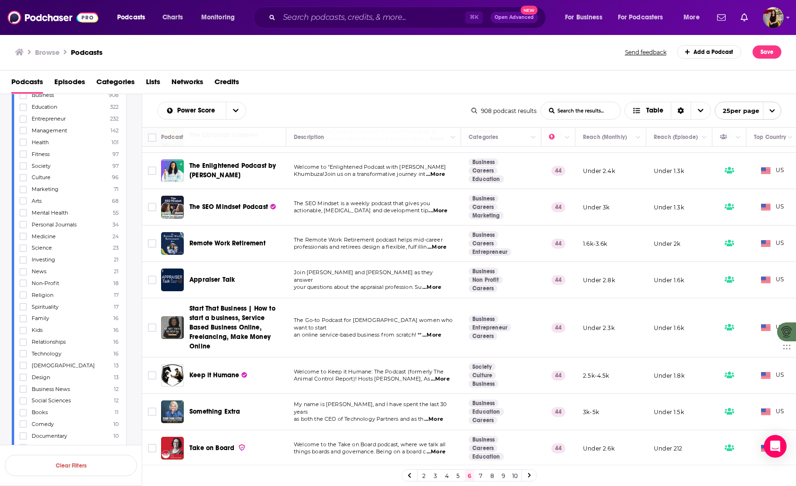
scroll to position [30, 0]
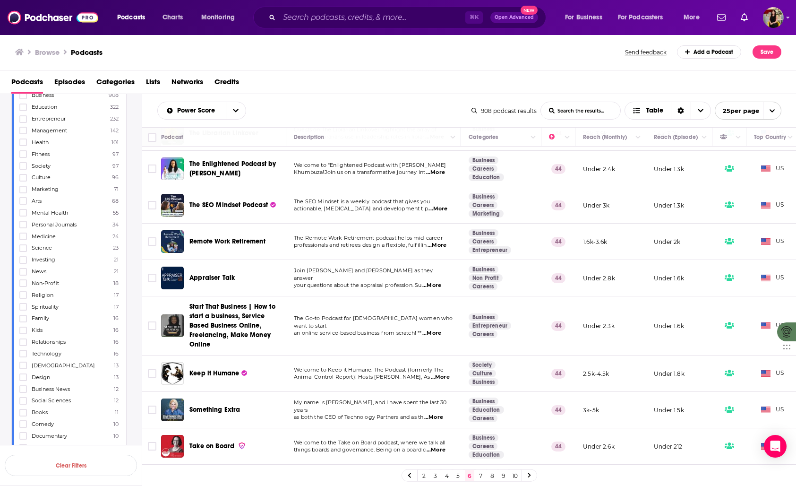
click at [435, 329] on span "...More" at bounding box center [431, 333] width 19 height 8
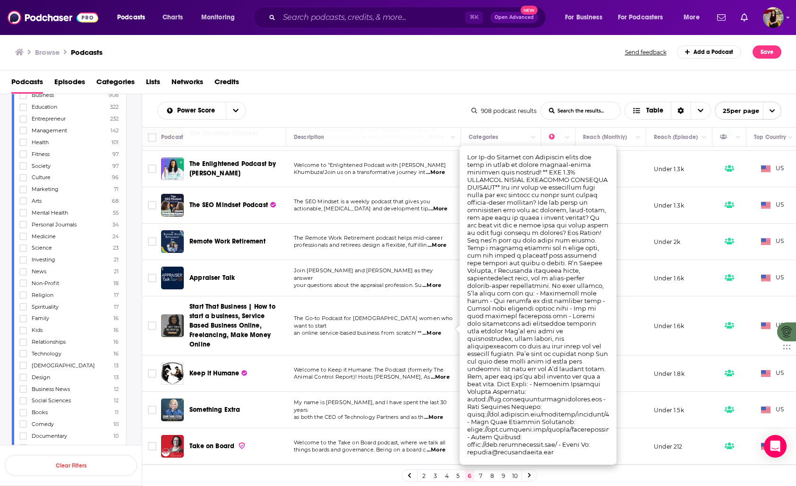
click at [362, 372] on p "Welcome to Keep it Humane: The Podcast (formerly The" at bounding box center [373, 370] width 159 height 8
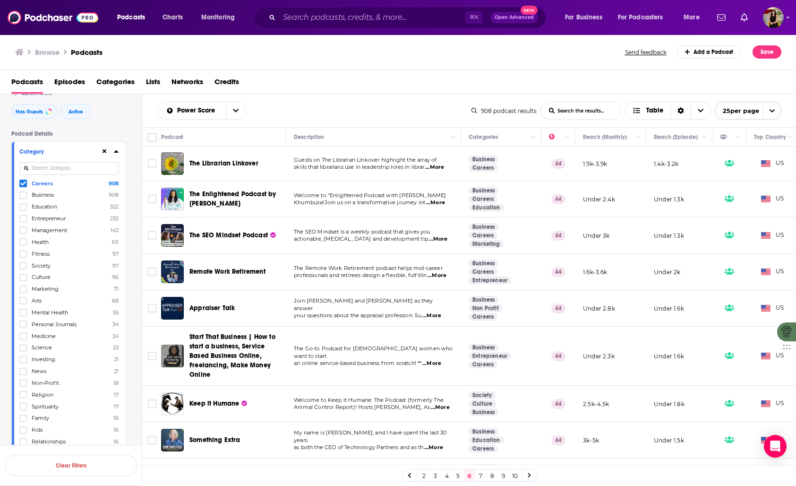
scroll to position [0, 0]
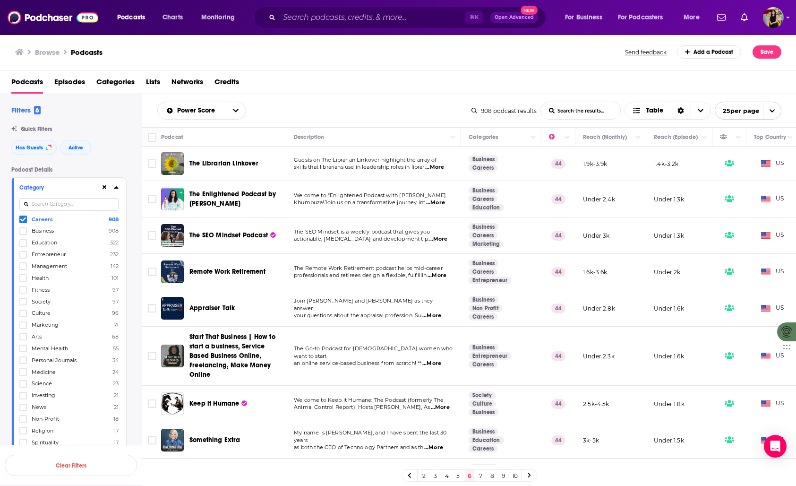
click at [23, 219] on icon at bounding box center [23, 219] width 6 height 6
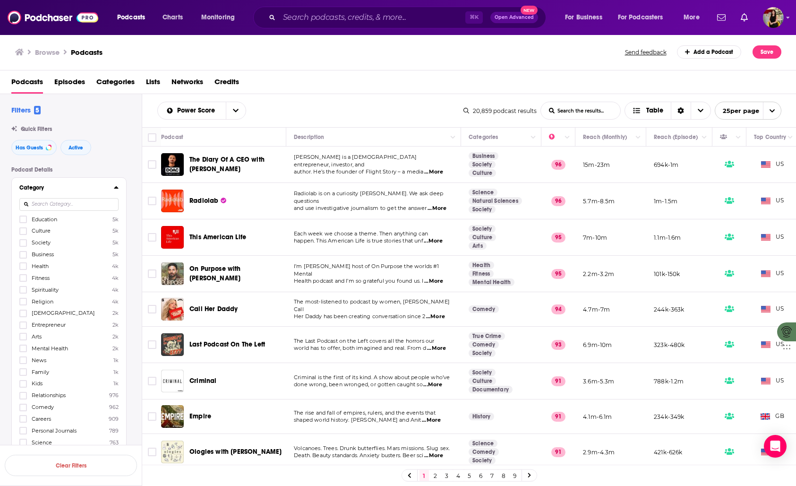
click at [50, 203] on input at bounding box center [68, 204] width 99 height 13
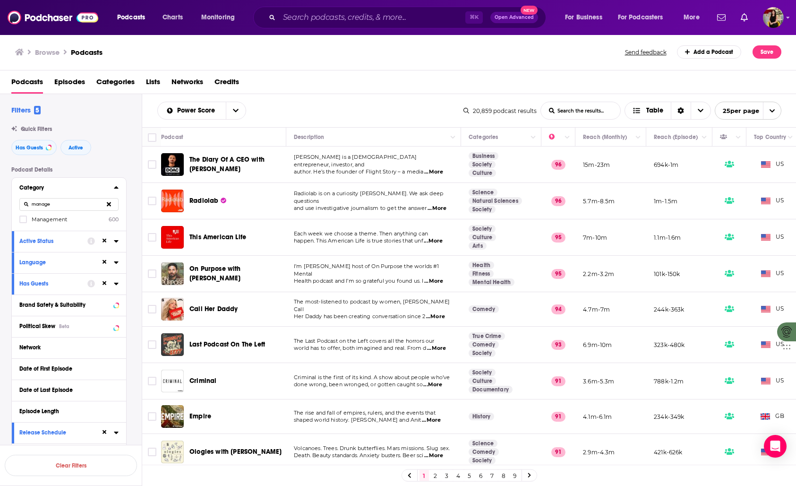
type input "manage"
click at [55, 222] on span "Management" at bounding box center [49, 219] width 35 height 7
click at [23, 222] on input "multiSelectOption-management-0" at bounding box center [23, 222] width 0 height 0
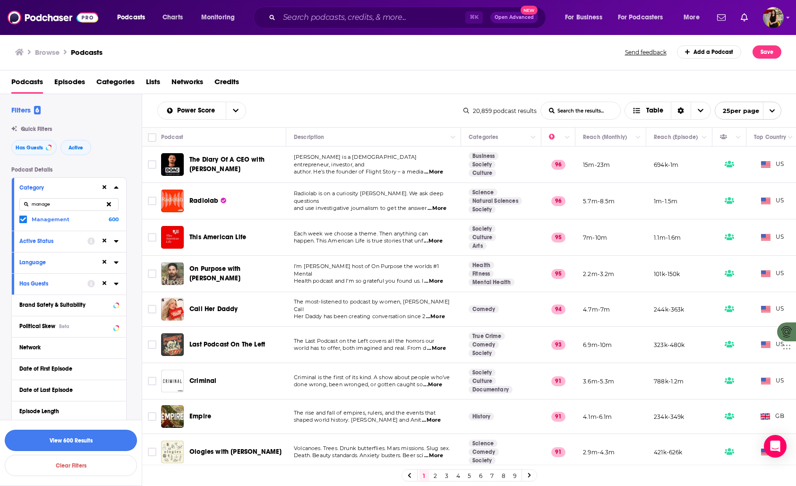
click at [78, 442] on button "View 600 Results" at bounding box center [71, 439] width 132 height 21
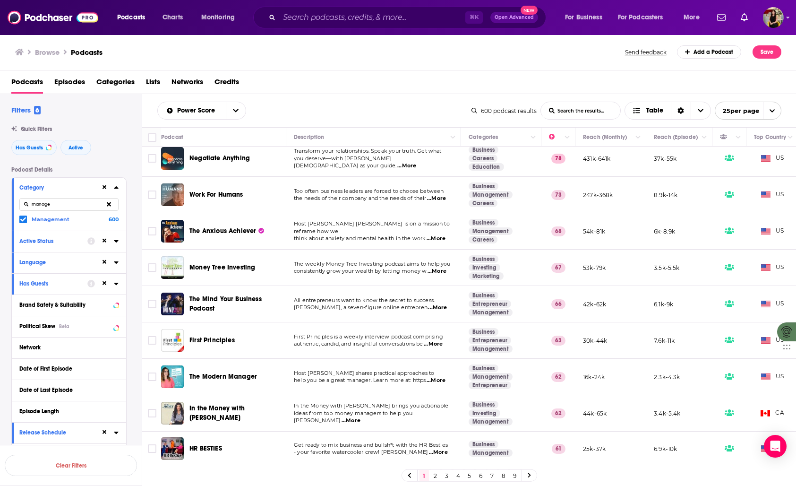
scroll to position [34, 0]
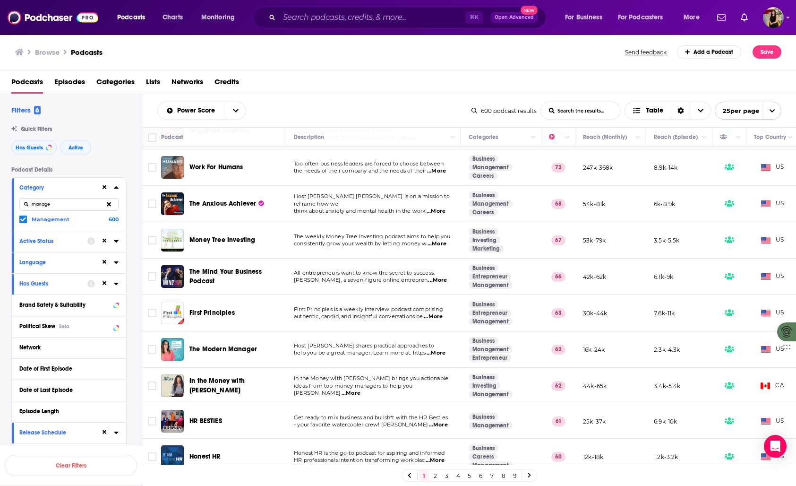
click at [438, 279] on span "...More" at bounding box center [437, 280] width 19 height 8
click at [364, 273] on span "All entrepreneurs want to know the secret to success." at bounding box center [364, 272] width 141 height 7
click at [372, 315] on span "authentic, candid, and insightful conversations be" at bounding box center [358, 316] width 129 height 7
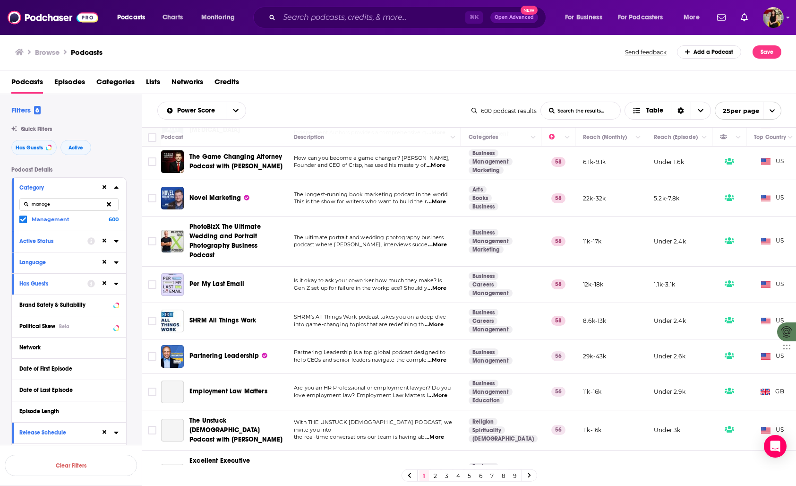
scroll to position [489, 0]
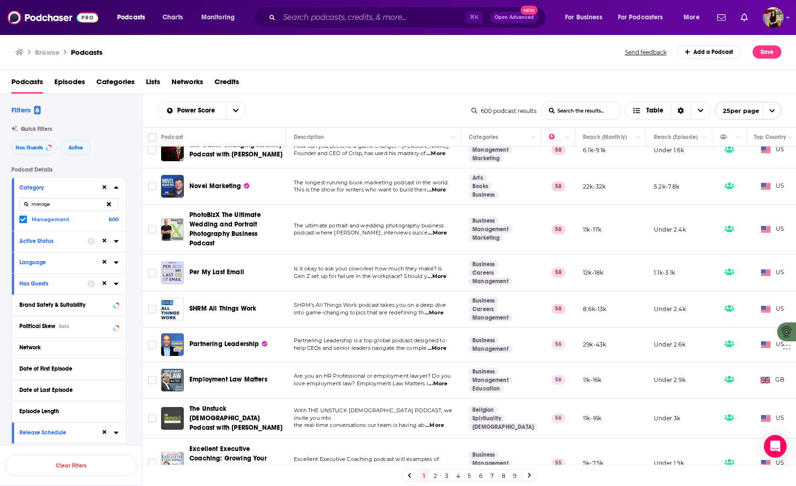
click at [440, 346] on span "...More" at bounding box center [436, 348] width 19 height 8
click at [392, 320] on td "SHRM's All Things Work podcast takes you on a deep dive into game-changing topi…" at bounding box center [373, 309] width 175 height 36
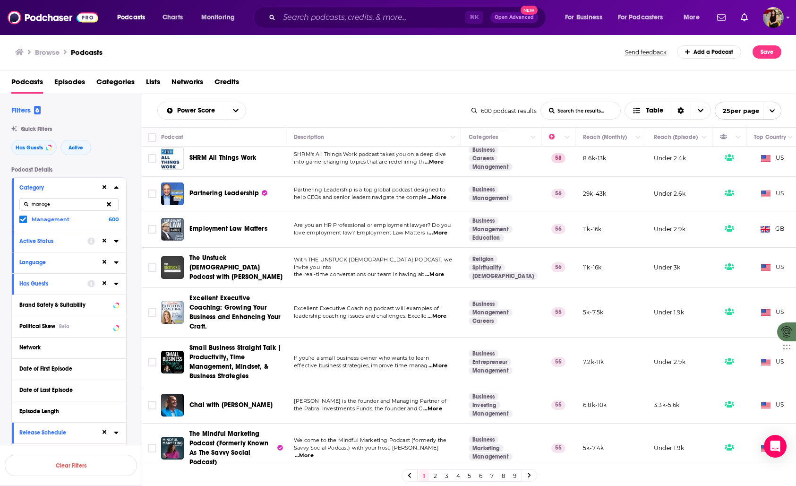
scroll to position [649, 0]
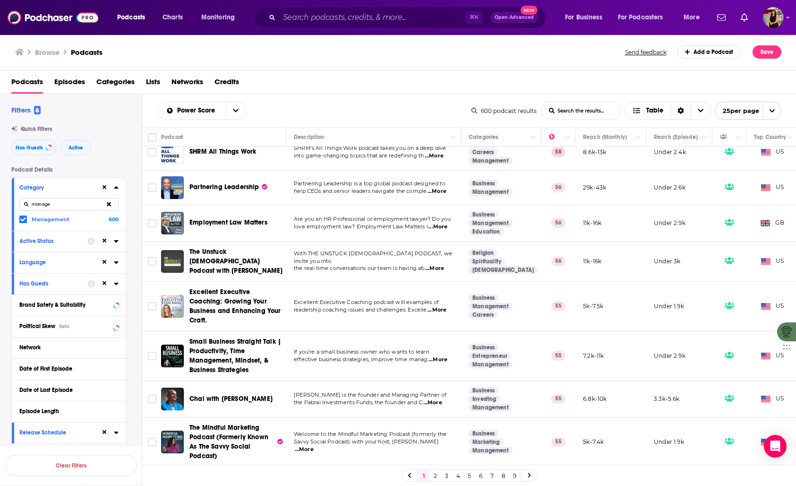
click at [437, 475] on link "2" at bounding box center [435, 474] width 9 height 11
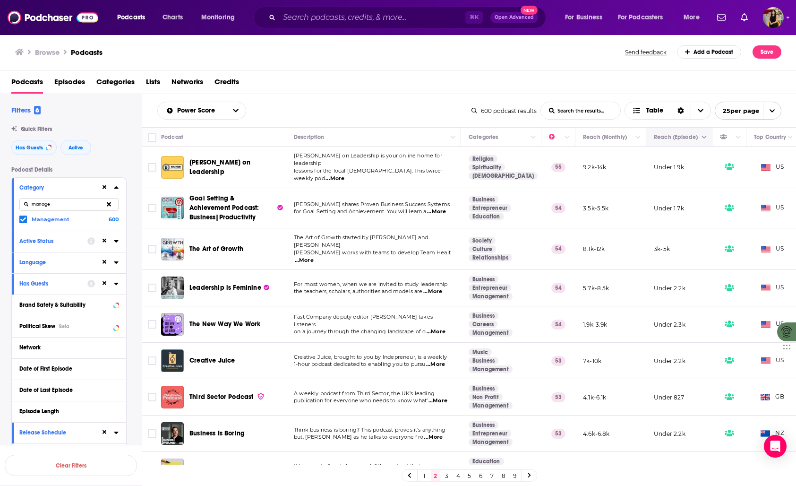
click at [649, 139] on icon "Column Actions" at bounding box center [704, 138] width 5 height 6
click at [649, 139] on div at bounding box center [398, 243] width 796 height 486
click at [314, 256] on span "...More" at bounding box center [304, 260] width 19 height 8
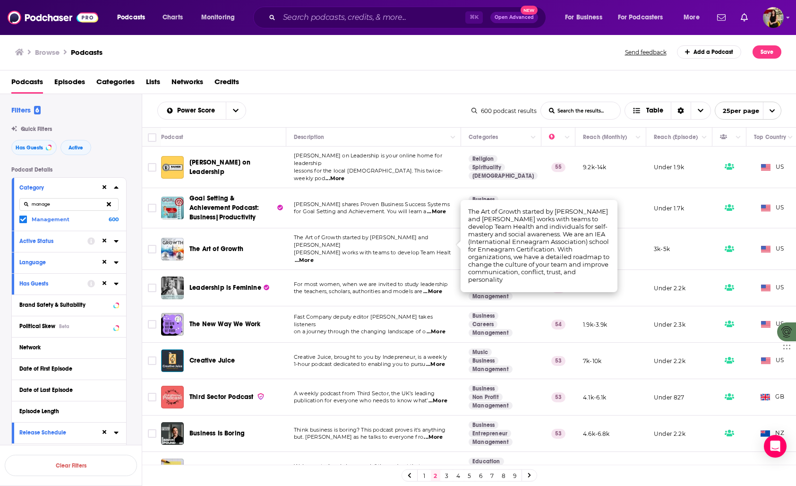
click at [401, 249] on span "Zartman works with teams to develop Team Healt" at bounding box center [372, 252] width 157 height 7
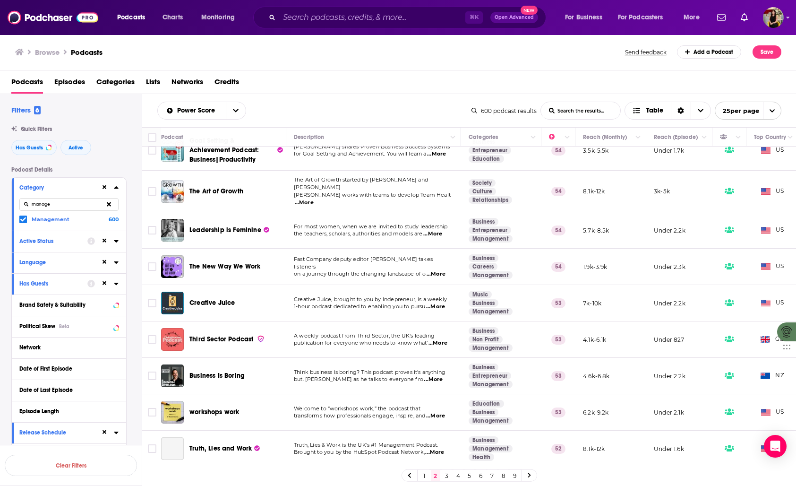
scroll to position [64, 0]
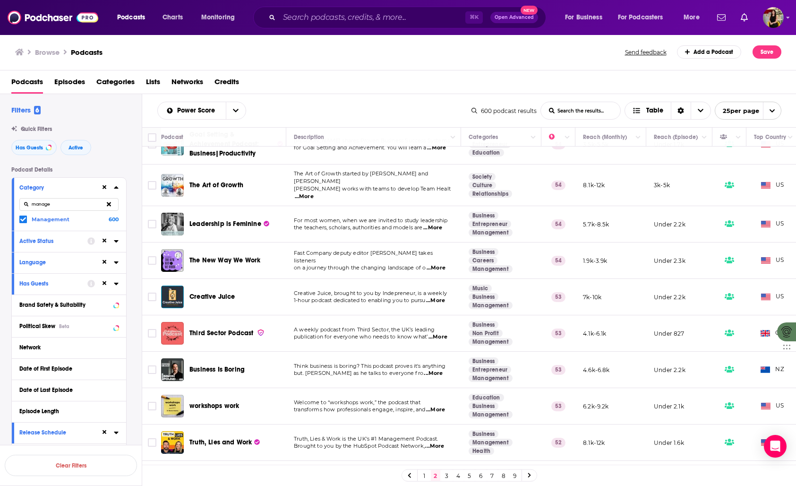
click at [441, 264] on span "...More" at bounding box center [436, 268] width 19 height 8
click at [395, 258] on td "Fast Company deputy editor Kathleen Davis takes listeners on a journey through …" at bounding box center [373, 260] width 175 height 36
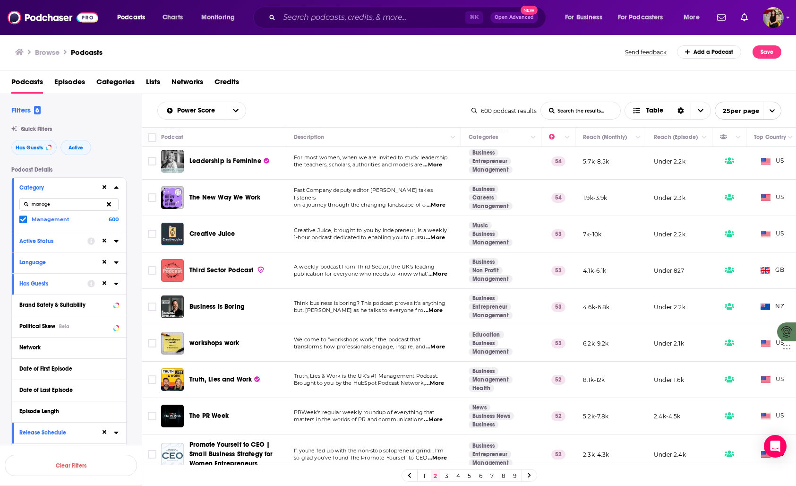
scroll to position [128, 0]
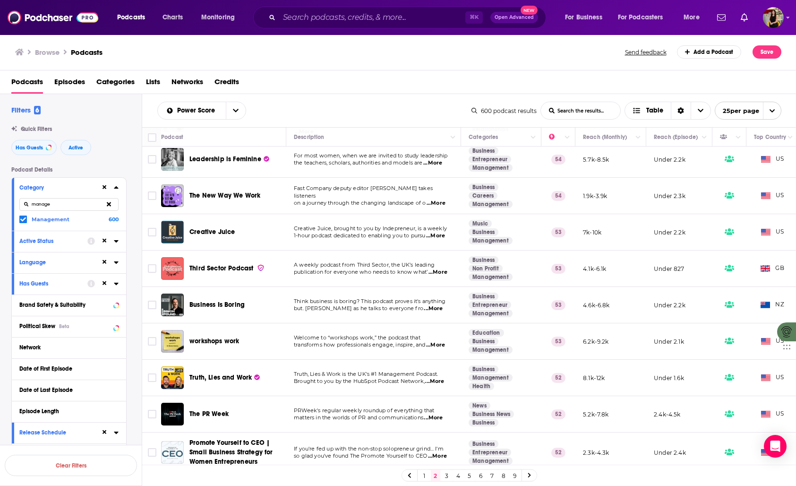
click at [439, 305] on span "...More" at bounding box center [433, 309] width 19 height 8
click at [411, 298] on span "Think business is boring? This podcast proves it's anything" at bounding box center [370, 301] width 152 height 7
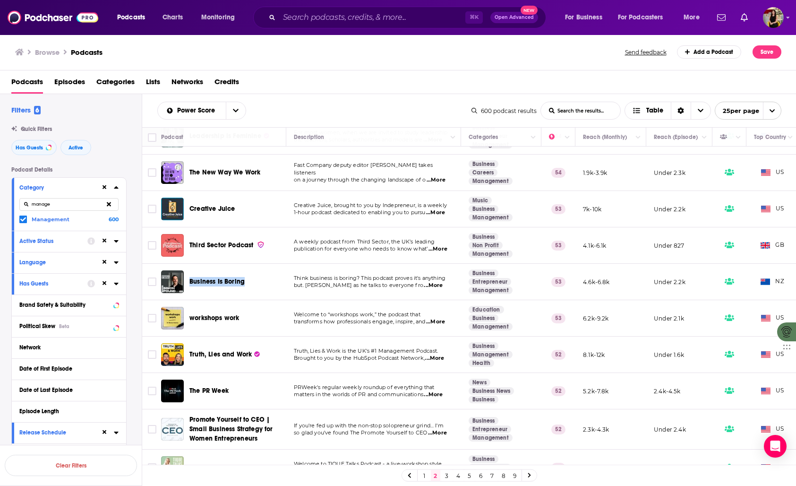
scroll to position [153, 0]
click at [441, 390] on span "...More" at bounding box center [433, 394] width 19 height 8
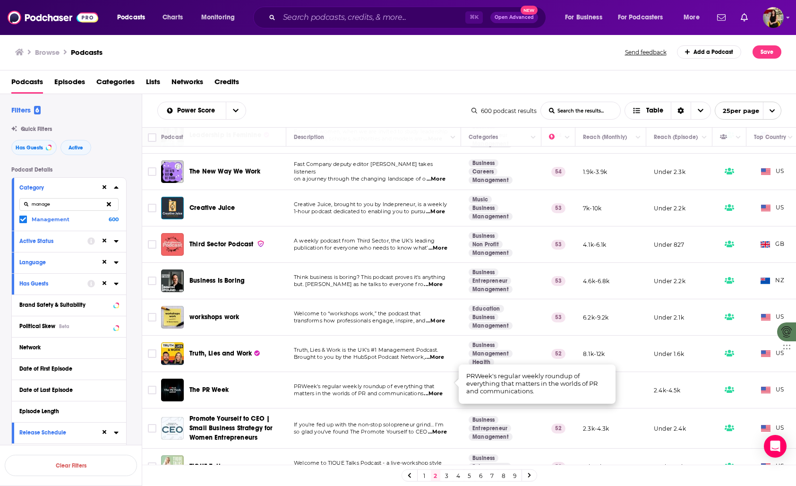
click at [414, 390] on span "matters in the worlds of PR and communications" at bounding box center [358, 393] width 129 height 7
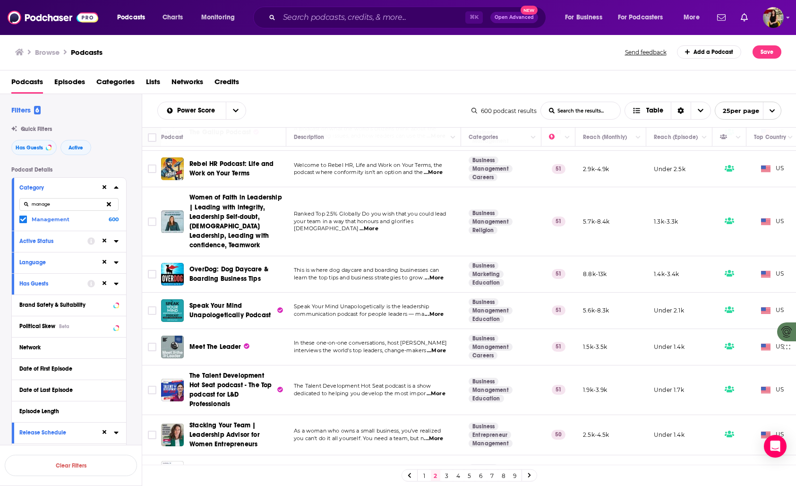
scroll to position [640, 0]
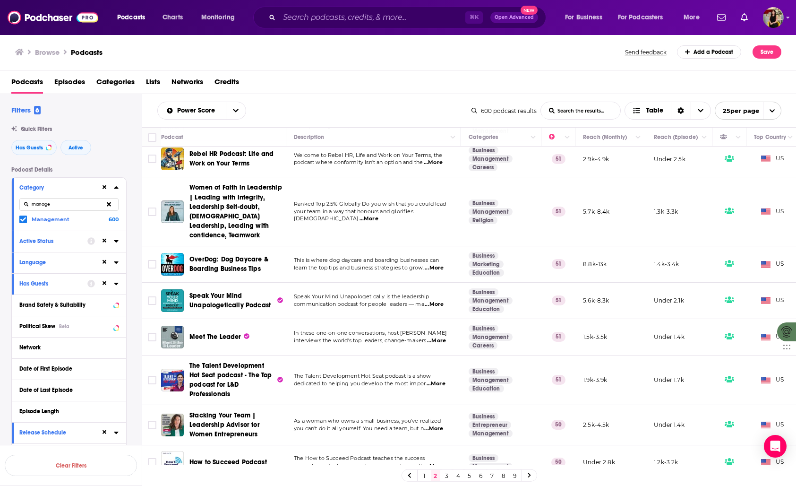
click at [444, 462] on span "...More" at bounding box center [434, 466] width 19 height 8
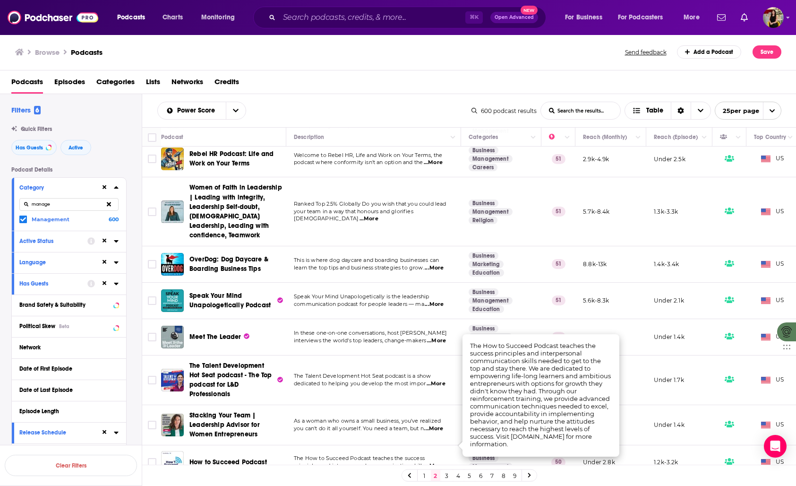
click at [365, 462] on span "principles and interpersonal communication skills" at bounding box center [359, 465] width 130 height 7
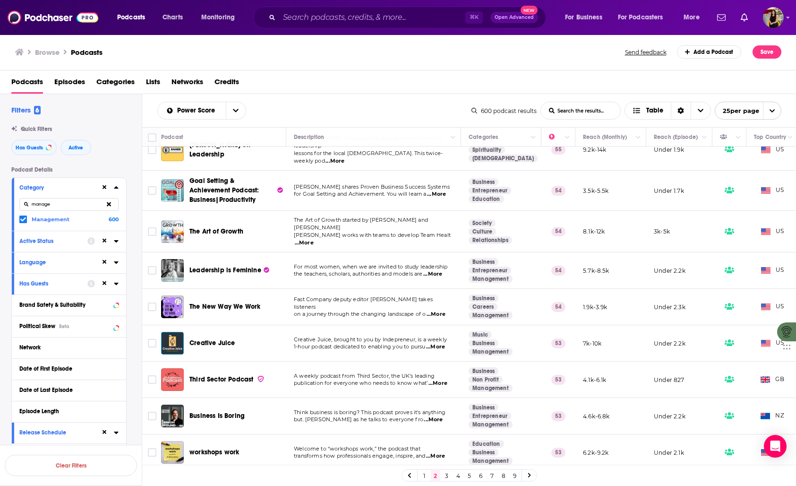
scroll to position [0, 0]
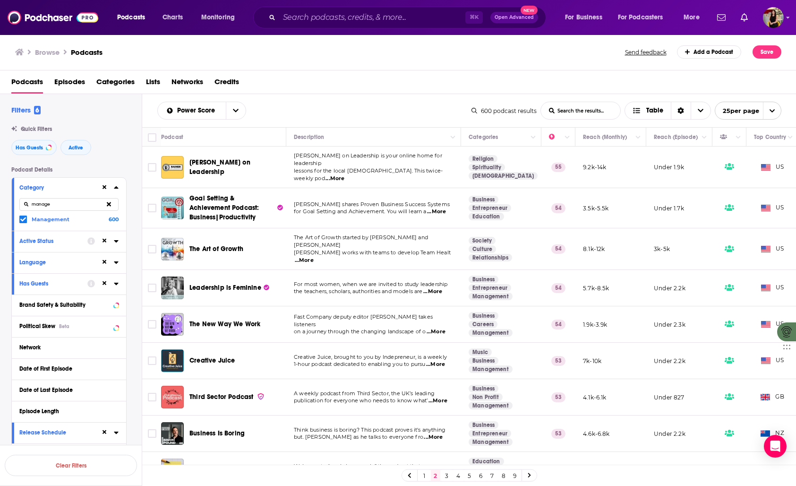
click at [109, 204] on icon at bounding box center [109, 204] width 4 height 6
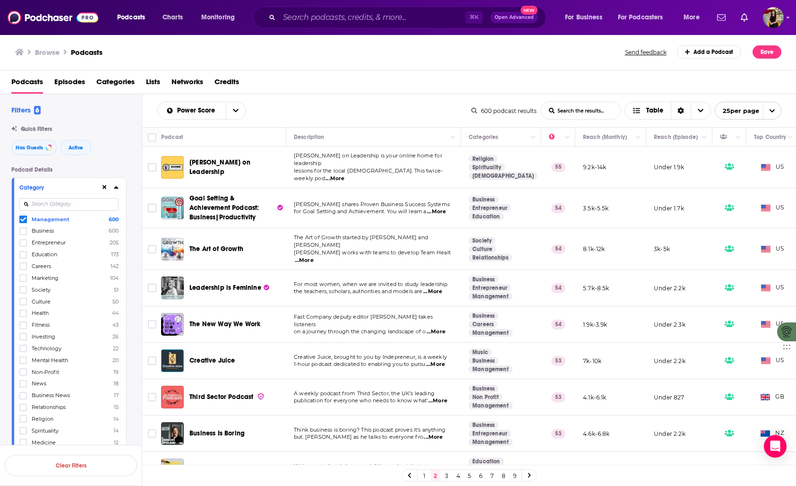
click at [115, 188] on icon at bounding box center [116, 187] width 5 height 8
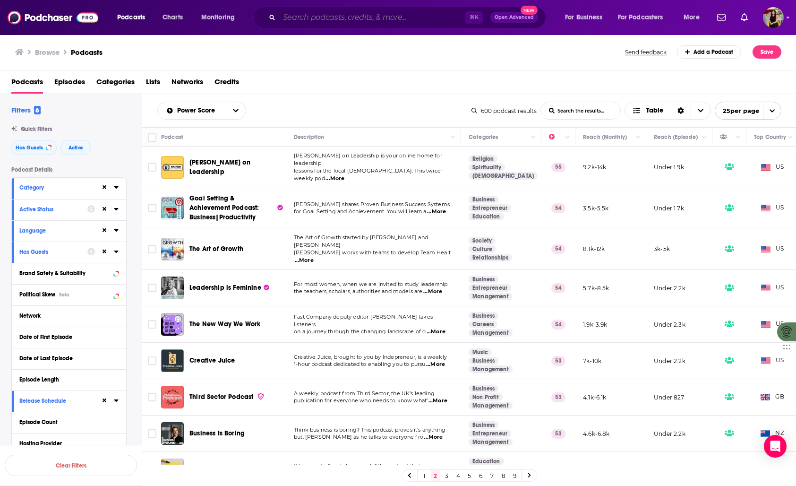
click at [360, 19] on input "Search podcasts, credits, & more..." at bounding box center [372, 17] width 186 height 15
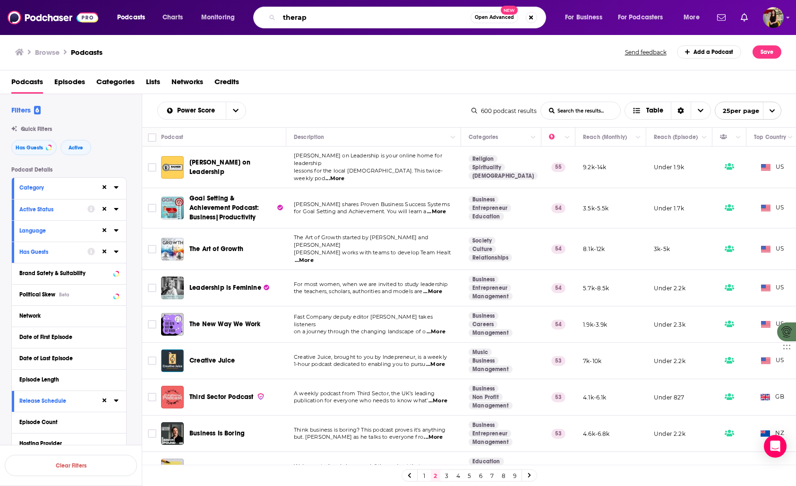
type input "therapy"
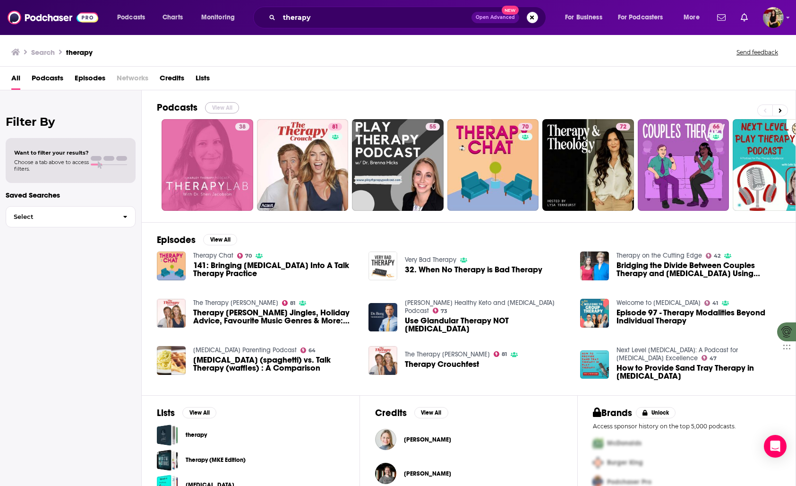
click at [216, 107] on button "View All" at bounding box center [222, 107] width 34 height 11
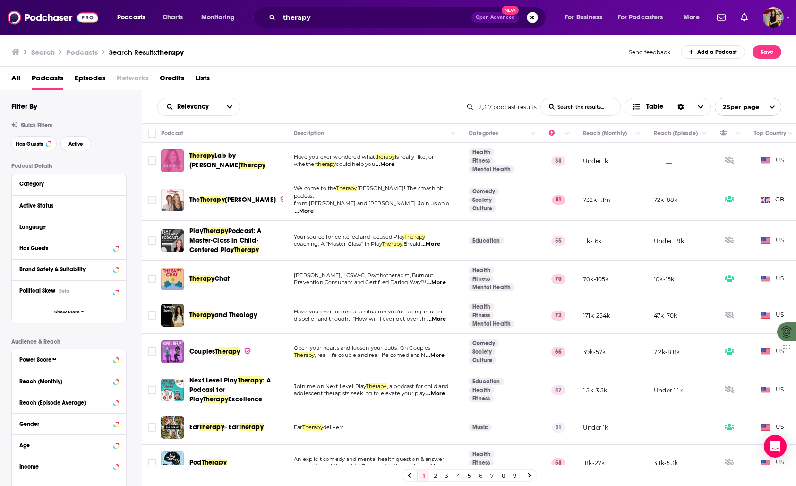
click at [314, 207] on span "...More" at bounding box center [304, 211] width 19 height 8
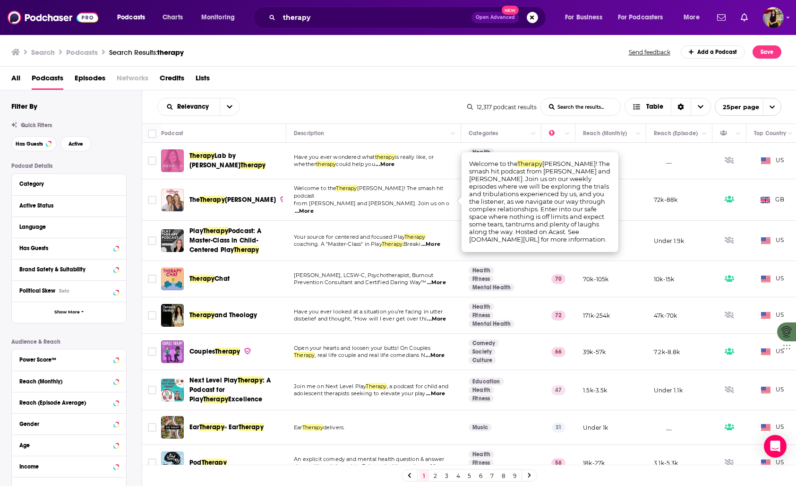
click at [402, 193] on span "Crouch! The smash hit podcast" at bounding box center [368, 192] width 149 height 14
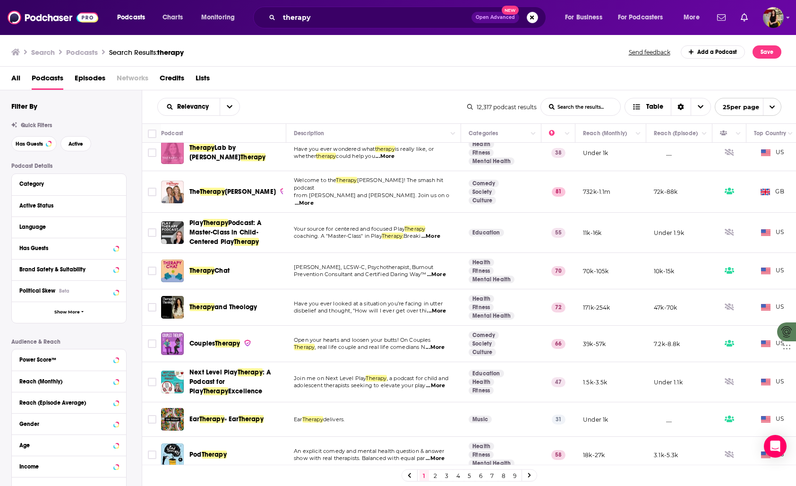
scroll to position [9, 0]
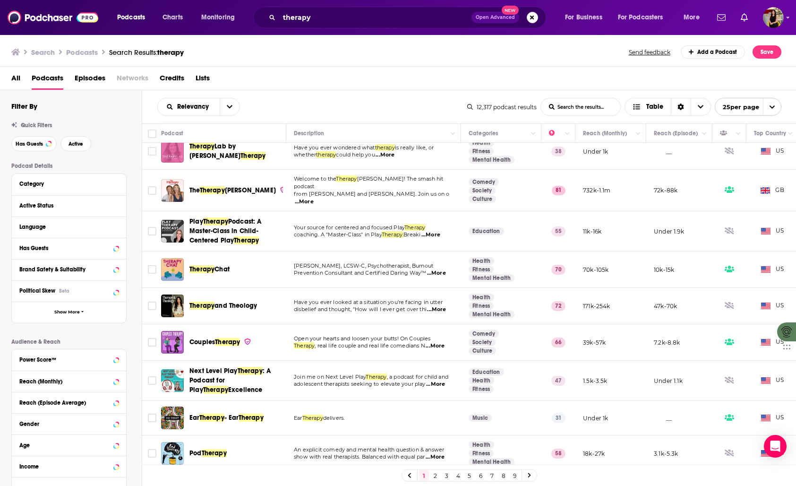
click at [444, 269] on span "...More" at bounding box center [436, 273] width 19 height 8
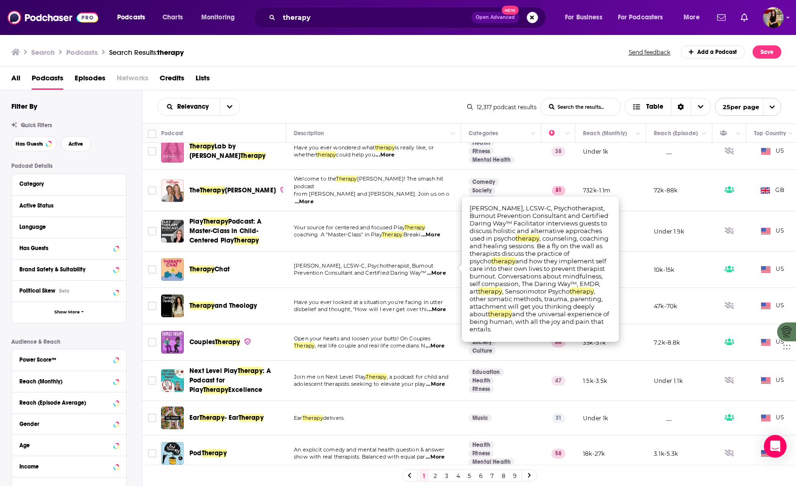
click at [389, 263] on span "Laura Reagan, LCSW-C, Psychotherapist, Burnout" at bounding box center [363, 265] width 139 height 7
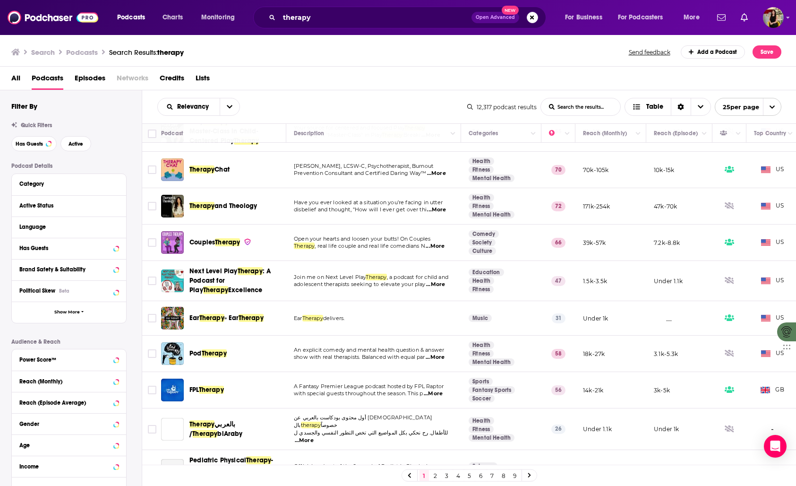
scroll to position [146, 0]
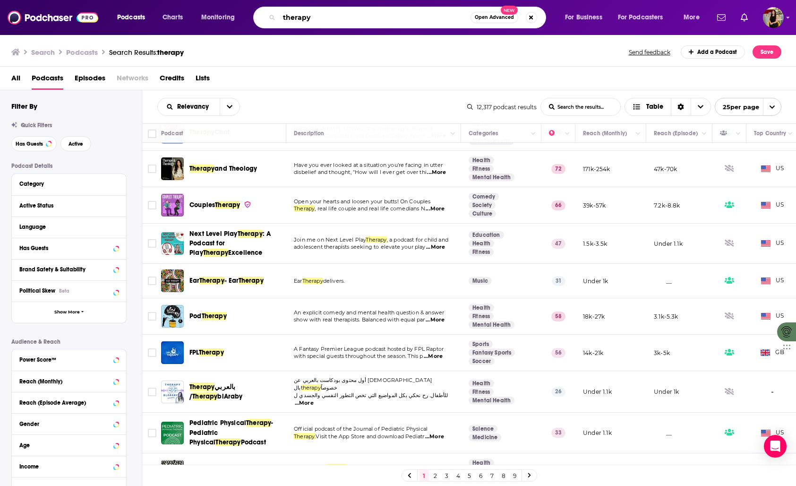
click at [304, 21] on input "therapy" at bounding box center [374, 17] width 191 height 15
type input "mental health"
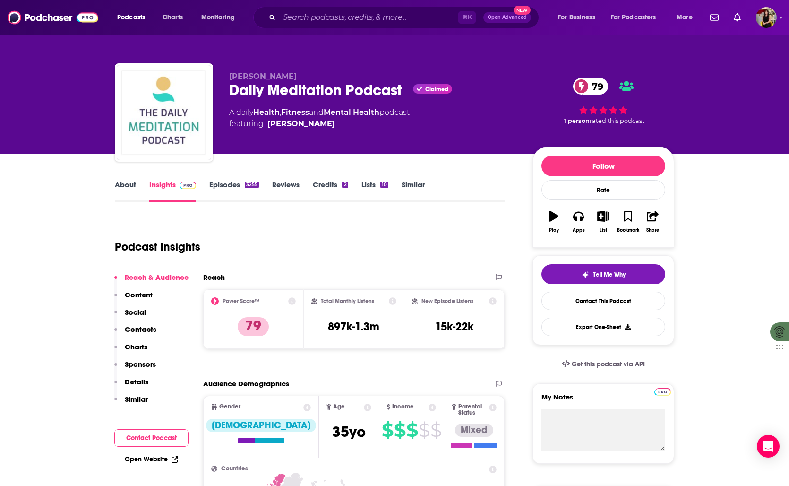
click at [226, 180] on link "Episodes 3255" at bounding box center [234, 191] width 50 height 22
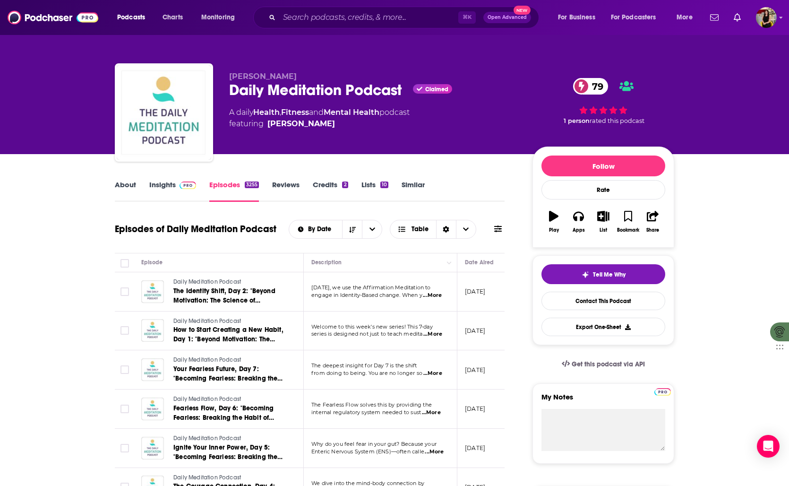
click at [119, 186] on link "About" at bounding box center [125, 191] width 21 height 22
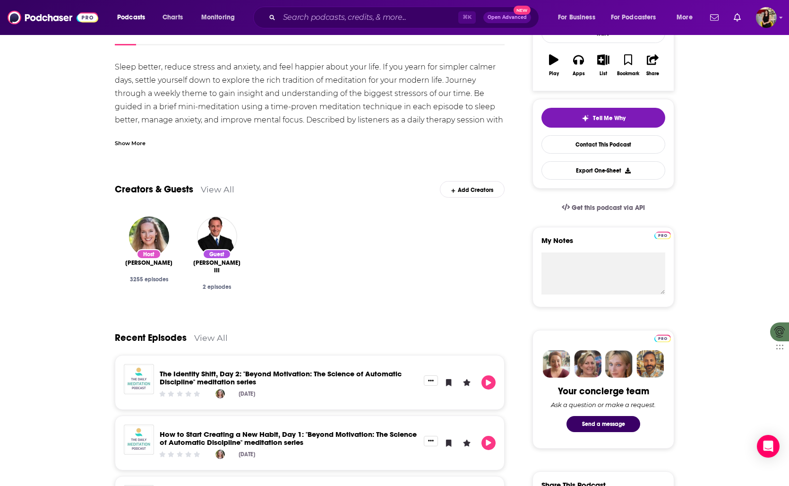
click at [216, 190] on link "View All" at bounding box center [218, 189] width 34 height 10
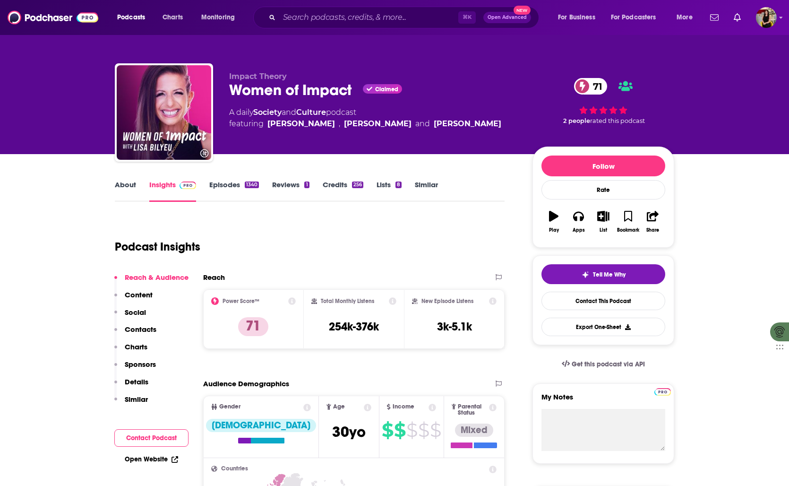
click at [233, 183] on link "Episodes 1340" at bounding box center [234, 191] width 50 height 22
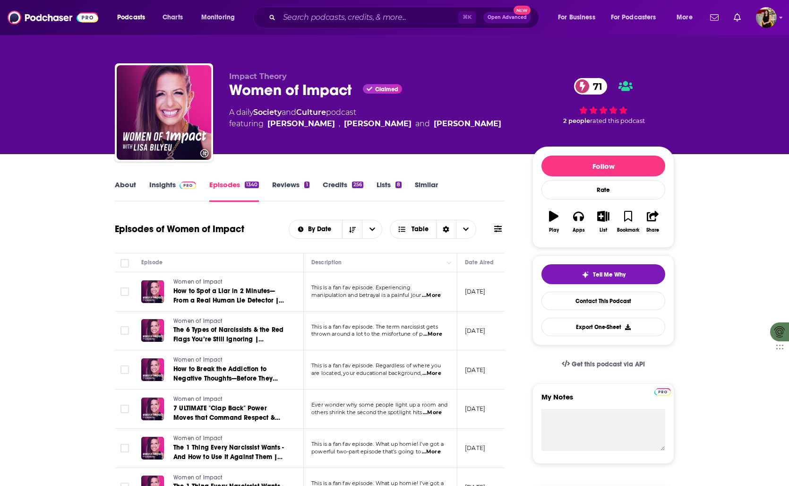
click at [165, 186] on link "Insights" at bounding box center [172, 191] width 47 height 22
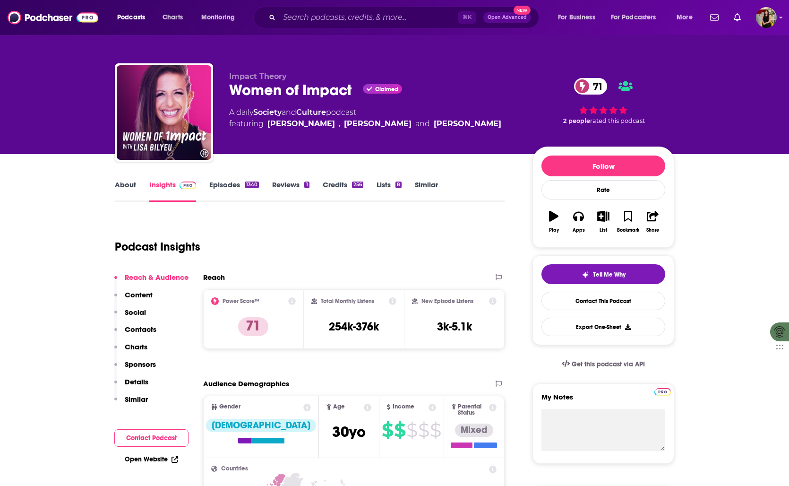
click at [382, 184] on link "Lists 8" at bounding box center [388, 191] width 25 height 22
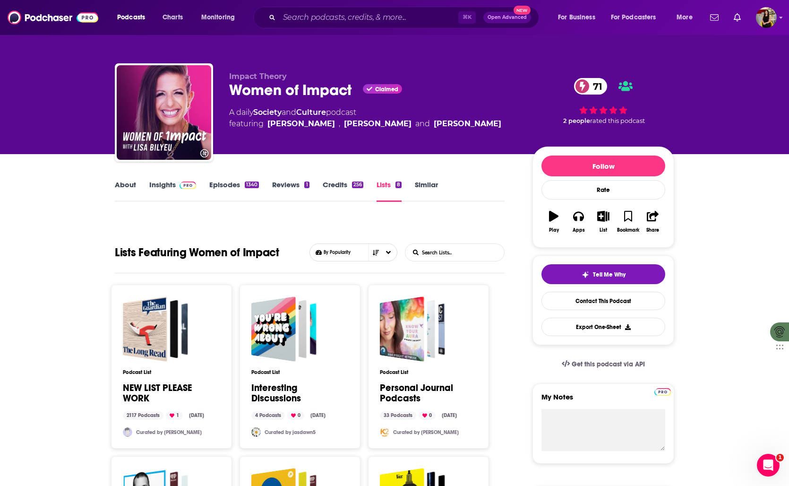
click at [290, 181] on link "Reviews 1" at bounding box center [290, 191] width 37 height 22
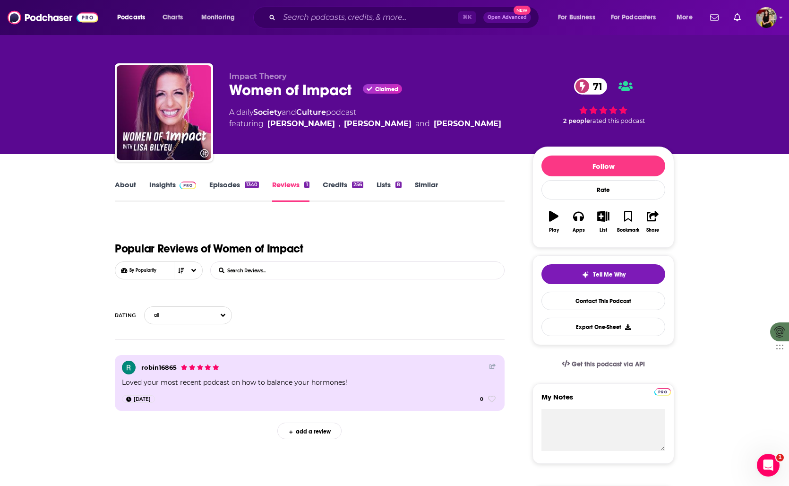
click at [125, 183] on link "About" at bounding box center [125, 191] width 21 height 22
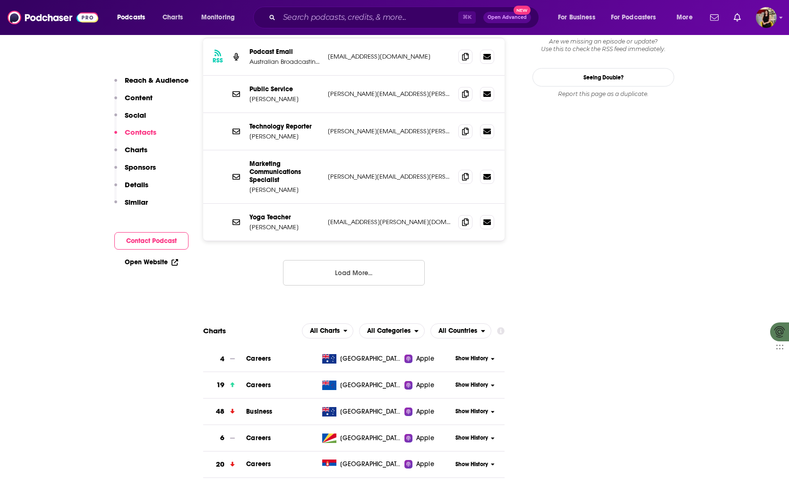
scroll to position [972, 0]
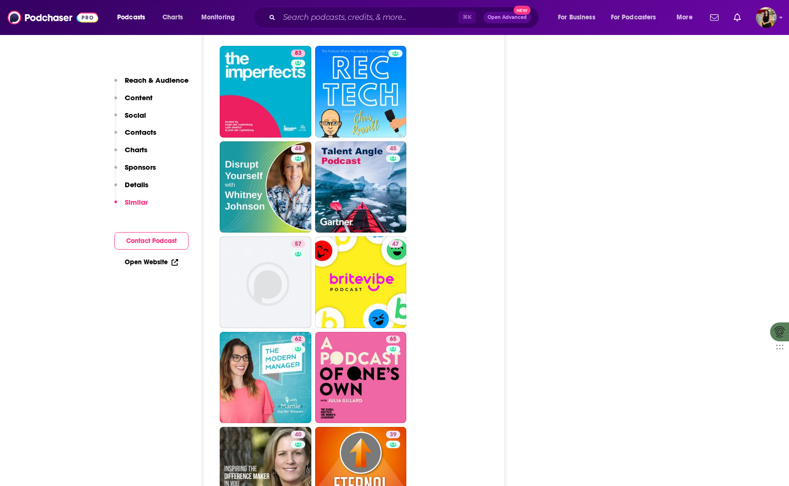
scroll to position [2862, 0]
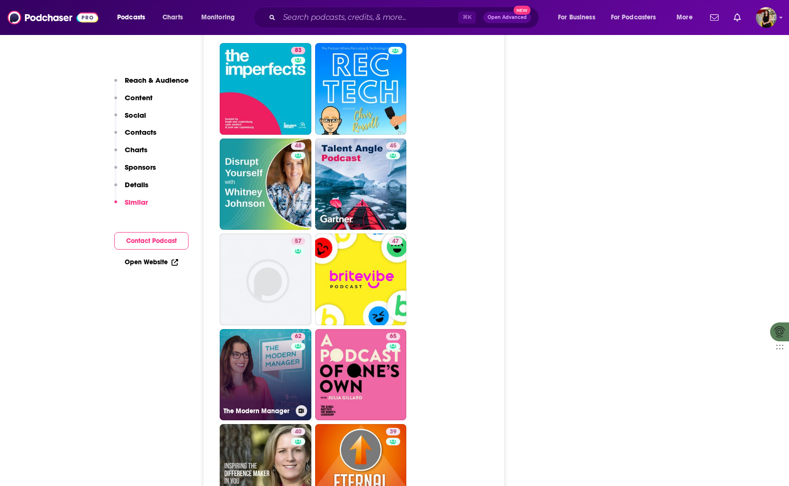
click at [298, 333] on div "62" at bounding box center [299, 369] width 17 height 73
type input "https://www.podchaser.com/podcasts/the-modern-manager-695817"
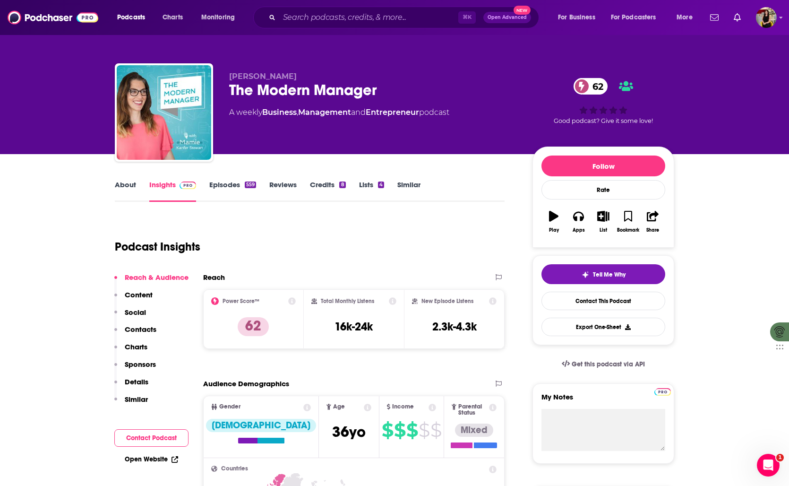
click at [117, 183] on link "About" at bounding box center [125, 191] width 21 height 22
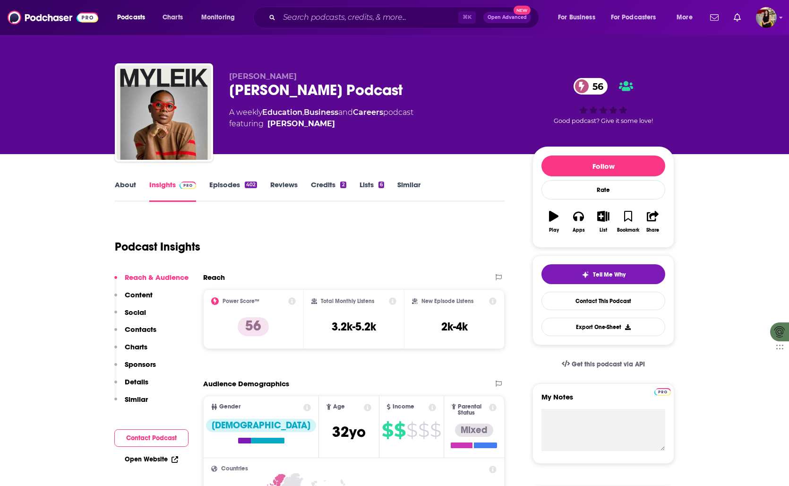
click at [214, 183] on link "Episodes 402" at bounding box center [233, 191] width 48 height 22
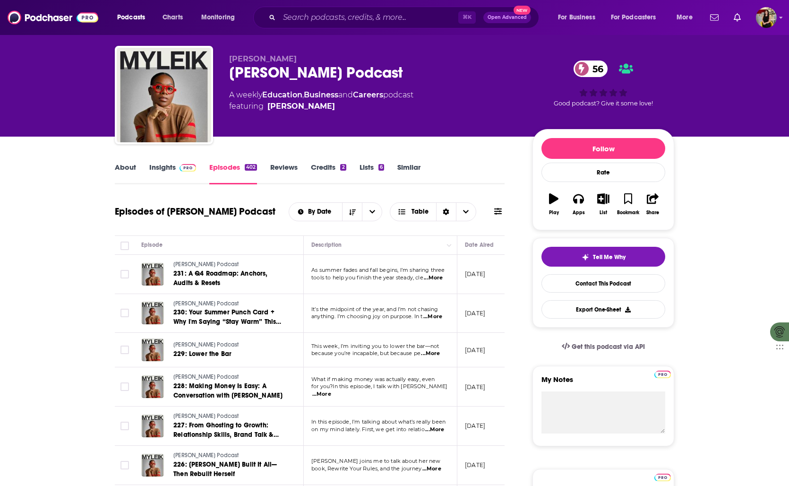
scroll to position [19, 0]
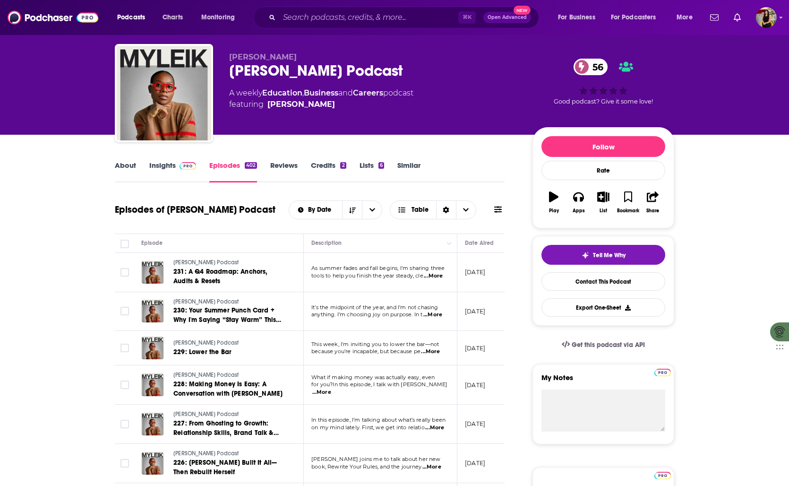
click at [440, 275] on span "...More" at bounding box center [433, 276] width 19 height 8
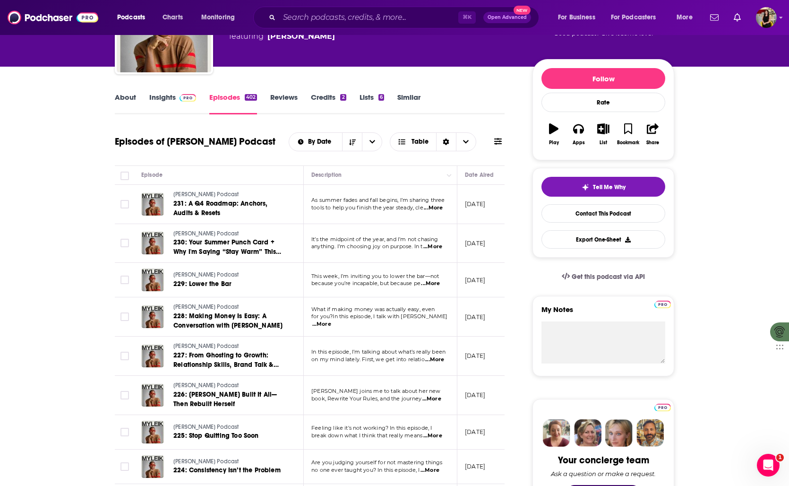
scroll to position [0, 0]
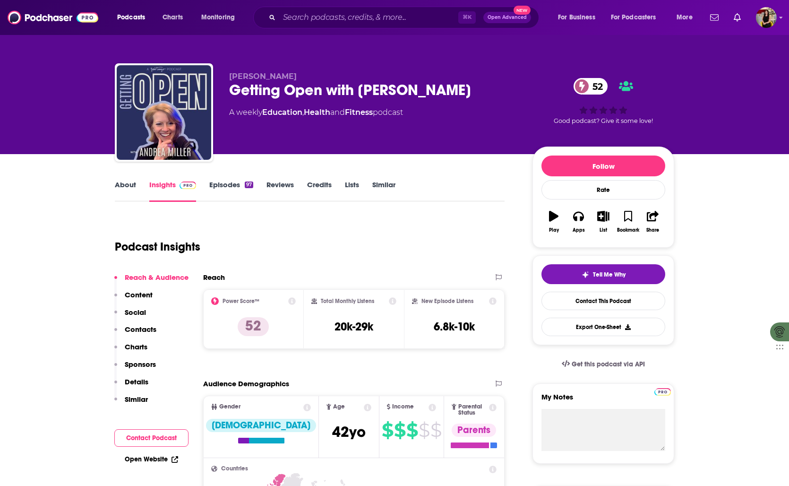
click at [122, 185] on link "About" at bounding box center [125, 191] width 21 height 22
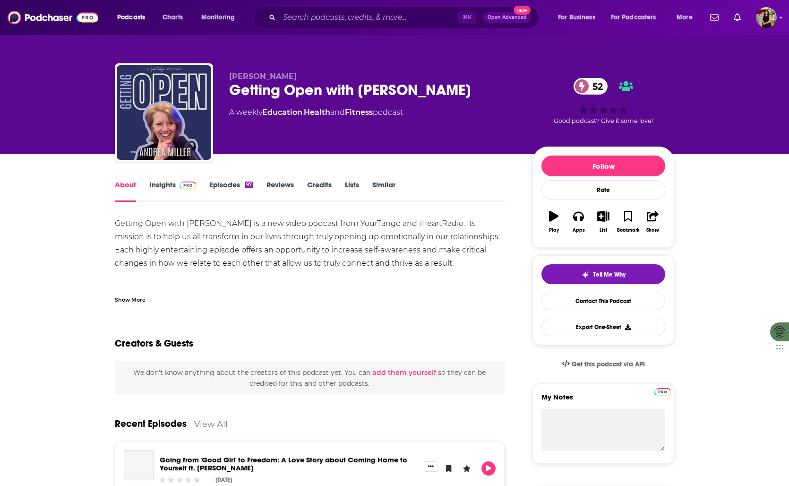
click at [128, 298] on div "Show More" at bounding box center [130, 298] width 31 height 9
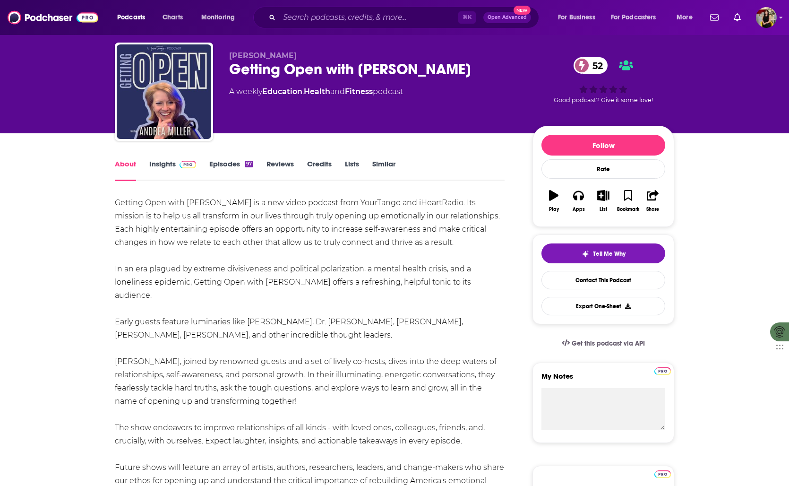
scroll to position [33, 0]
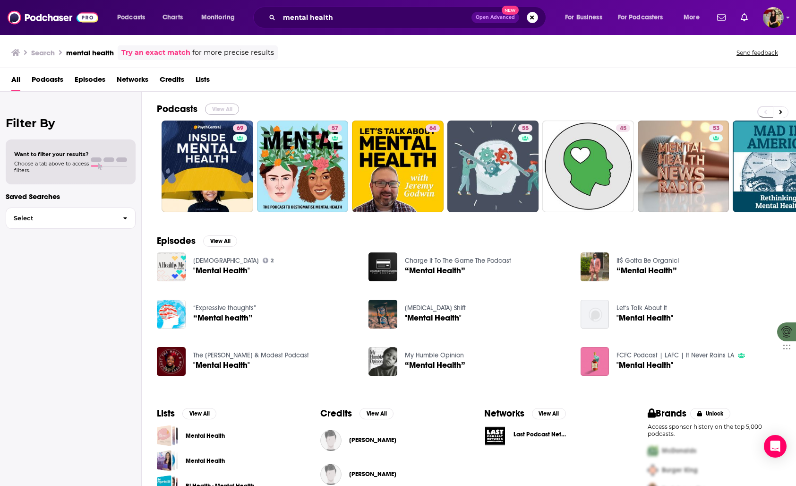
click at [225, 109] on button "View All" at bounding box center [222, 108] width 34 height 11
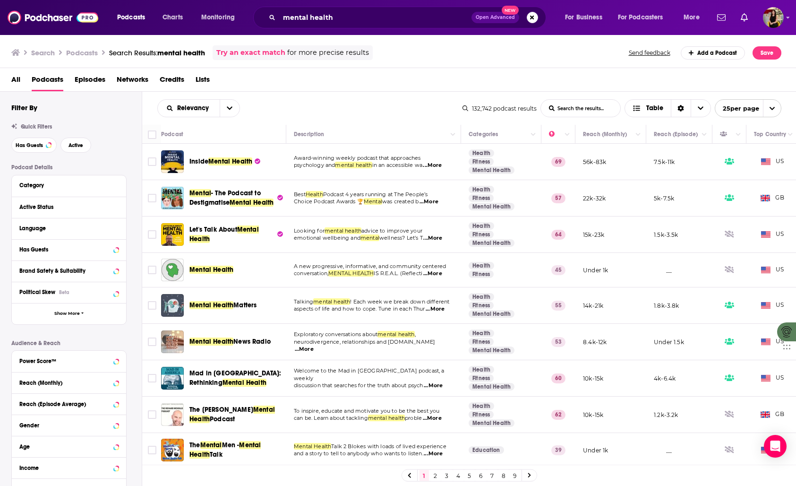
click at [442, 166] on span "...More" at bounding box center [432, 166] width 19 height 8
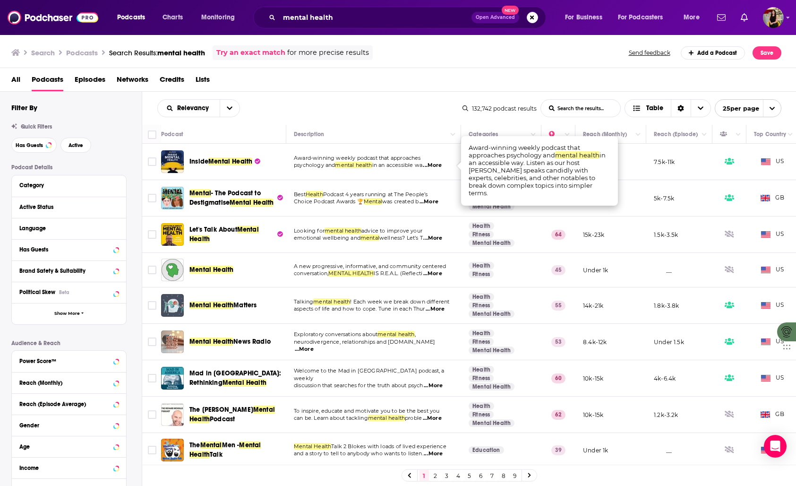
click at [311, 153] on td "Award-winning weekly podcast that approaches psychology and mental health in an…" at bounding box center [373, 162] width 175 height 36
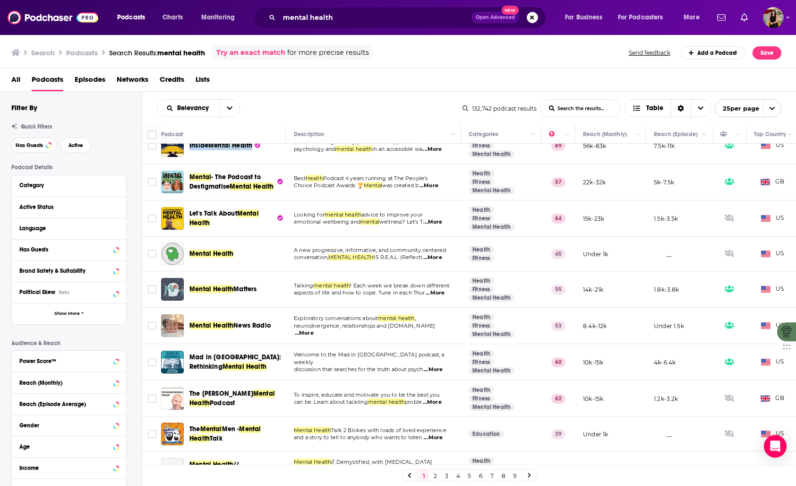
scroll to position [17, 0]
click at [430, 188] on span "...More" at bounding box center [428, 185] width 19 height 8
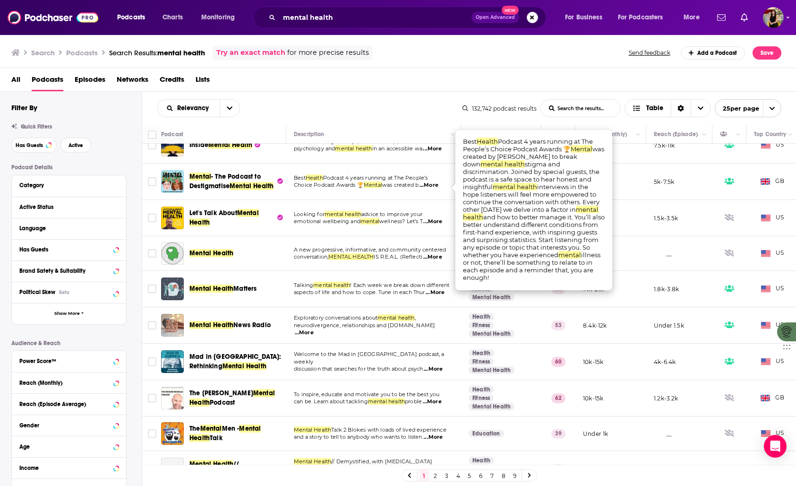
click at [384, 179] on span "Podcast 4 years running at The People’s" at bounding box center [375, 177] width 105 height 7
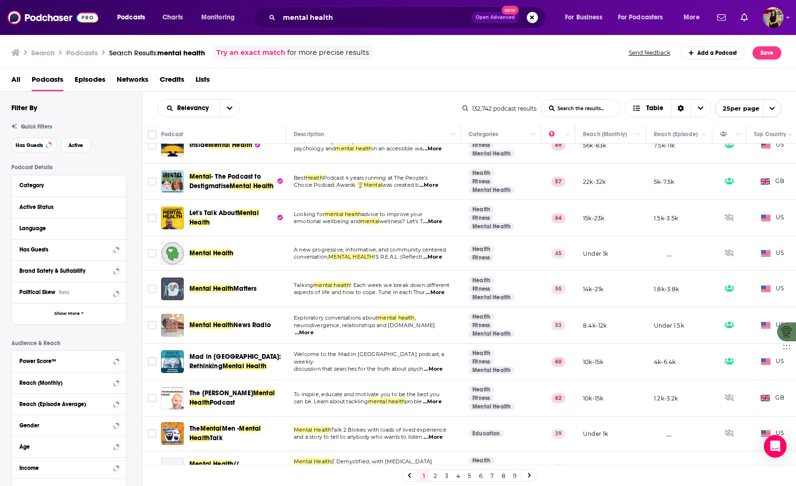
click at [442, 225] on span "...More" at bounding box center [432, 222] width 19 height 8
click at [405, 222] on p "emotional wellbeing and mental wellness? Let’s T ...More" at bounding box center [373, 222] width 159 height 8
click at [53, 249] on div "Has Guests" at bounding box center [56, 249] width 75 height 7
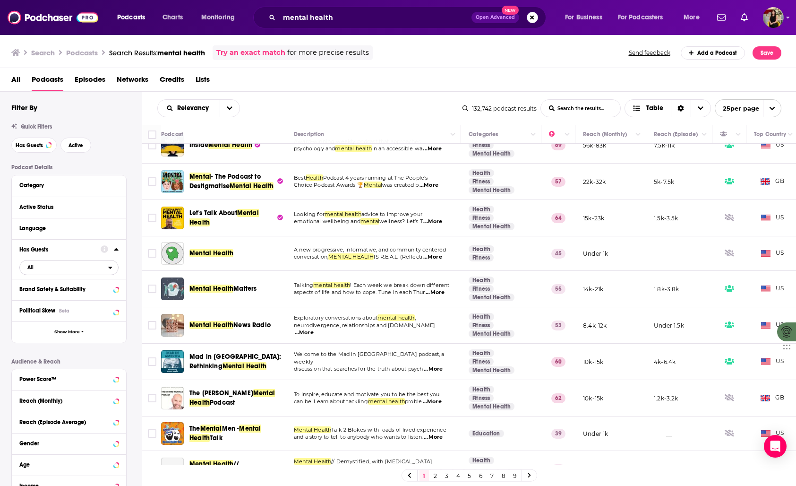
click at [46, 265] on span "All" at bounding box center [64, 267] width 88 height 12
click at [48, 295] on div "Has guests 33k" at bounding box center [72, 298] width 106 height 16
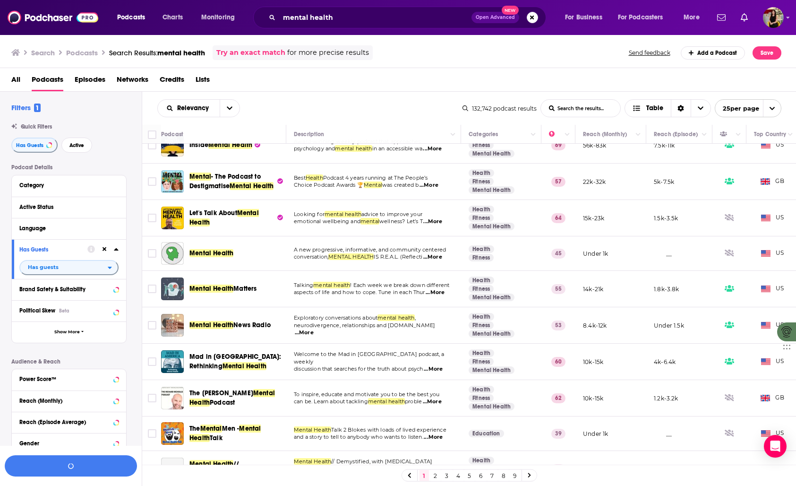
click at [116, 250] on icon at bounding box center [116, 249] width 4 height 2
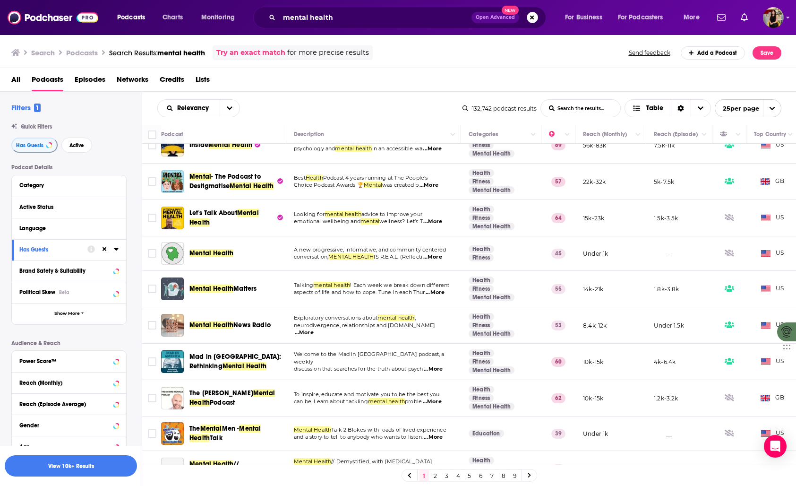
click at [442, 261] on span "...More" at bounding box center [432, 257] width 19 height 8
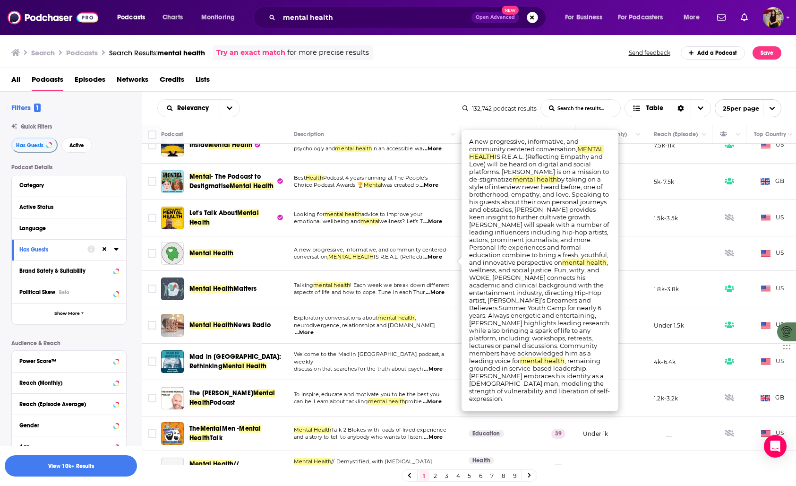
click at [323, 253] on span "A new progressive, informative, and community centered" at bounding box center [370, 249] width 152 height 7
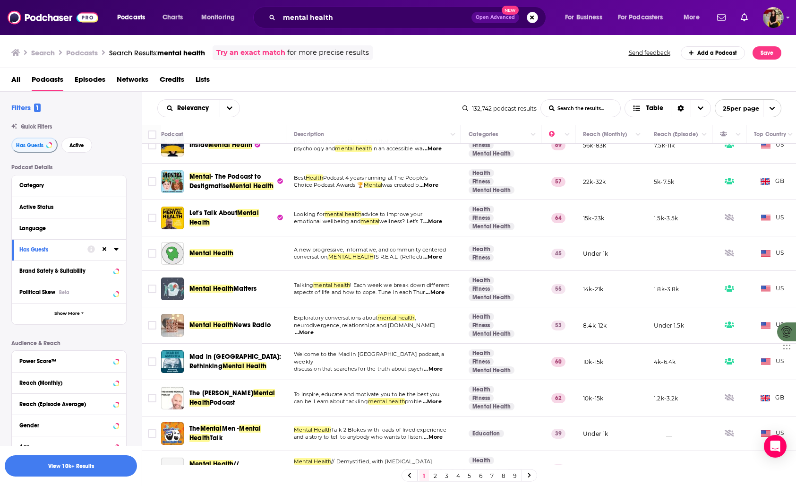
click at [439, 296] on span "...More" at bounding box center [435, 293] width 19 height 8
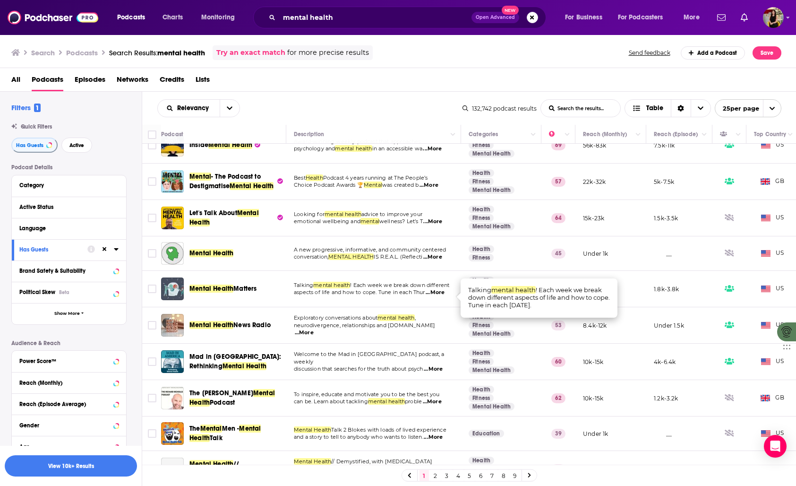
click at [378, 288] on span "! Each week we break down different" at bounding box center [399, 285] width 99 height 7
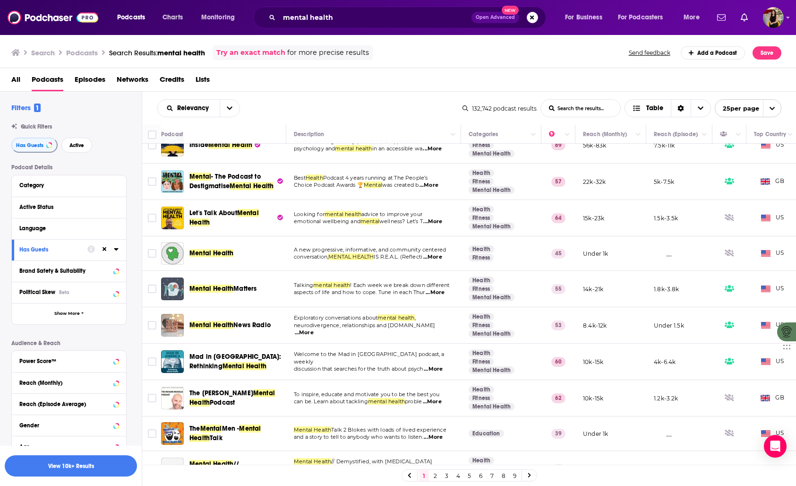
click at [365, 367] on span "discussion that searches for the truth about psych" at bounding box center [358, 368] width 129 height 7
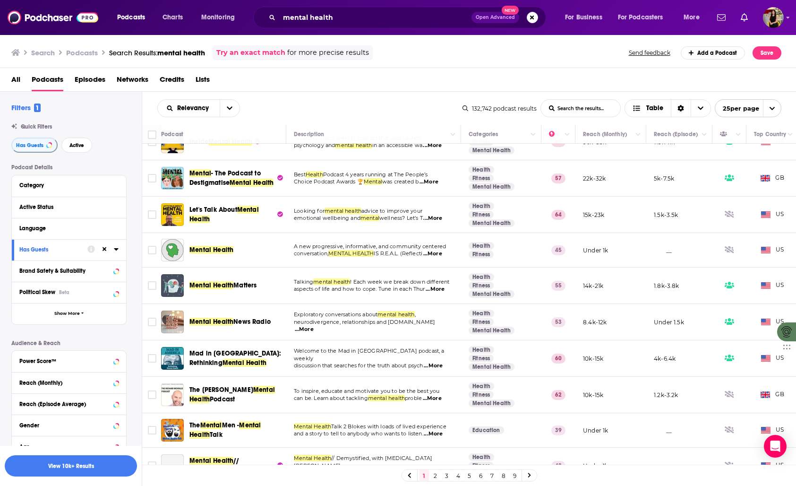
scroll to position [20, 0]
click at [437, 364] on span "...More" at bounding box center [433, 365] width 19 height 8
click at [388, 333] on td "Exploratory conversations about mental health , neurodivergence, relationships …" at bounding box center [373, 321] width 175 height 36
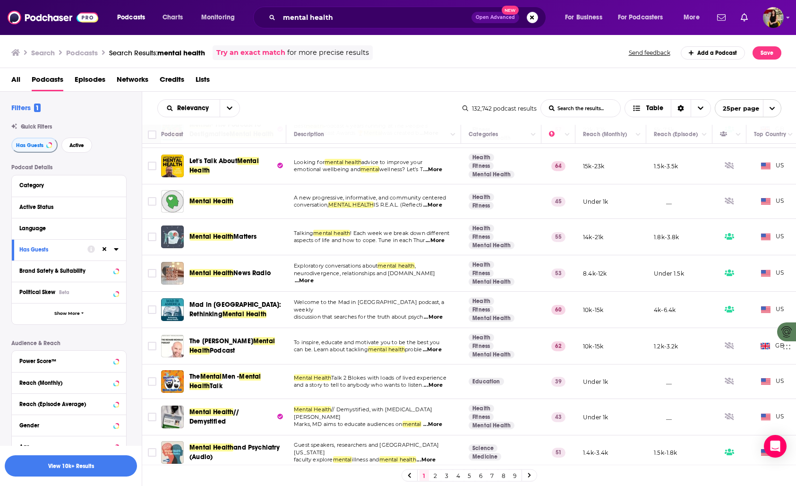
scroll to position [69, 0]
click at [442, 352] on span "...More" at bounding box center [432, 349] width 19 height 8
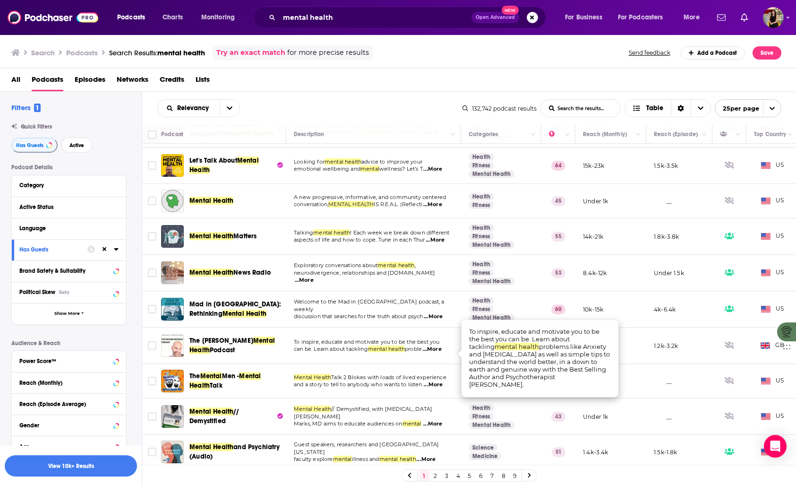
click at [415, 345] on span "To inspire, educate and motivate you to be the best you" at bounding box center [366, 341] width 145 height 7
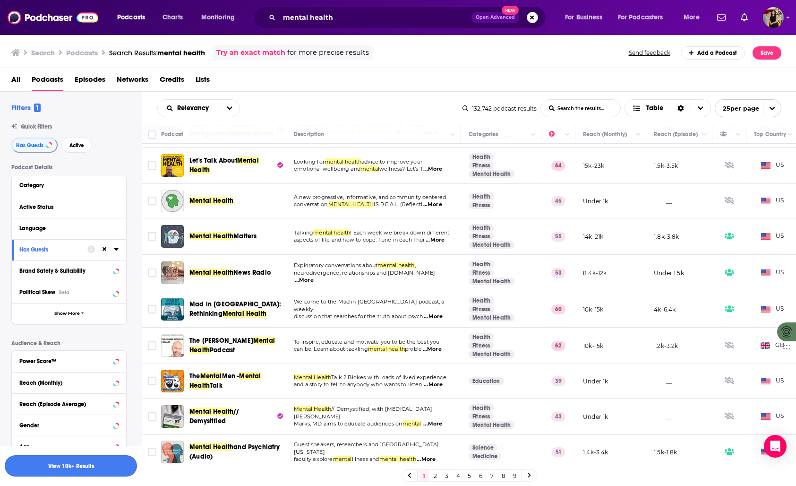
click at [53, 465] on button "View 10k+ Results" at bounding box center [71, 465] width 132 height 21
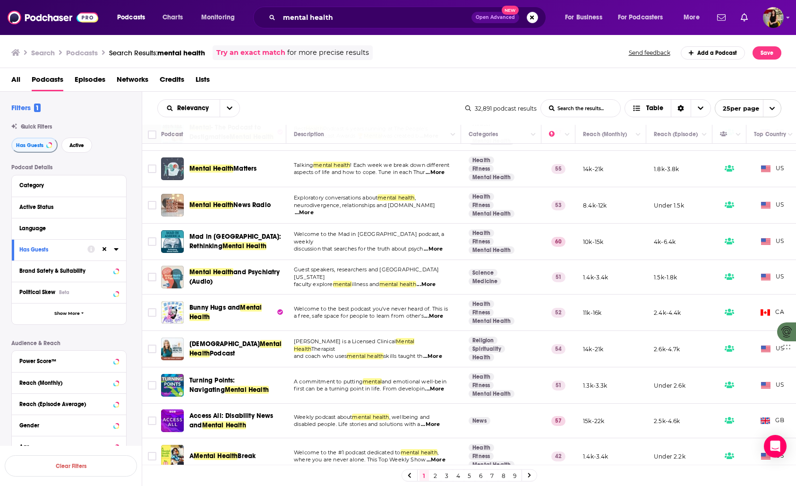
scroll to position [62, 0]
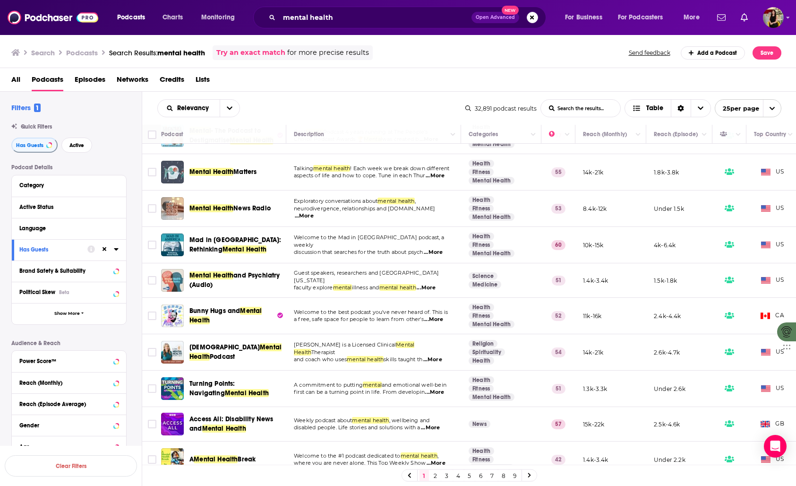
click at [432, 288] on span "...More" at bounding box center [426, 288] width 19 height 8
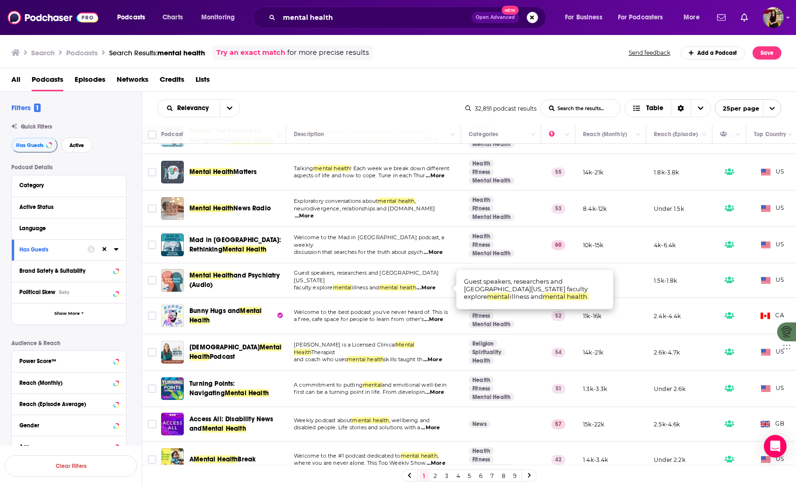
click at [432, 288] on span "...More" at bounding box center [426, 288] width 19 height 8
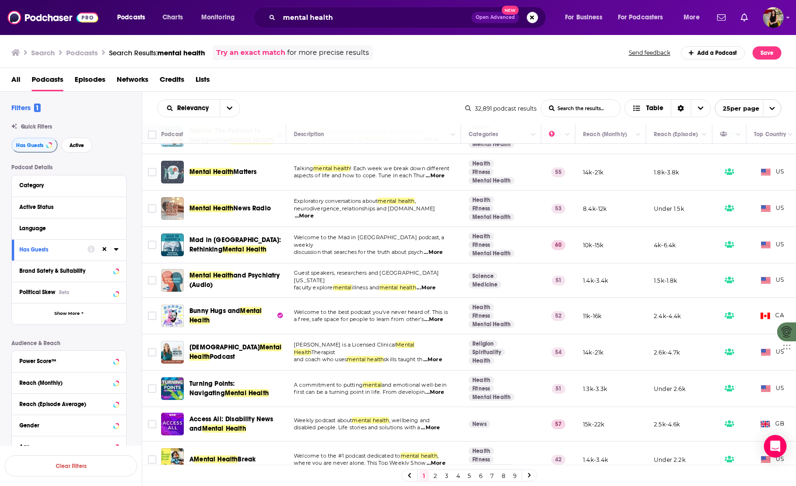
click at [336, 292] on td "Guest speakers, researchers and University of California faculty explore mental…" at bounding box center [373, 280] width 175 height 34
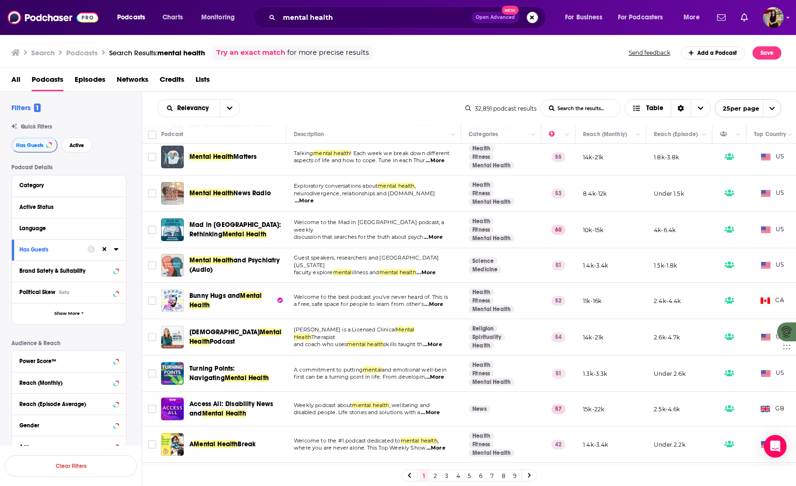
scroll to position [78, 0]
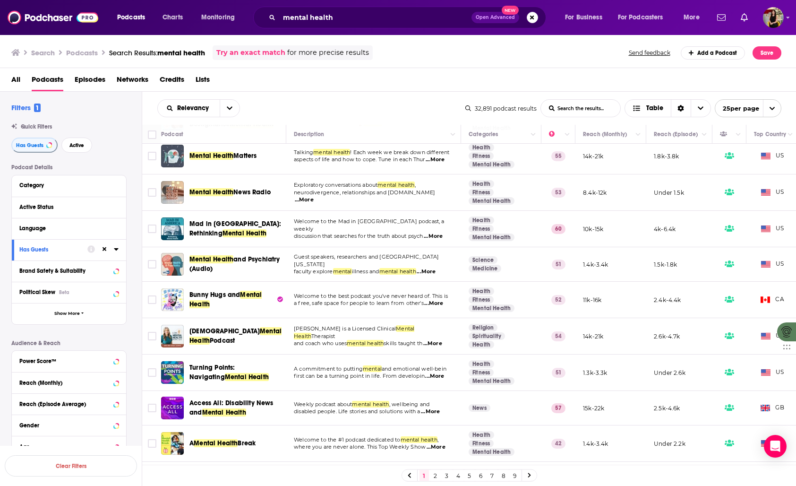
click at [438, 306] on span "...More" at bounding box center [433, 303] width 19 height 8
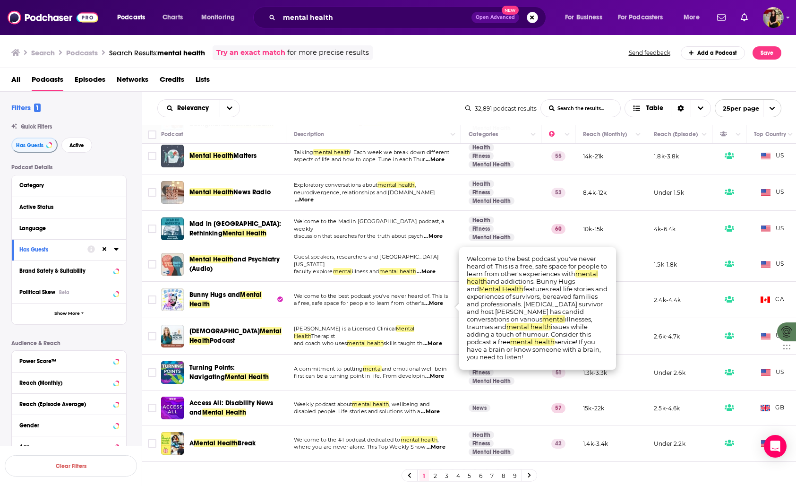
click at [390, 300] on p "Welcome to the best podcast you've never heard of. This is" at bounding box center [373, 296] width 159 height 8
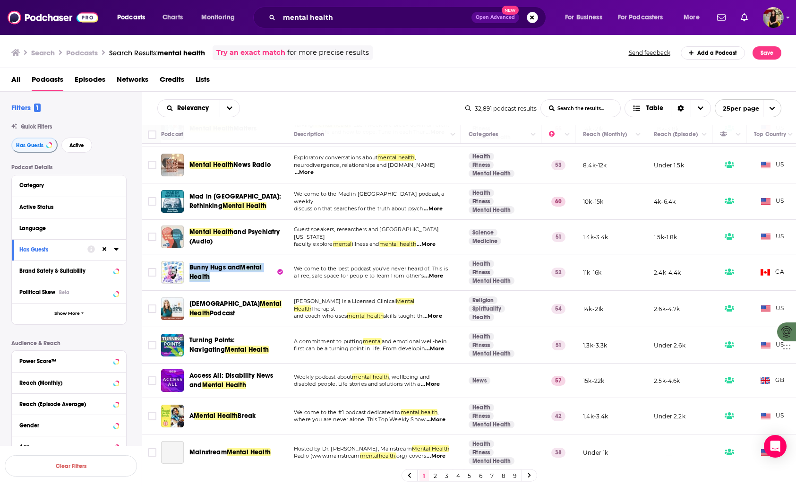
scroll to position [108, 0]
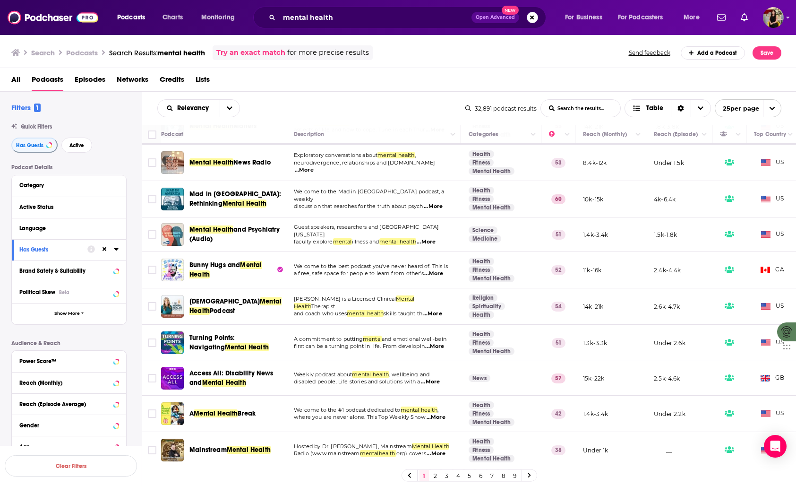
click at [439, 350] on span "...More" at bounding box center [434, 346] width 19 height 8
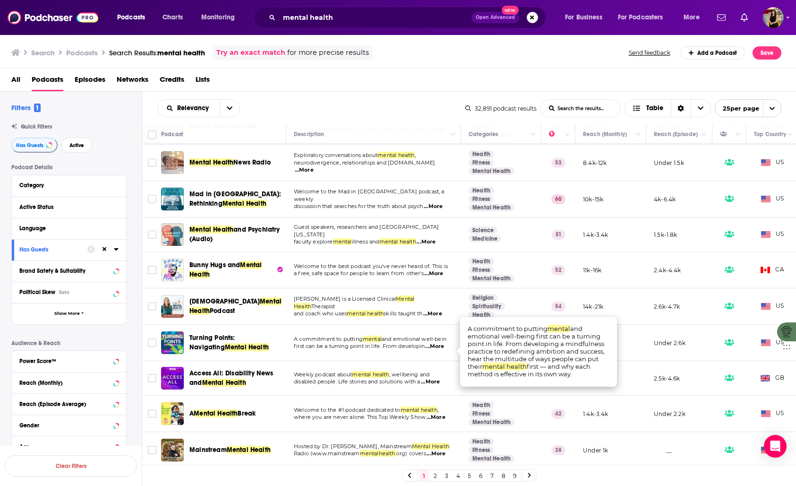
click at [404, 341] on span "and emotional well-bein" at bounding box center [414, 338] width 65 height 7
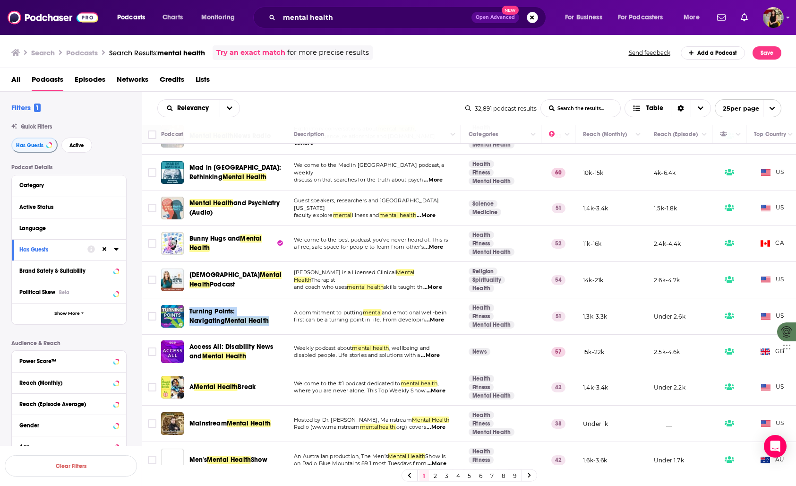
scroll to position [135, 0]
click at [345, 358] on span "disabled people. Life stories and solutions with a" at bounding box center [357, 354] width 127 height 7
click at [440, 359] on span "...More" at bounding box center [430, 355] width 19 height 8
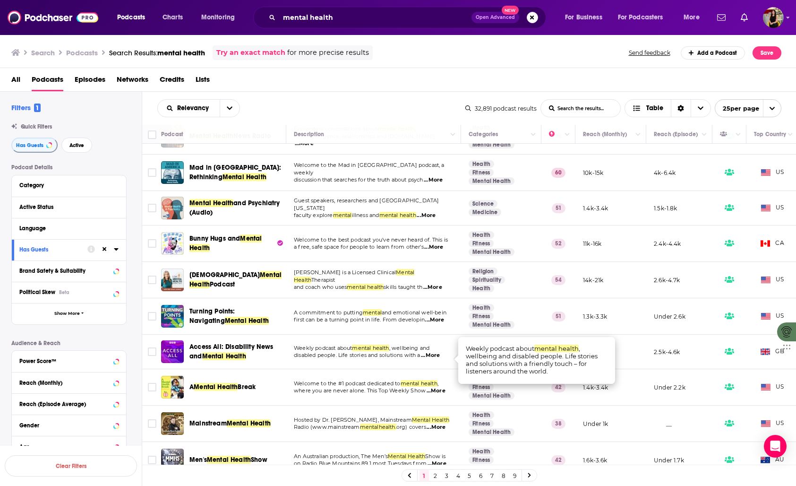
click at [398, 358] on span "disabled people. Life stories and solutions with a" at bounding box center [357, 354] width 127 height 7
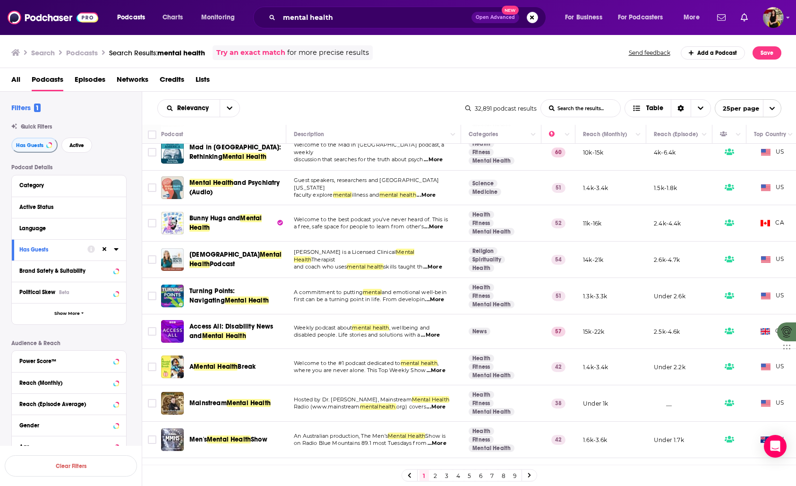
scroll to position [155, 0]
click at [442, 374] on span "...More" at bounding box center [436, 370] width 19 height 8
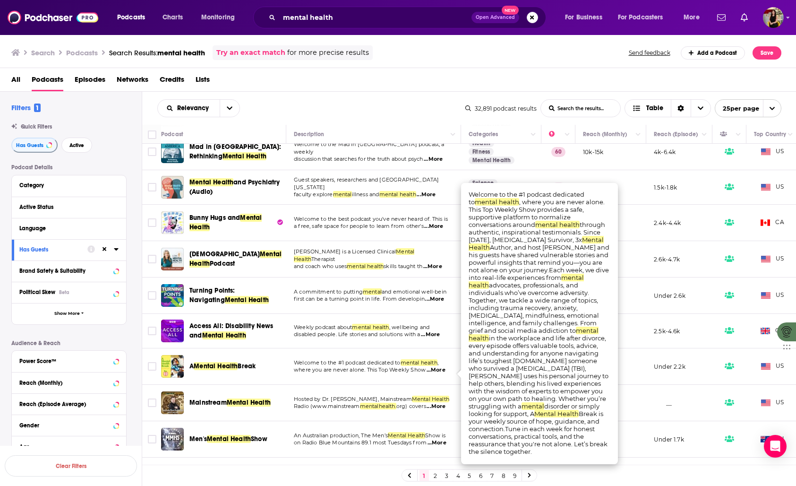
click at [337, 336] on span "disabled people. Life stories and solutions with a" at bounding box center [357, 334] width 127 height 7
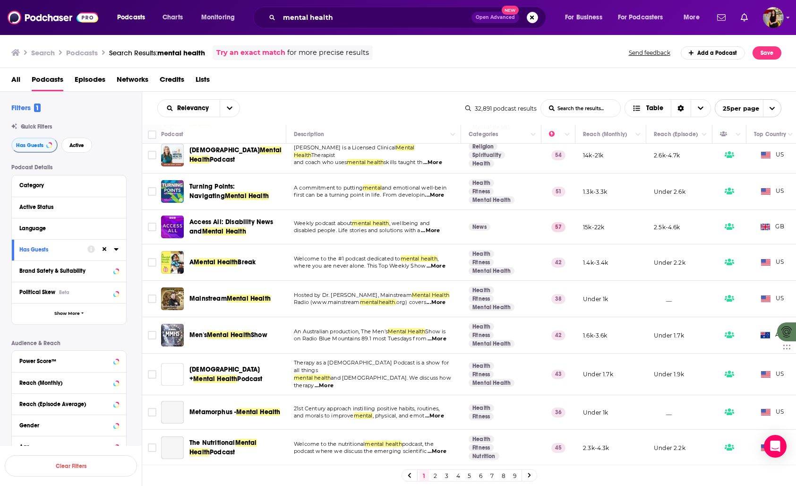
scroll to position [260, 0]
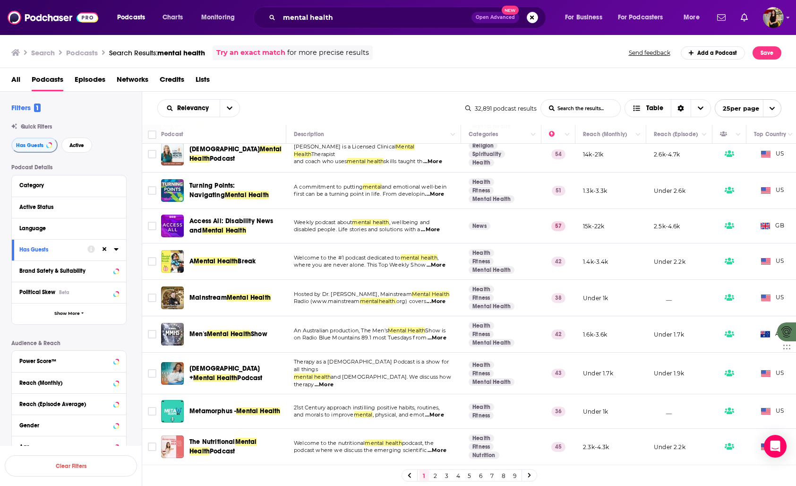
click at [439, 305] on span "...More" at bounding box center [436, 302] width 19 height 8
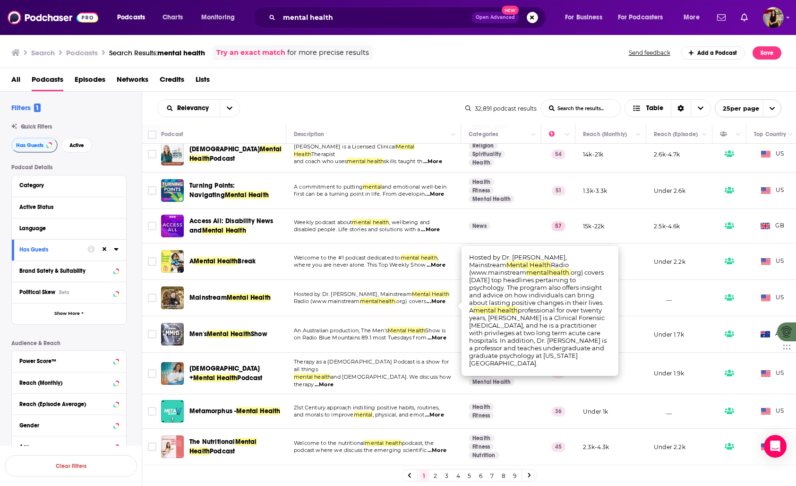
click at [439, 305] on span "...More" at bounding box center [436, 302] width 19 height 8
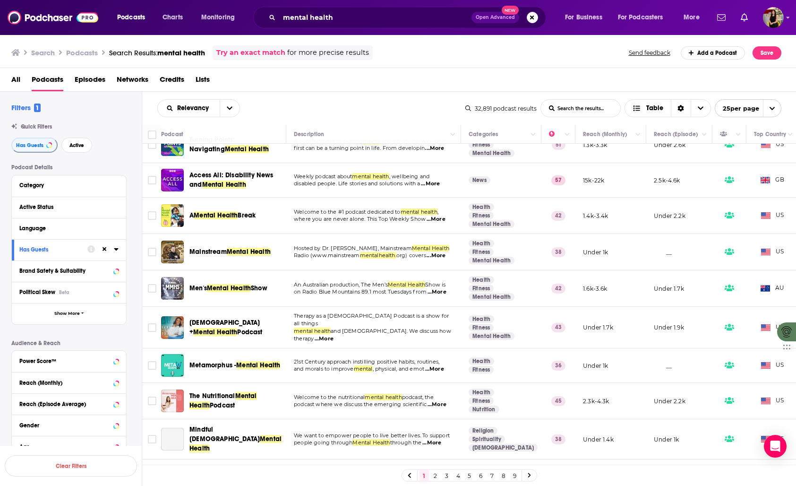
scroll to position [311, 0]
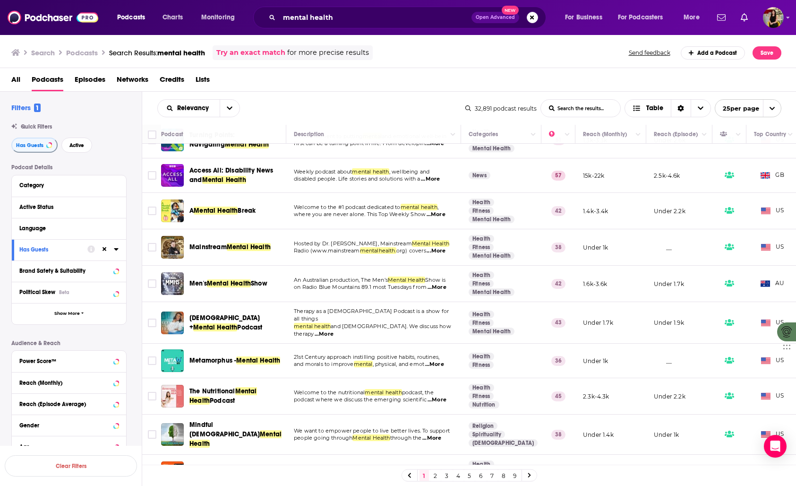
click at [333, 330] on span "...More" at bounding box center [324, 334] width 19 height 8
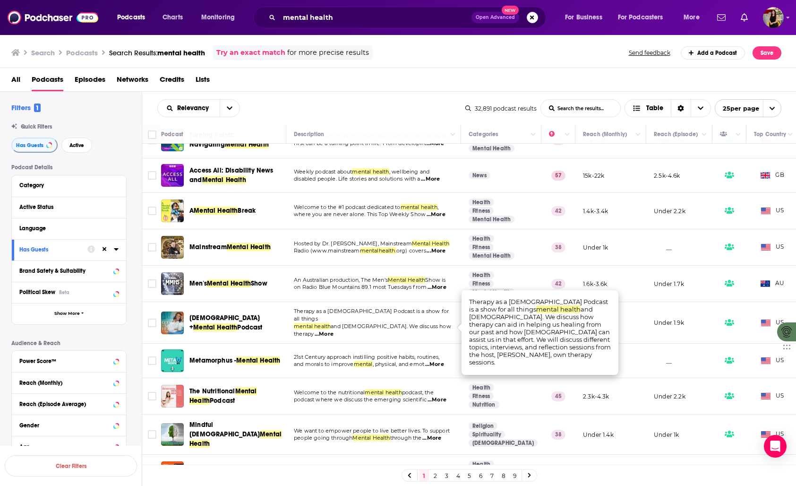
click at [388, 329] on span "and Christ. We discuss how therapy" at bounding box center [372, 330] width 157 height 14
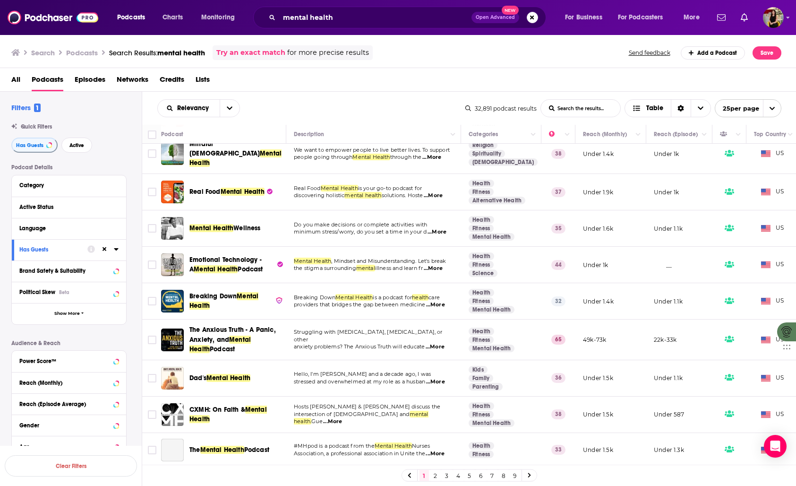
scroll to position [594, 0]
click at [435, 301] on span "...More" at bounding box center [435, 305] width 19 height 8
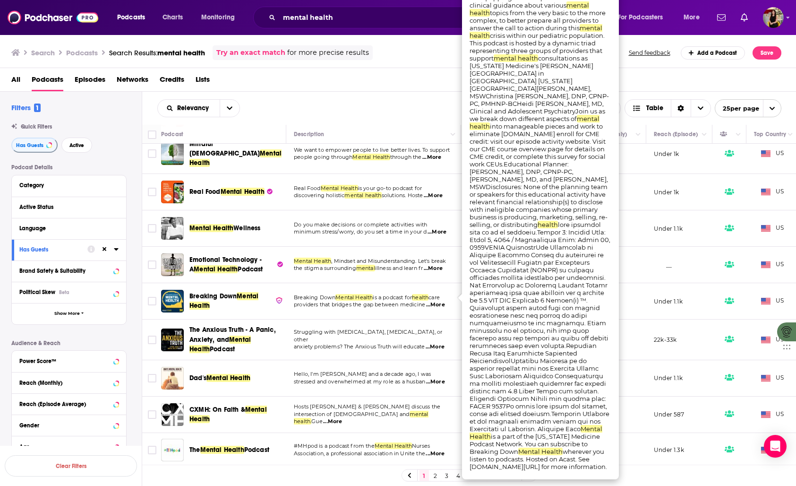
click at [435, 301] on span "...More" at bounding box center [435, 305] width 19 height 8
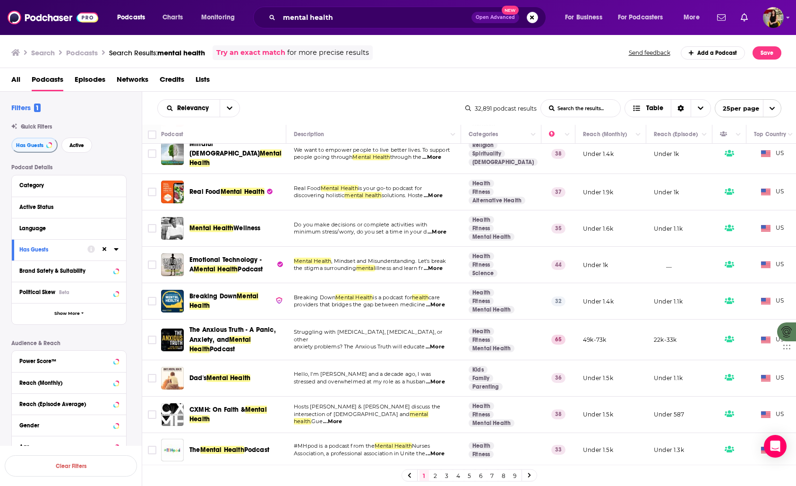
click at [436, 343] on span "...More" at bounding box center [435, 347] width 19 height 8
click at [410, 343] on span "anxiety problems? The Anxious Truth will educate" at bounding box center [359, 346] width 131 height 7
click at [436, 474] on link "2" at bounding box center [435, 474] width 9 height 11
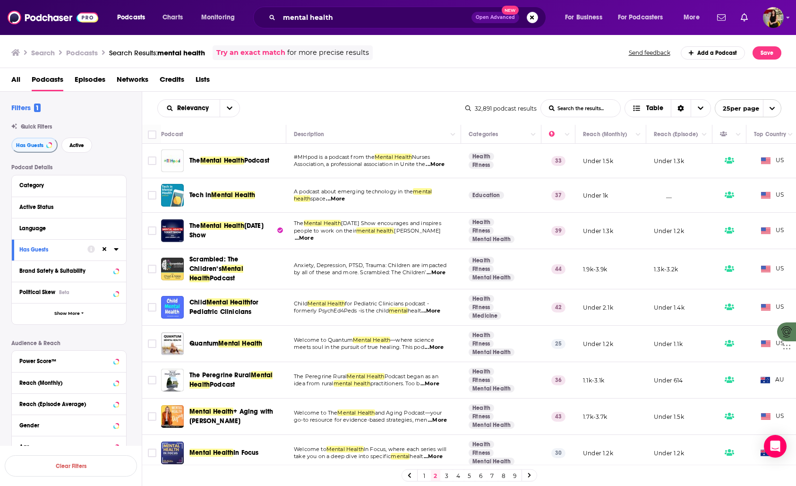
click at [441, 166] on span "...More" at bounding box center [435, 165] width 19 height 8
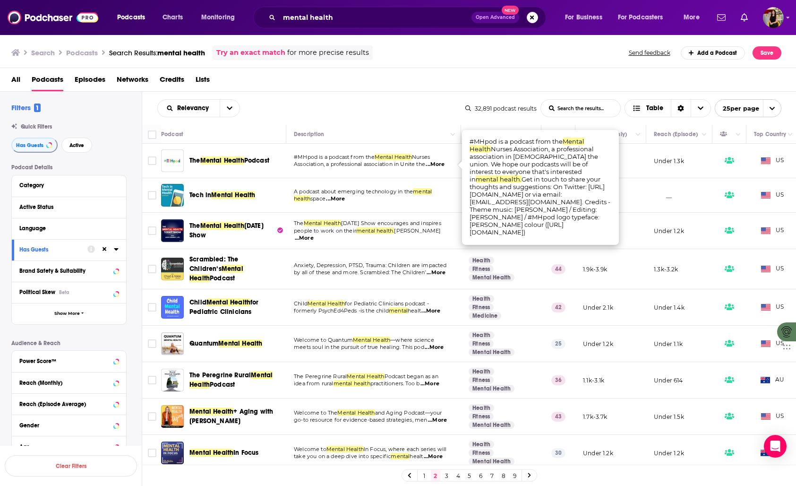
click at [417, 116] on div "Relevancy List Search Input Search the results... Table" at bounding box center [311, 108] width 308 height 18
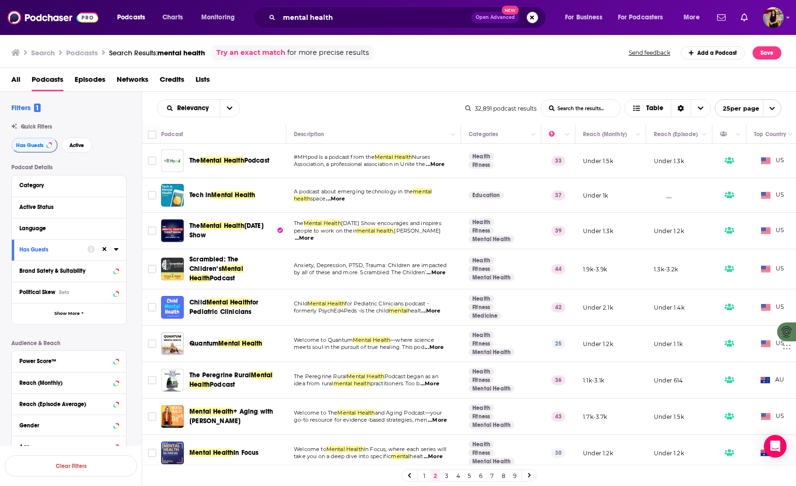
click at [339, 199] on span "...More" at bounding box center [335, 199] width 19 height 8
click at [341, 192] on span "A podcast about emerging technology in the" at bounding box center [353, 191] width 119 height 7
click at [441, 269] on span "...More" at bounding box center [436, 273] width 19 height 8
click at [436, 309] on span "...More" at bounding box center [430, 311] width 19 height 8
click at [437, 343] on span "...More" at bounding box center [434, 347] width 19 height 8
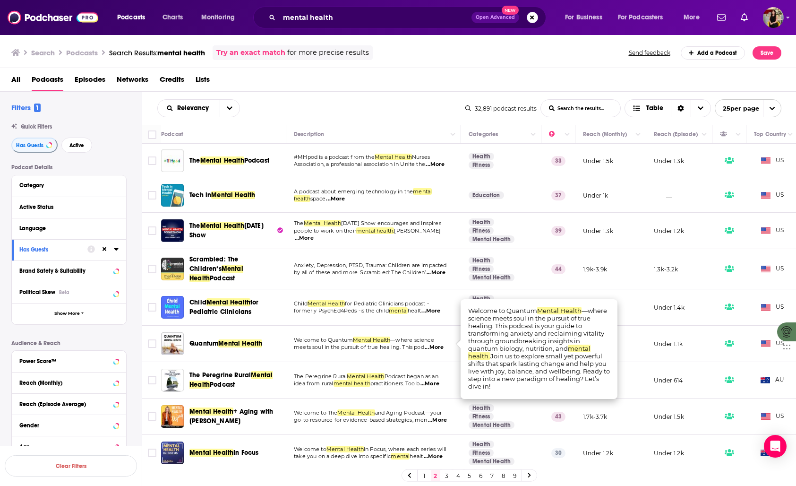
click at [437, 343] on span "...More" at bounding box center [434, 347] width 19 height 8
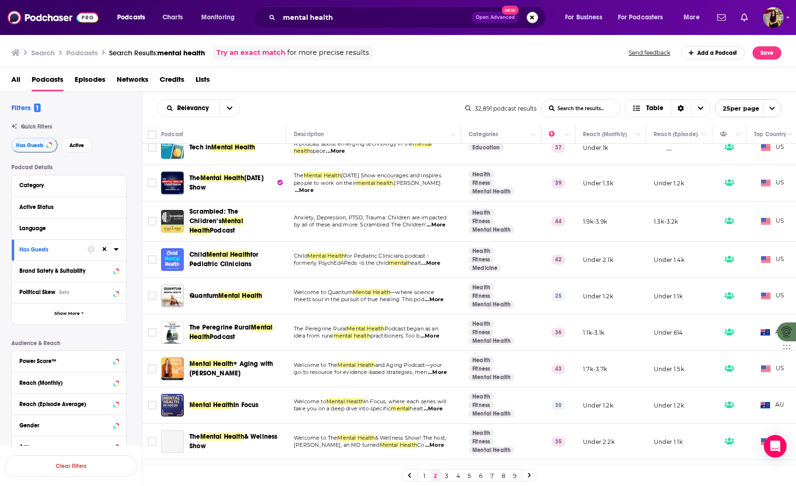
scroll to position [52, 0]
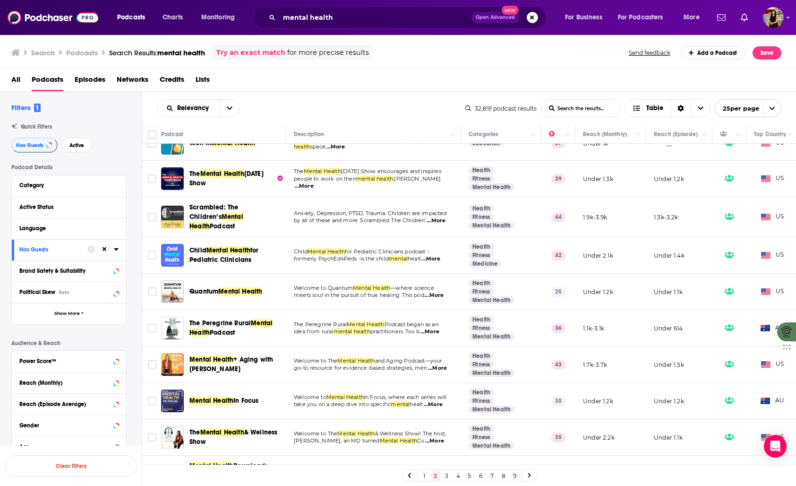
click at [446, 476] on link "3" at bounding box center [446, 474] width 9 height 11
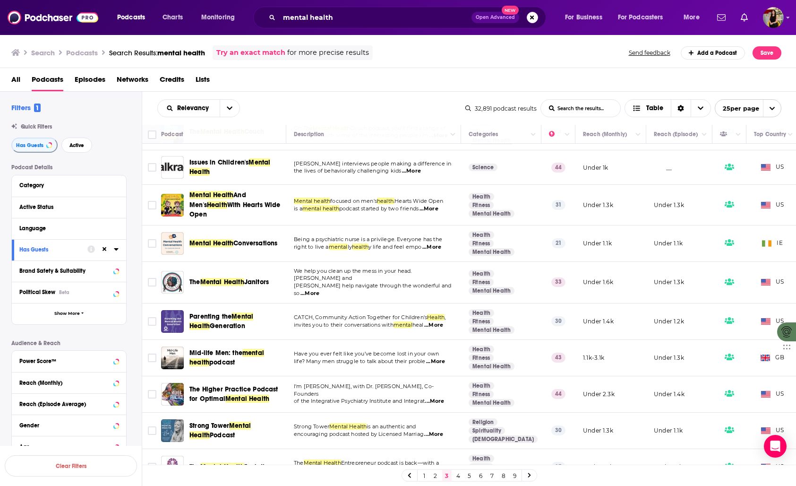
scroll to position [299, 0]
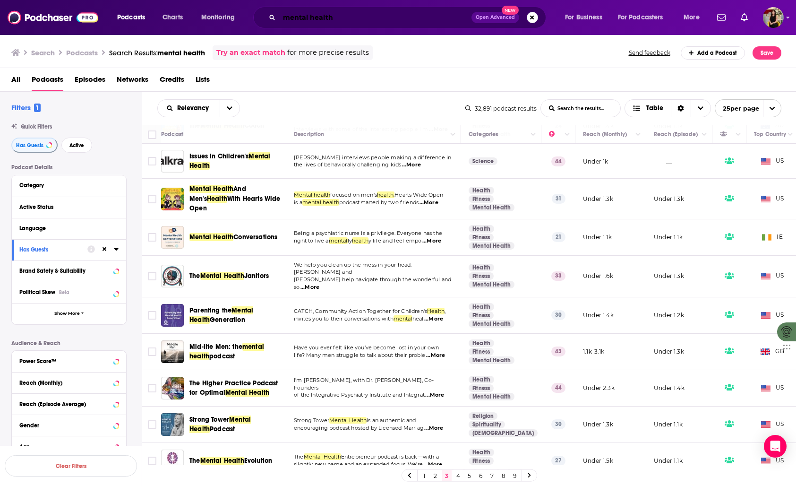
click at [322, 18] on input "mental health" at bounding box center [375, 17] width 192 height 15
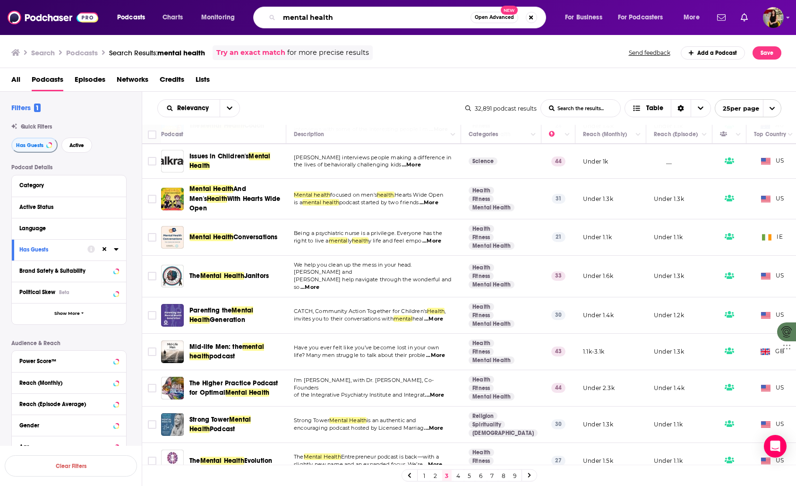
click at [322, 18] on input "mental health" at bounding box center [374, 17] width 191 height 15
type input "only fans"
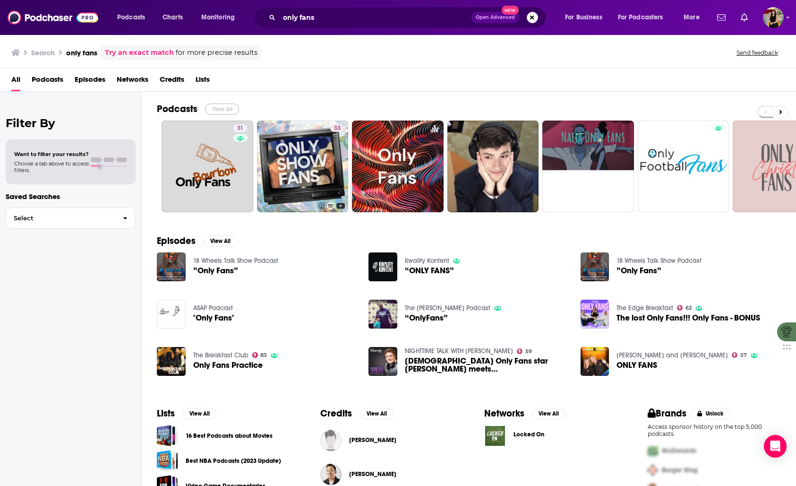
click at [233, 109] on button "View All" at bounding box center [222, 108] width 34 height 11
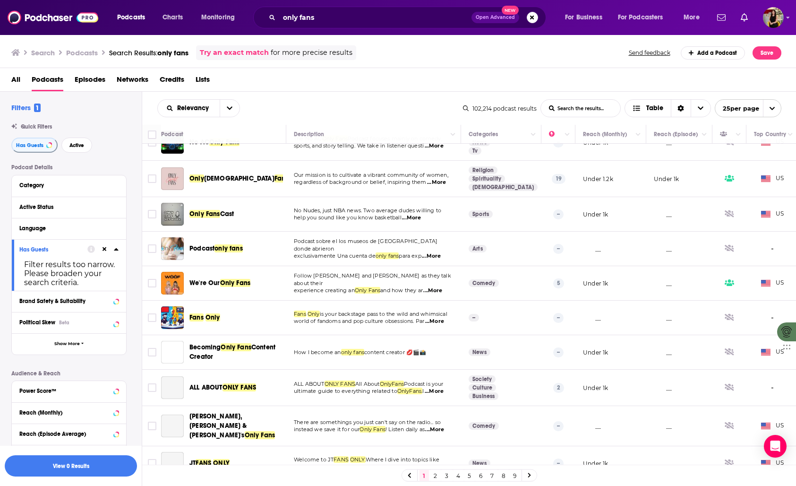
scroll to position [254, 0]
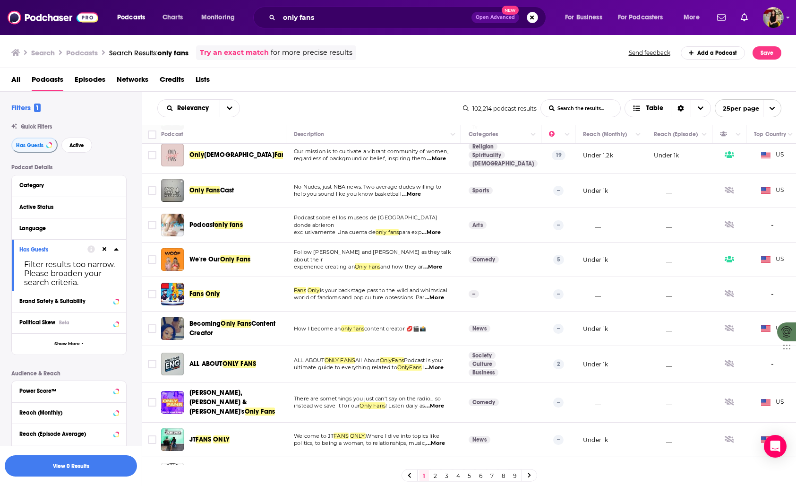
click at [437, 264] on span "...More" at bounding box center [432, 267] width 19 height 8
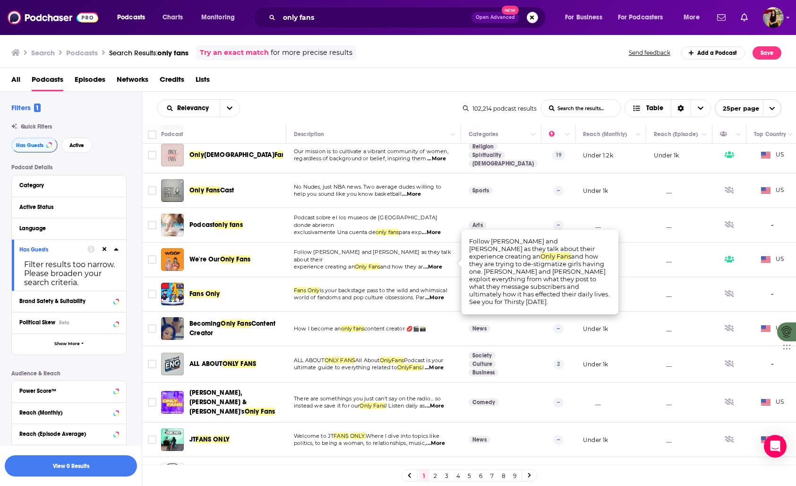
click at [388, 295] on span "world of fandoms and pop culture obsessions. Par" at bounding box center [359, 297] width 130 height 7
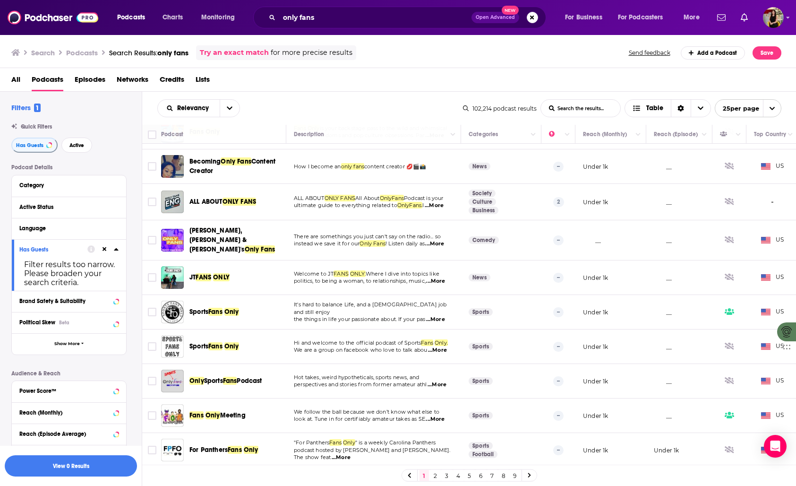
scroll to position [141, 0]
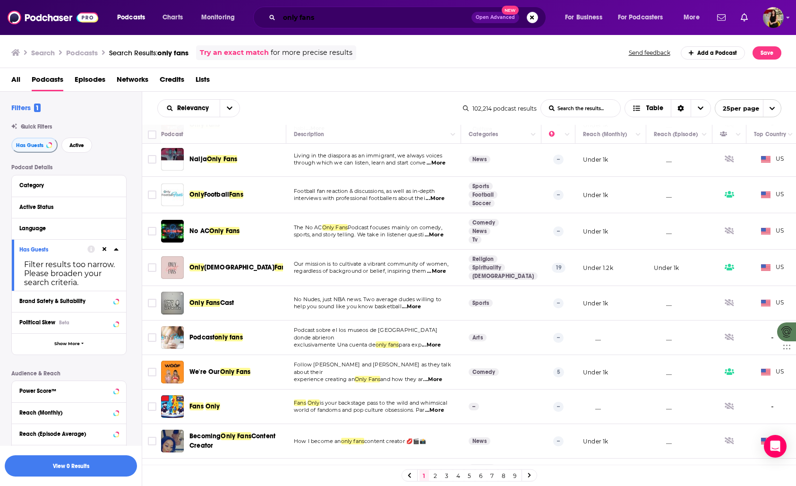
click at [343, 20] on input "only fans" at bounding box center [375, 17] width 192 height 15
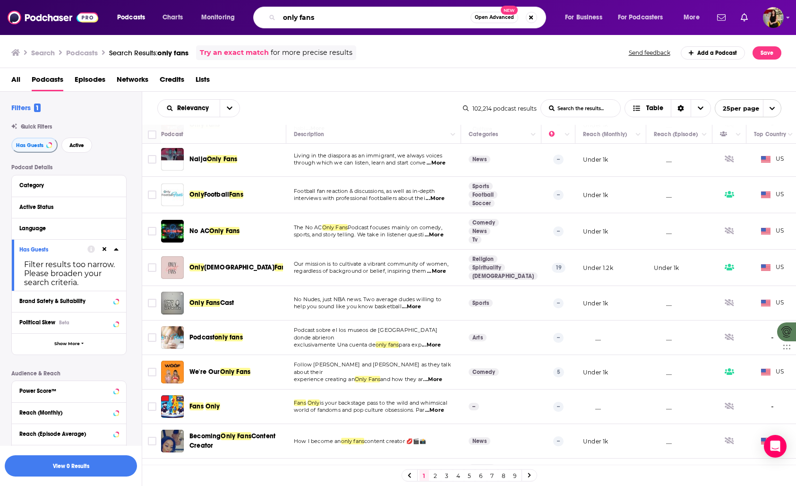
click at [343, 20] on input "only fans" at bounding box center [374, 17] width 191 height 15
click at [530, 19] on button "Search podcasts, credits, & more..." at bounding box center [531, 17] width 11 height 11
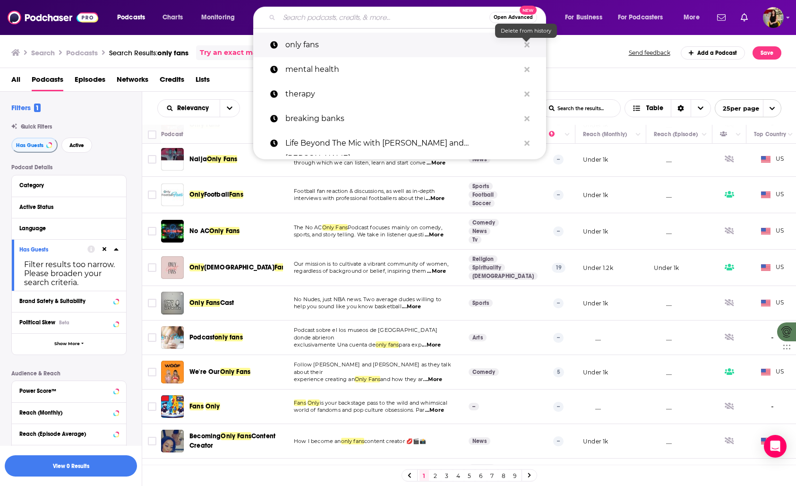
click at [527, 45] on icon "Search podcasts, credits, & more..." at bounding box center [526, 44] width 5 height 5
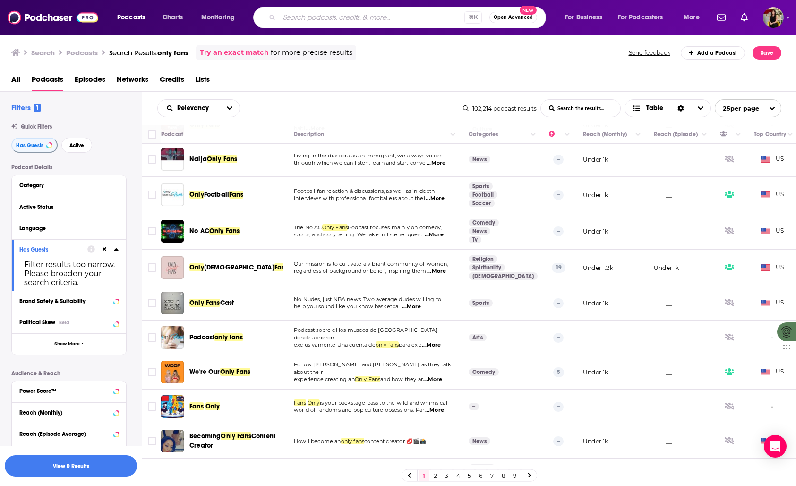
click at [121, 156] on div "Filters 1 Quick Filters Has Guests Active Podcast Details Category Active Statu…" at bounding box center [76, 324] width 130 height 442
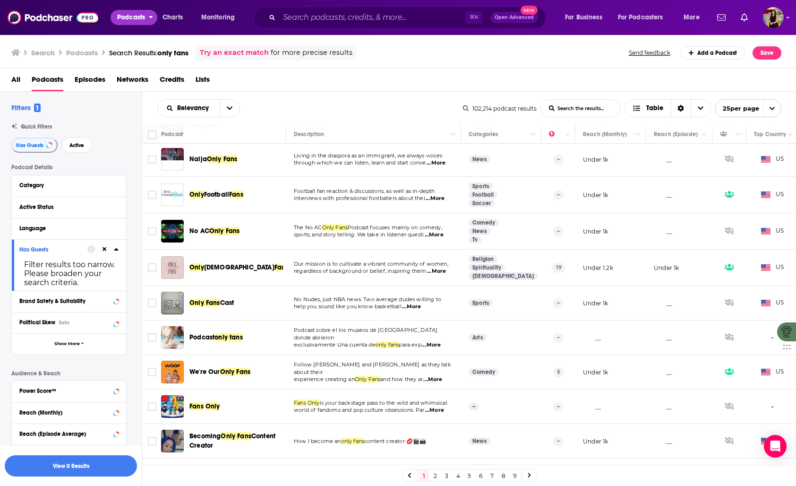
click at [133, 19] on span "Podcasts" at bounding box center [131, 17] width 28 height 13
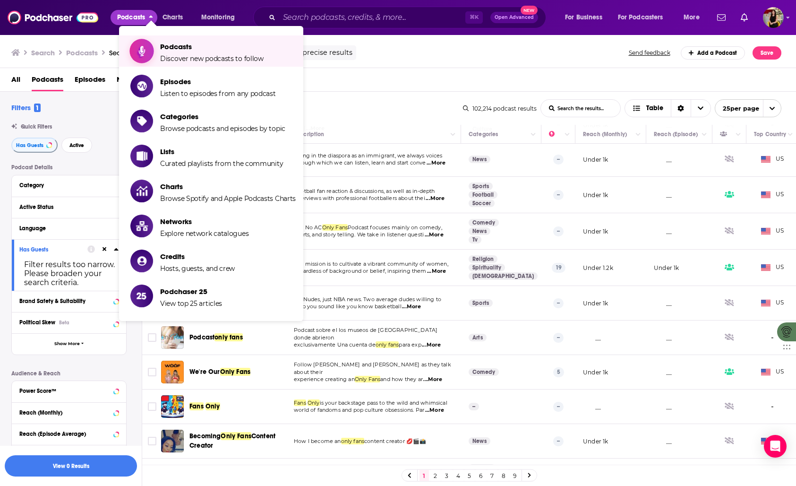
click at [193, 50] on span "Podcasts" at bounding box center [211, 46] width 103 height 9
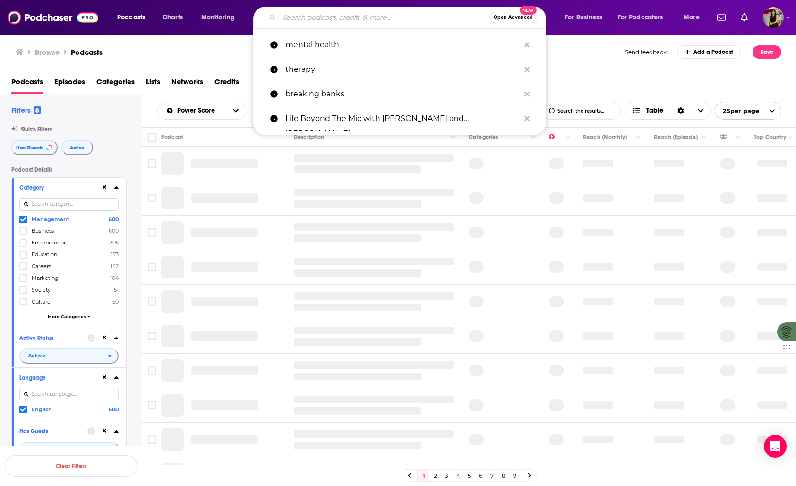
click at [360, 17] on input "Search podcasts, credits, & more..." at bounding box center [384, 17] width 210 height 15
click at [222, 58] on div "Browse Podcasts" at bounding box center [320, 51] width 611 height 13
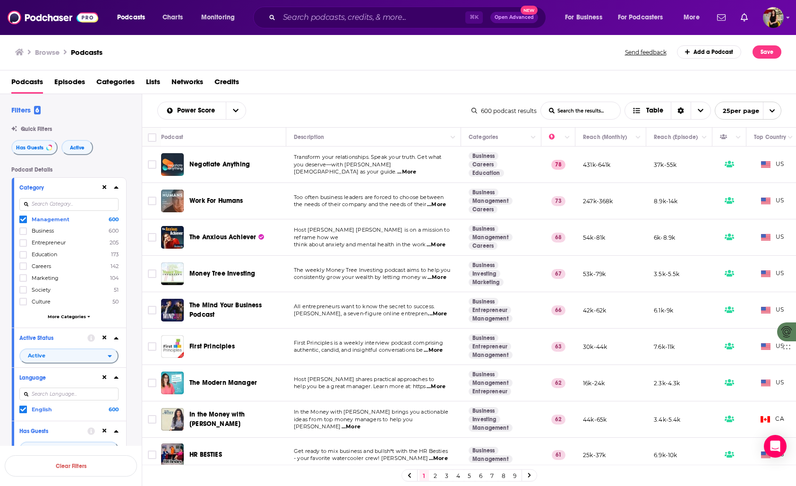
click at [71, 316] on span "More Categories" at bounding box center [67, 316] width 38 height 5
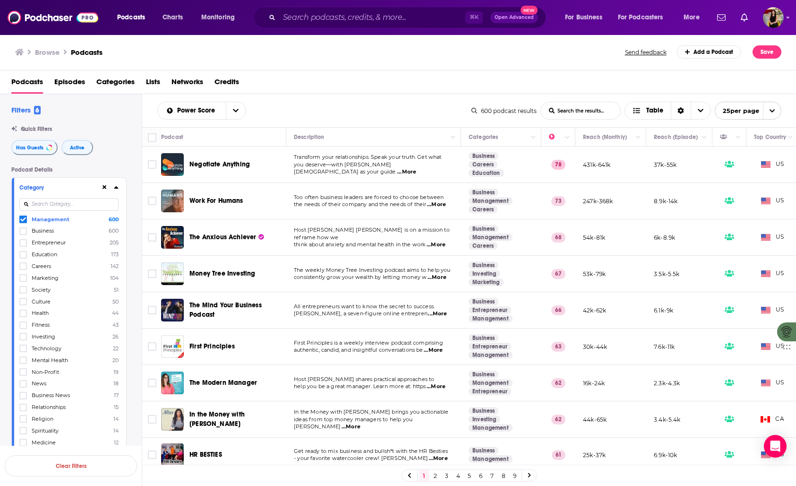
drag, startPoint x: 20, startPoint y: 218, endPoint x: 52, endPoint y: 239, distance: 38.9
click at [20, 218] on span at bounding box center [23, 219] width 8 height 8
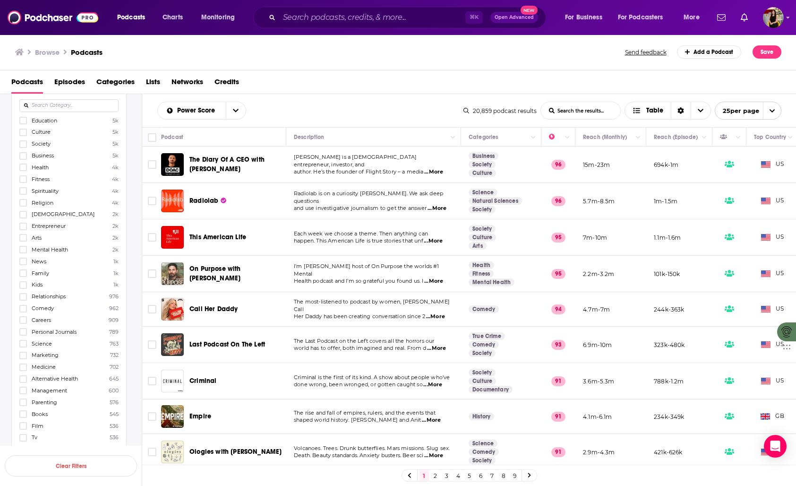
scroll to position [100, 0]
click at [39, 397] on span "Parenting" at bounding box center [45, 400] width 26 height 7
click at [23, 403] on input "multiSelectOption-parenting-24" at bounding box center [23, 403] width 0 height 0
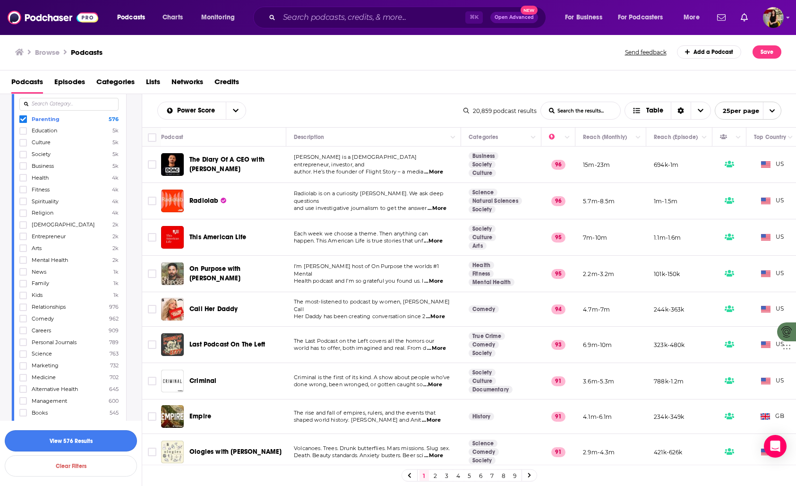
click at [108, 443] on button "View 576 Results" at bounding box center [71, 440] width 132 height 21
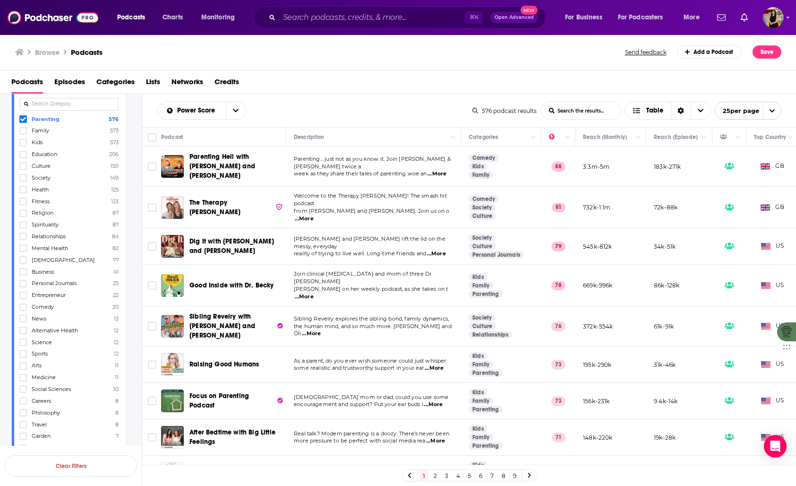
click at [442, 171] on span "...More" at bounding box center [436, 174] width 19 height 8
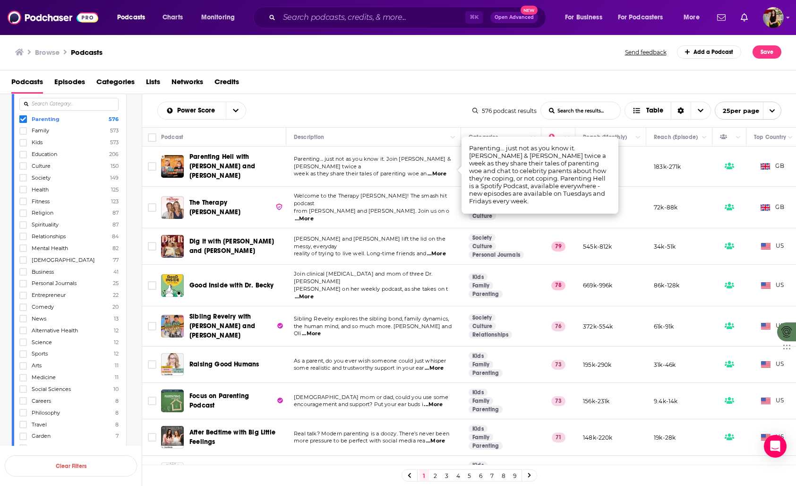
click at [396, 107] on div "Power Score List Search Input Search the results... Table" at bounding box center [314, 111] width 315 height 18
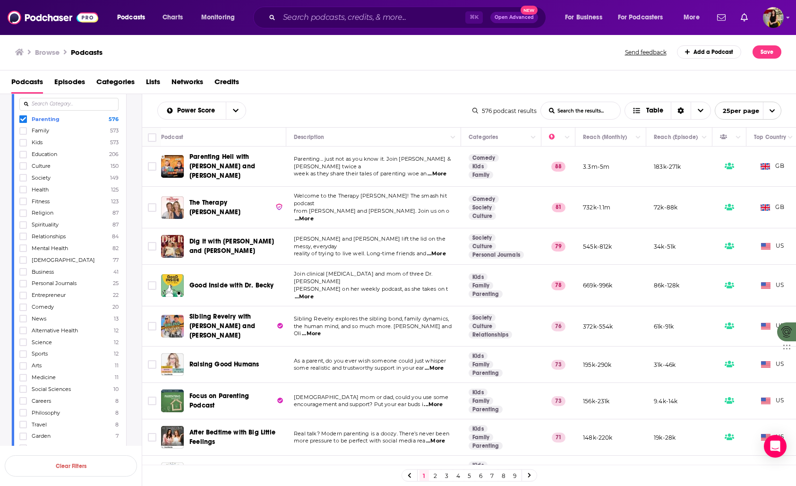
click at [440, 250] on span "...More" at bounding box center [436, 254] width 19 height 8
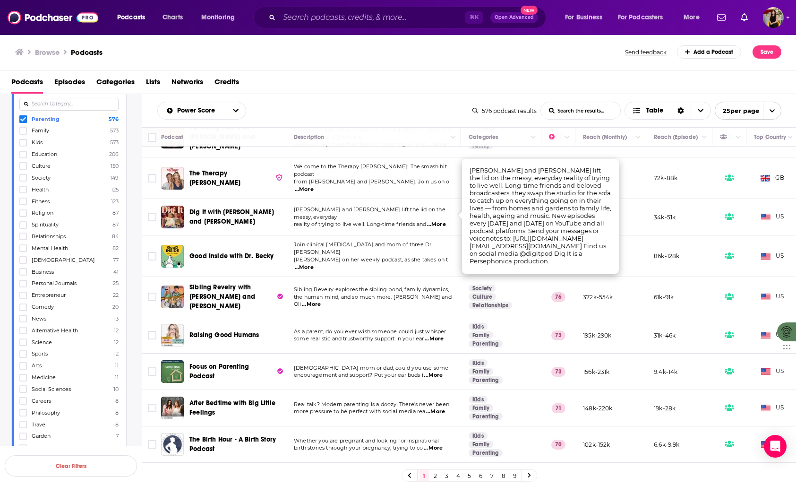
scroll to position [30, 0]
click at [314, 263] on span "...More" at bounding box center [304, 267] width 19 height 8
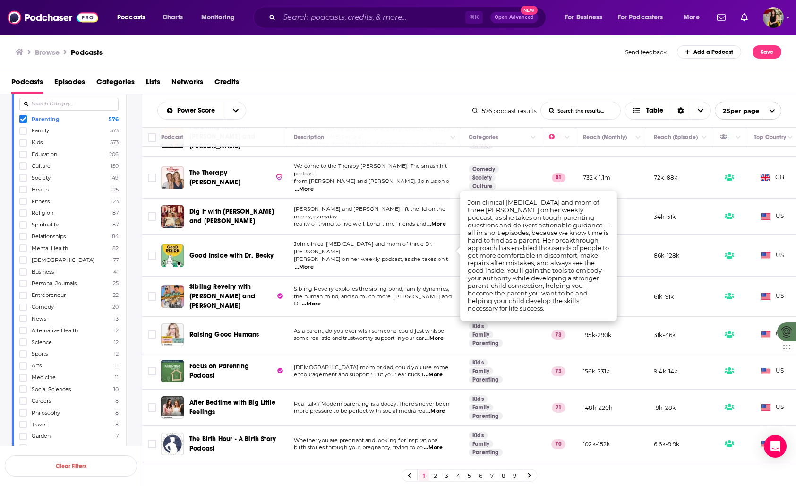
click at [314, 263] on span "...More" at bounding box center [304, 267] width 19 height 8
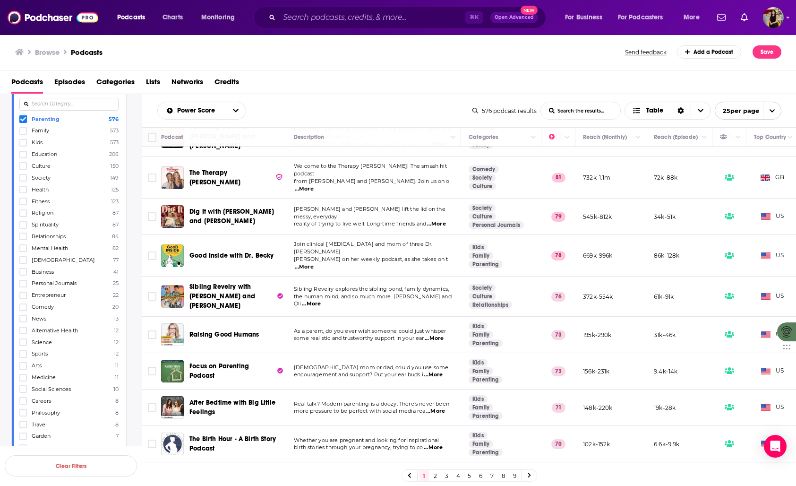
click at [433, 334] on span "...More" at bounding box center [434, 338] width 19 height 8
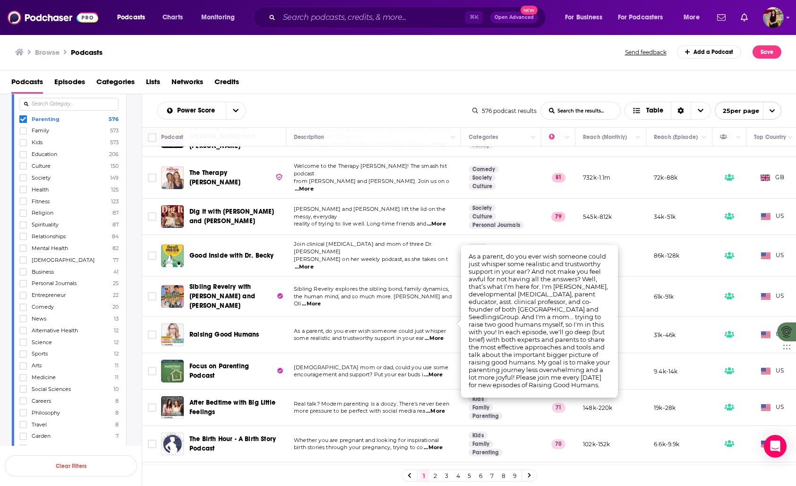
click at [370, 293] on td "Sibling Revelry explores the sibling bond, family dynamics, the human mind, and…" at bounding box center [373, 296] width 175 height 40
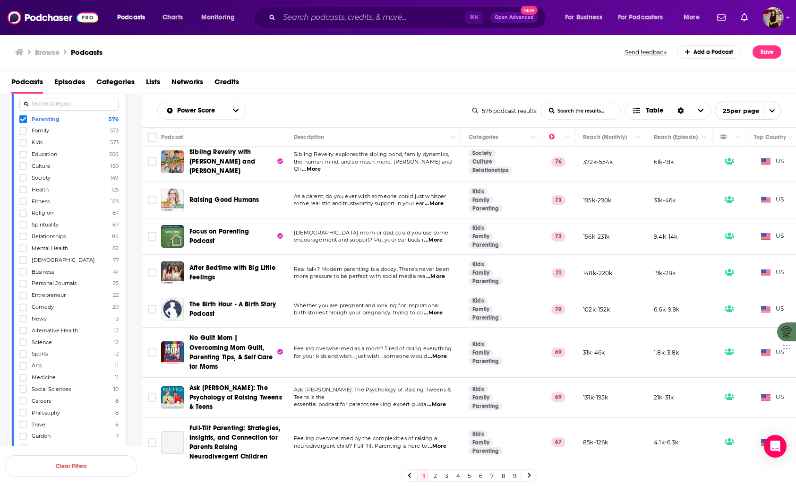
scroll to position [195, 0]
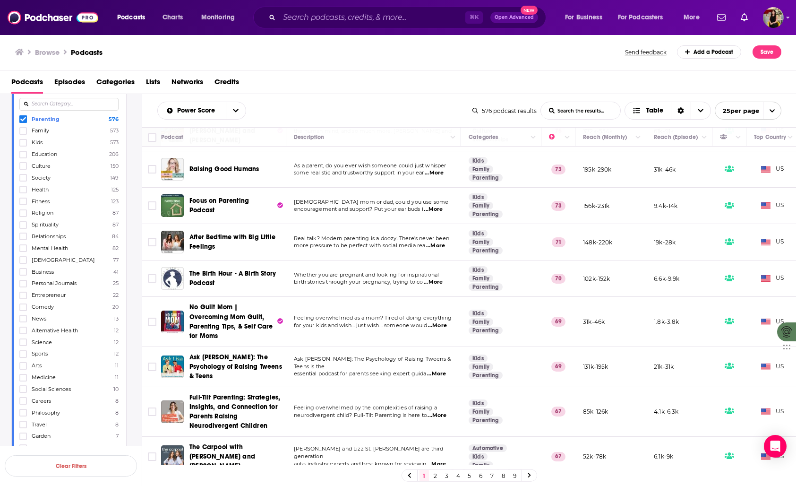
click at [440, 242] on span "...More" at bounding box center [435, 246] width 19 height 8
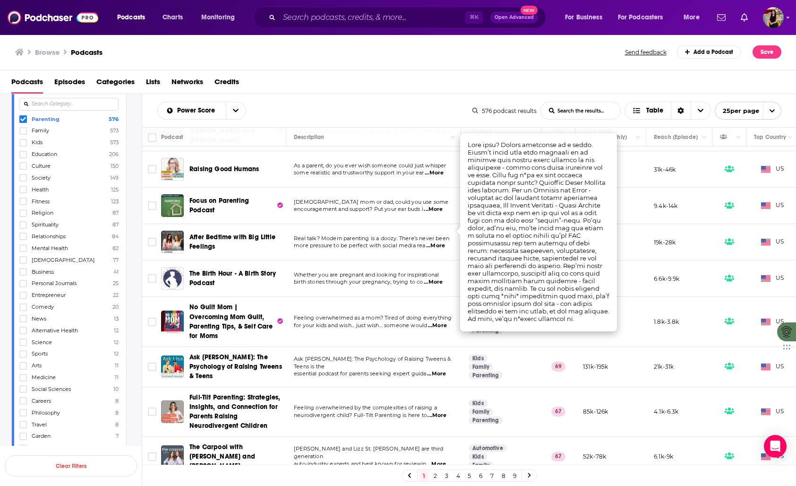
click at [26, 119] on span at bounding box center [23, 119] width 8 height 8
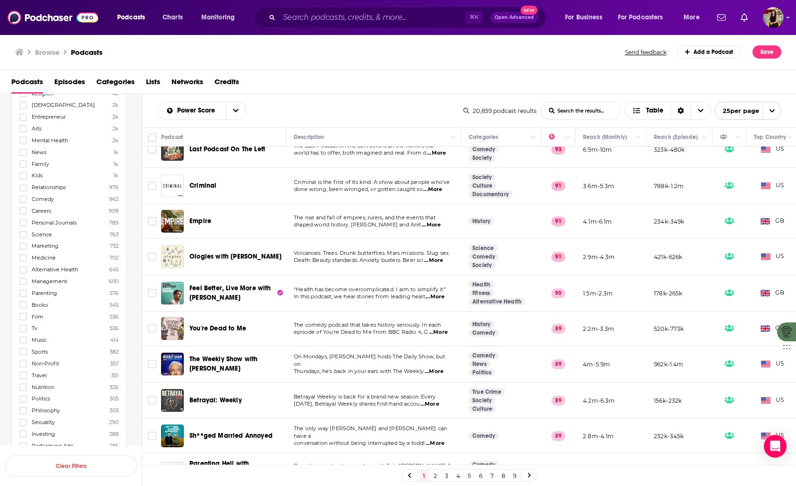
scroll to position [208, 0]
click at [44, 418] on span "Sexuality" at bounding box center [43, 421] width 23 height 7
click at [23, 425] on input "multiSelectOption-sexuality-35" at bounding box center [23, 425] width 0 height 0
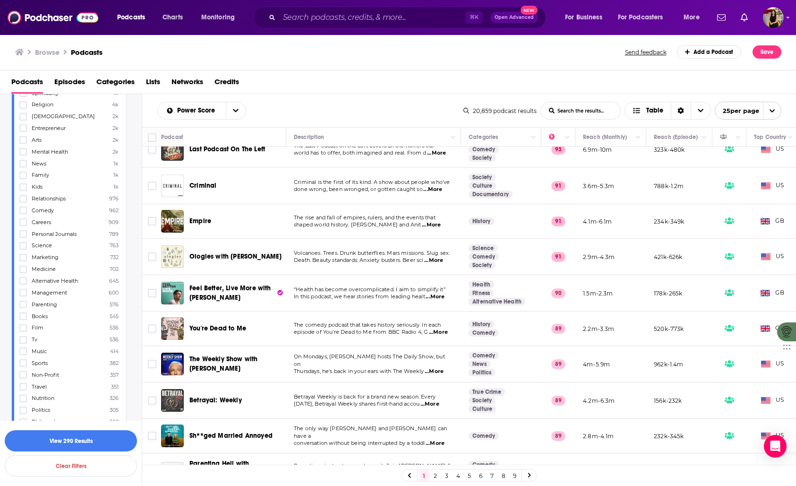
scroll to position [0, 0]
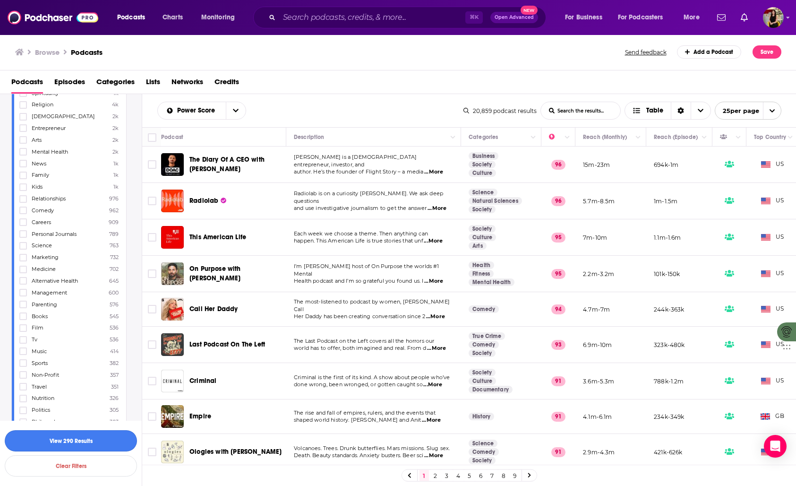
click at [98, 438] on button "View 290 Results" at bounding box center [71, 440] width 132 height 21
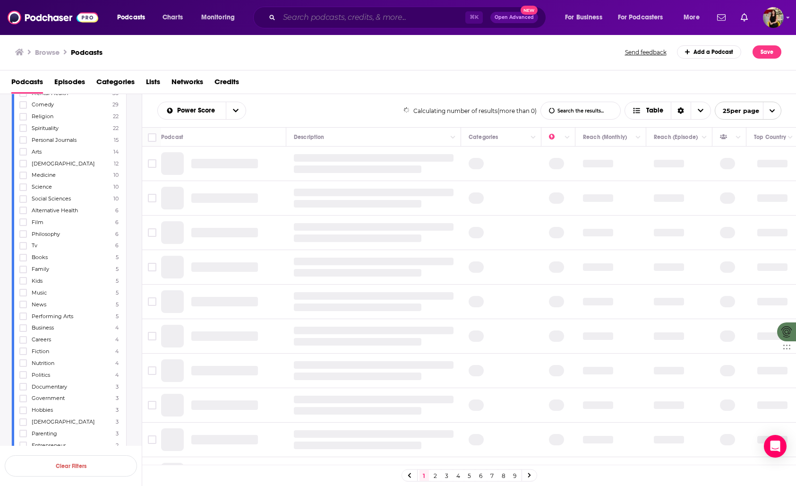
click at [333, 17] on input "Search podcasts, credits, & more..." at bounding box center [372, 17] width 186 height 15
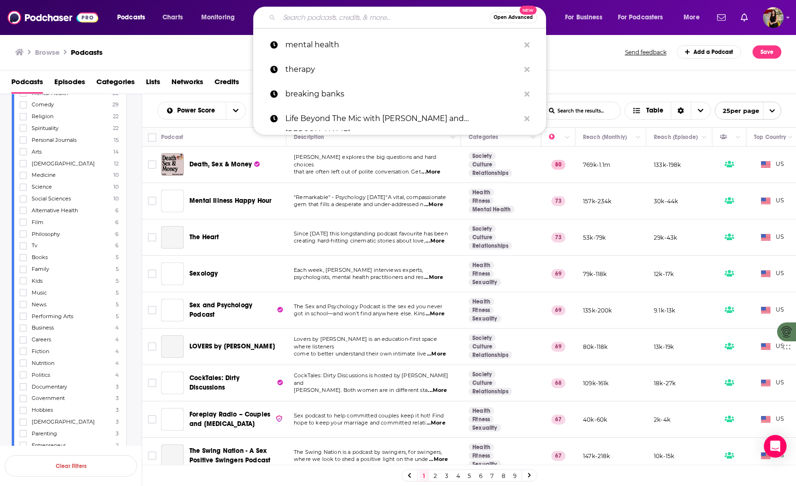
click at [227, 56] on div "Browse Podcasts" at bounding box center [320, 51] width 611 height 13
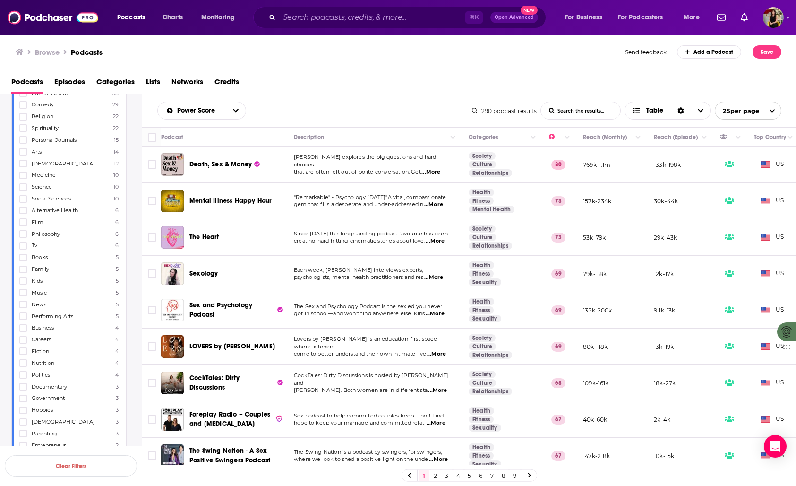
click at [439, 170] on span "...More" at bounding box center [430, 172] width 19 height 8
click at [441, 203] on span "...More" at bounding box center [433, 205] width 19 height 8
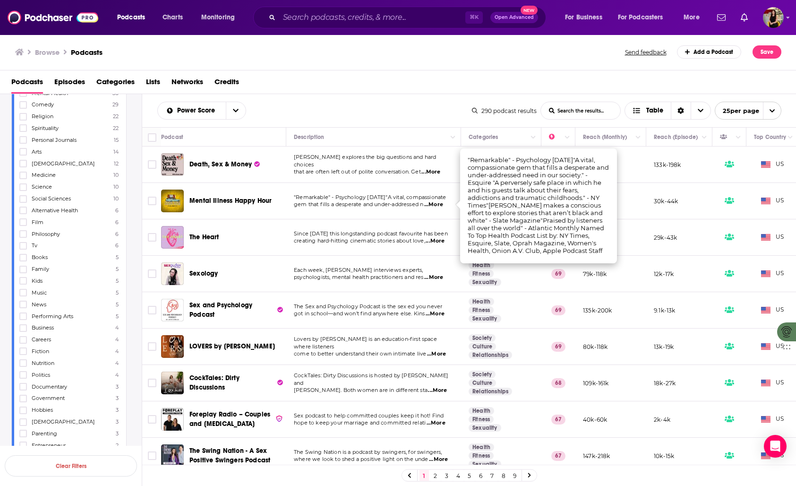
click at [392, 90] on div "Podcasts Episodes Categories Lists Networks Credits" at bounding box center [399, 83] width 777 height 19
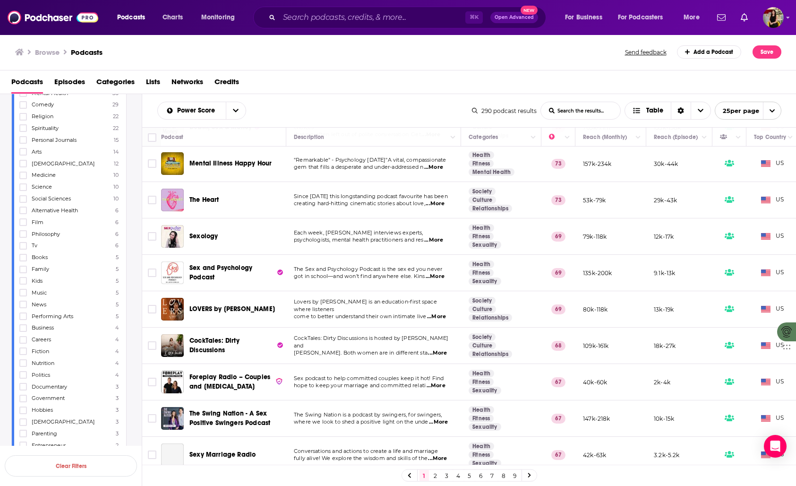
scroll to position [38, 0]
click at [443, 349] on span "...More" at bounding box center [437, 352] width 19 height 8
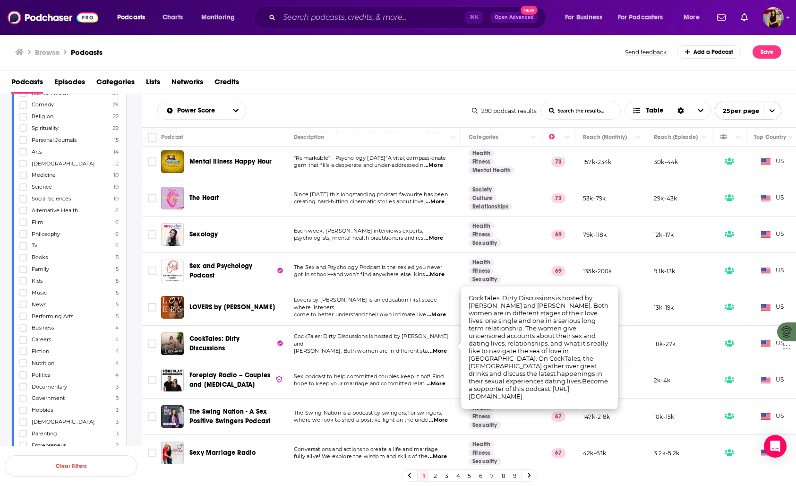
scroll to position [40, 0]
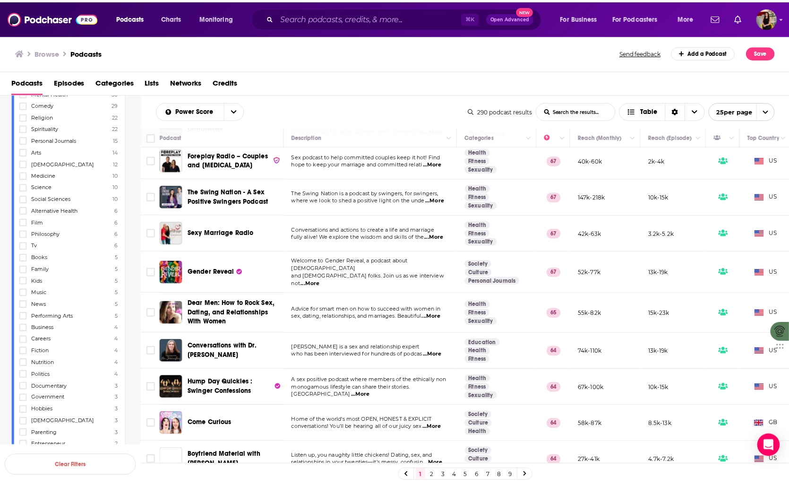
scroll to position [261, 0]
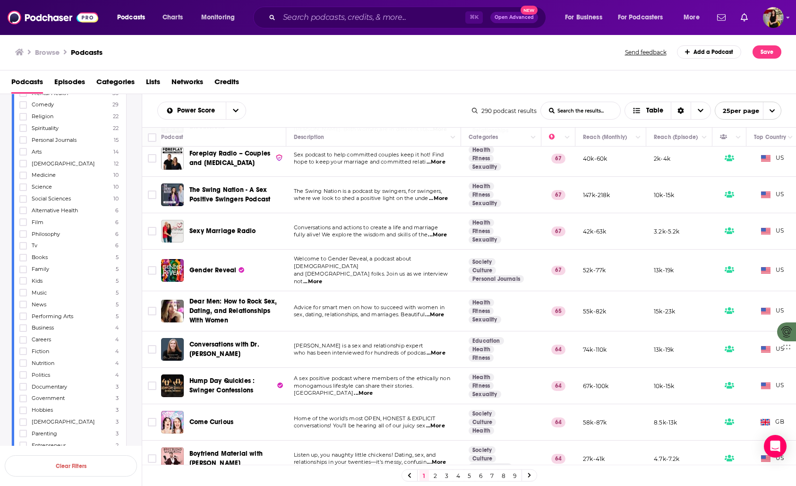
click at [442, 311] on span "...More" at bounding box center [434, 315] width 19 height 8
click at [36, 12] on img at bounding box center [53, 18] width 91 height 18
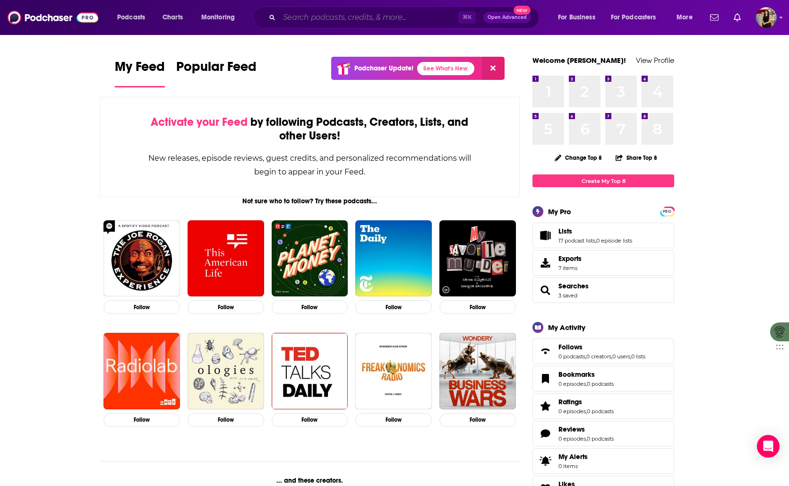
click at [340, 22] on input "Search podcasts, credits, & more..." at bounding box center [368, 17] width 179 height 15
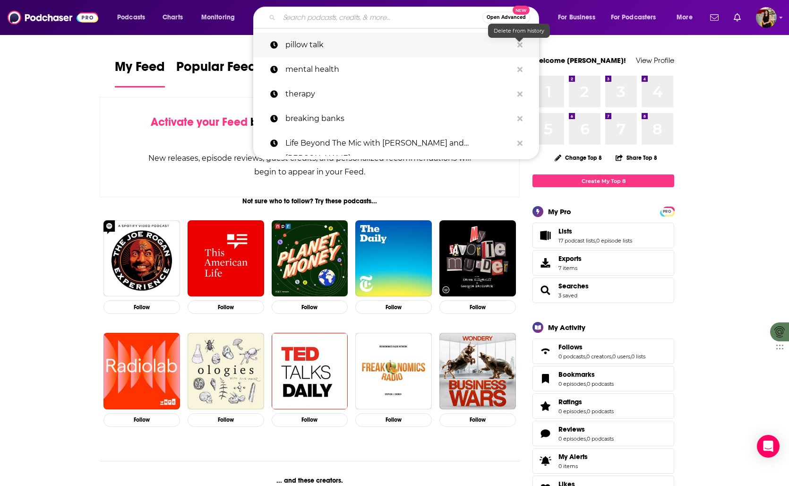
click at [519, 44] on icon "Search podcasts, credits, & more..." at bounding box center [519, 44] width 5 height 5
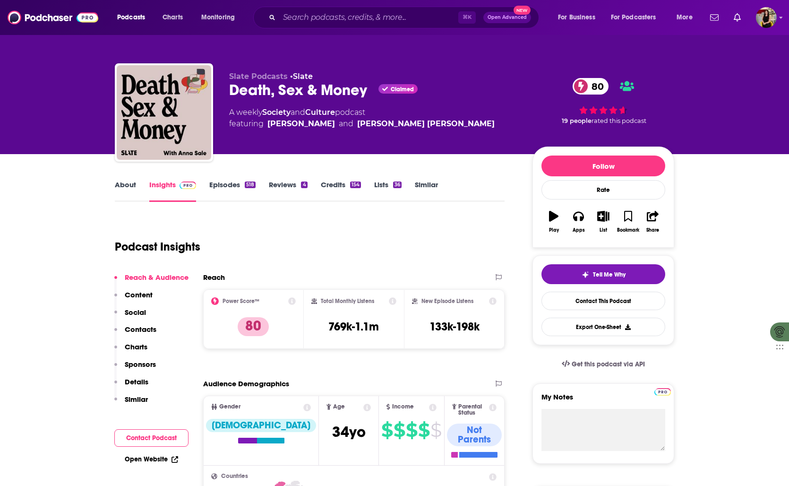
click at [227, 184] on link "Episodes 518" at bounding box center [232, 191] width 46 height 22
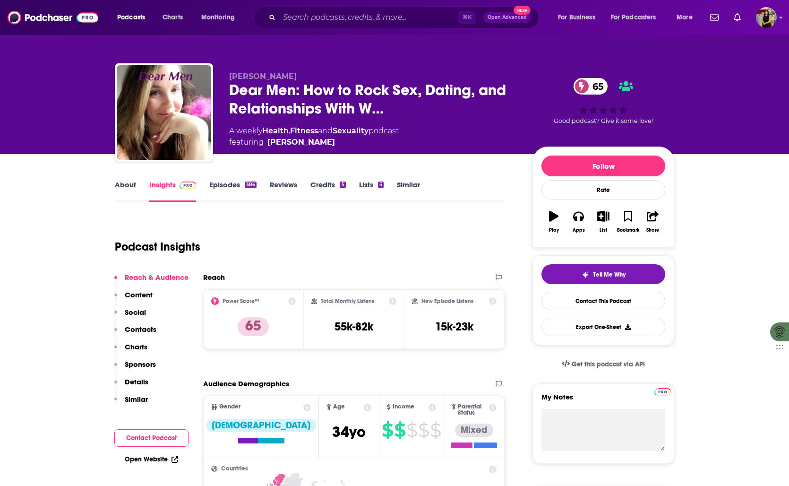
click at [225, 185] on link "Episodes 386" at bounding box center [232, 191] width 47 height 22
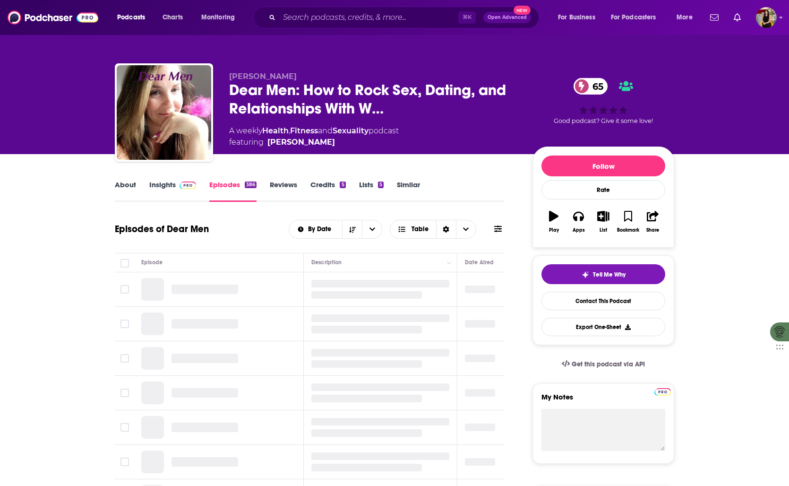
click at [129, 187] on link "About" at bounding box center [125, 191] width 21 height 22
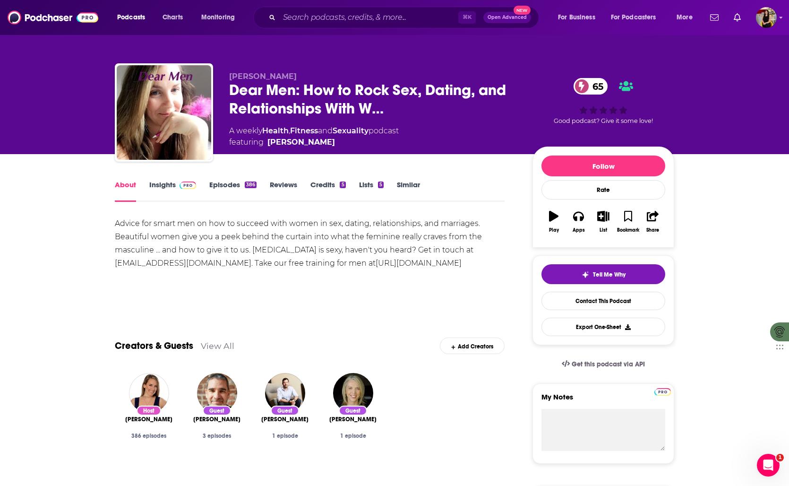
click at [165, 187] on link "Insights" at bounding box center [172, 191] width 47 height 22
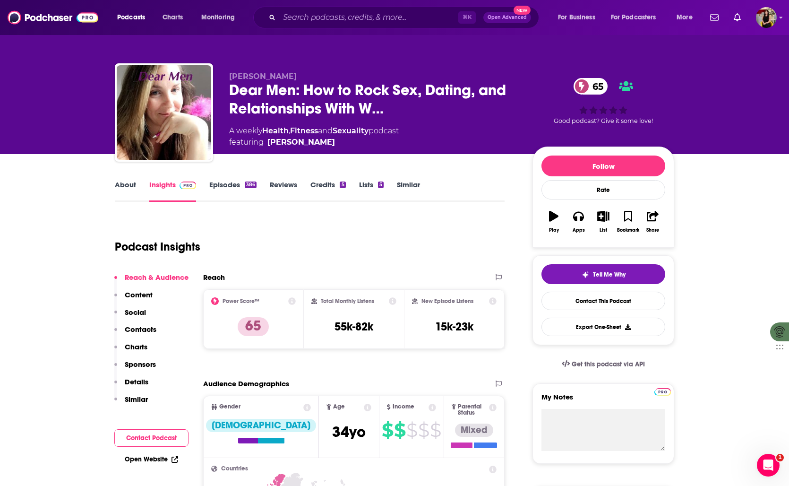
click at [372, 187] on link "Lists 5" at bounding box center [371, 191] width 25 height 22
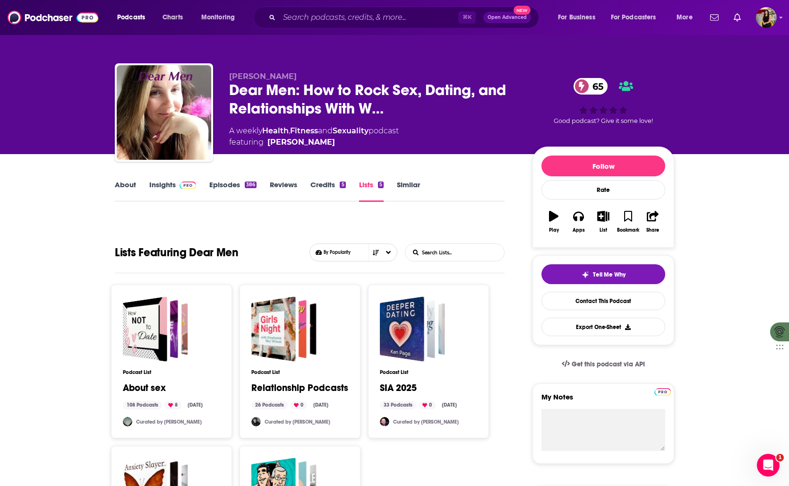
click at [212, 182] on link "Episodes 386" at bounding box center [232, 191] width 47 height 22
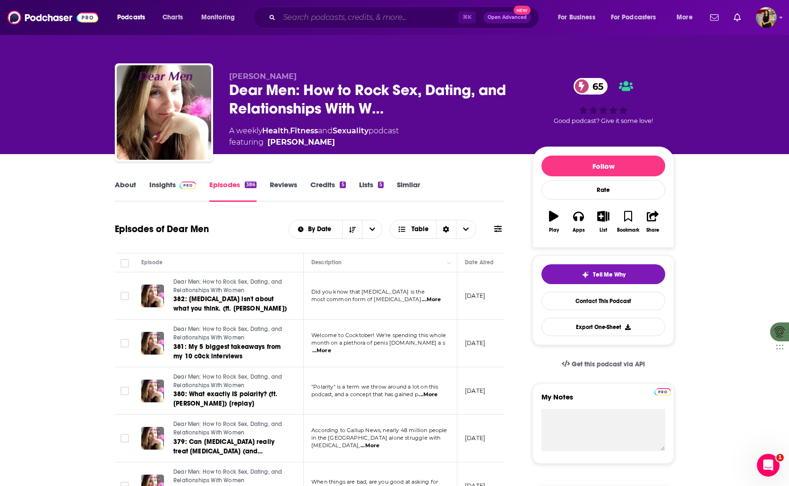
click at [310, 17] on input "Search podcasts, credits, & more..." at bounding box center [368, 17] width 179 height 15
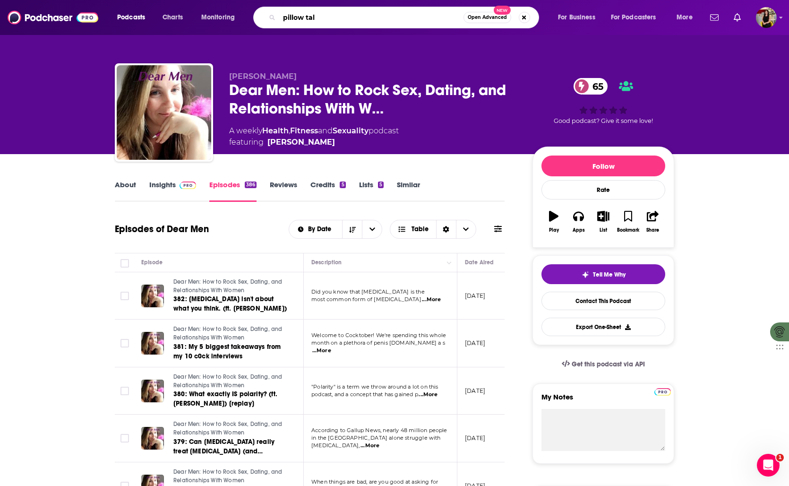
type input "pillow talk"
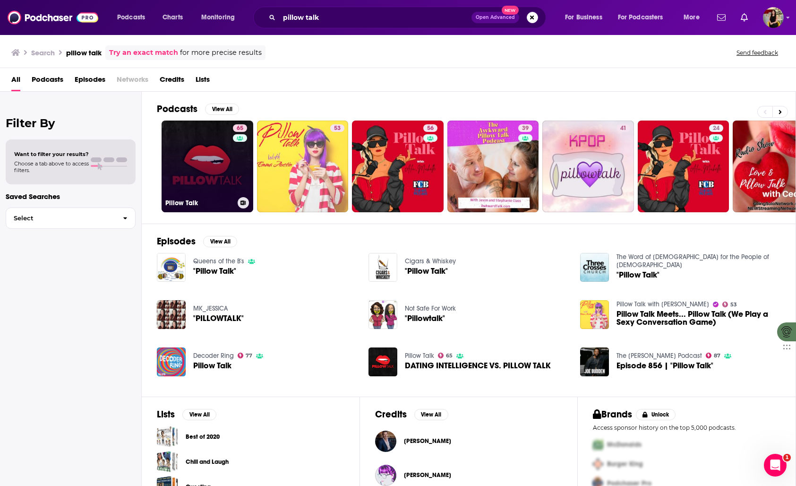
click at [222, 164] on link "65 Pillow Talk" at bounding box center [208, 166] width 92 height 92
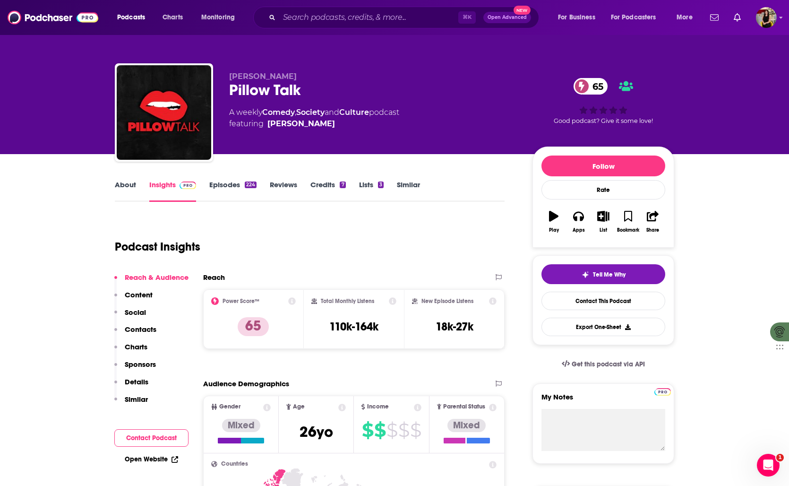
click at [412, 184] on link "Similar" at bounding box center [408, 191] width 23 height 22
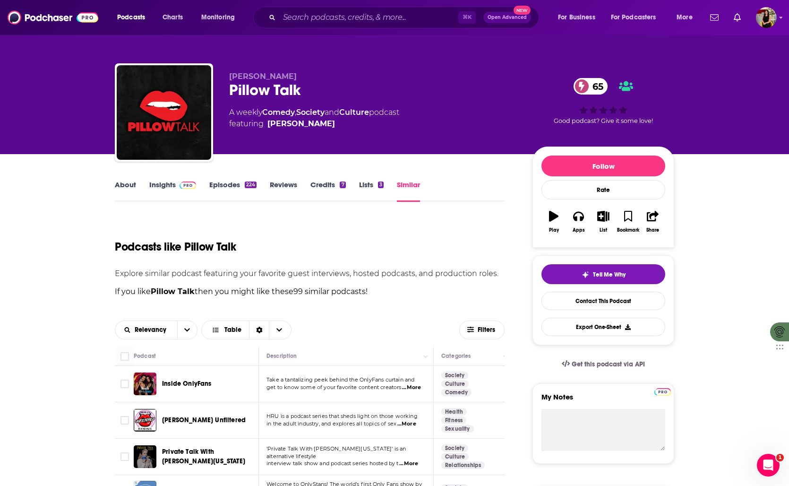
click at [122, 184] on link "About" at bounding box center [125, 191] width 21 height 22
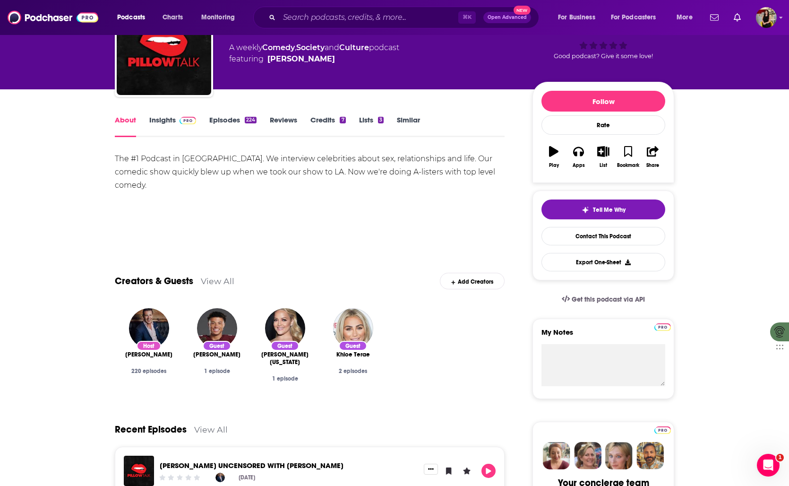
scroll to position [61, 0]
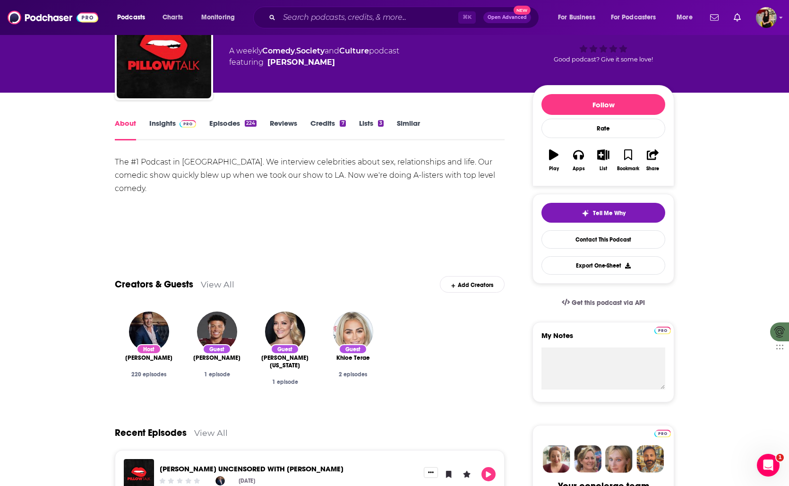
click at [150, 120] on link "Insights" at bounding box center [172, 130] width 47 height 22
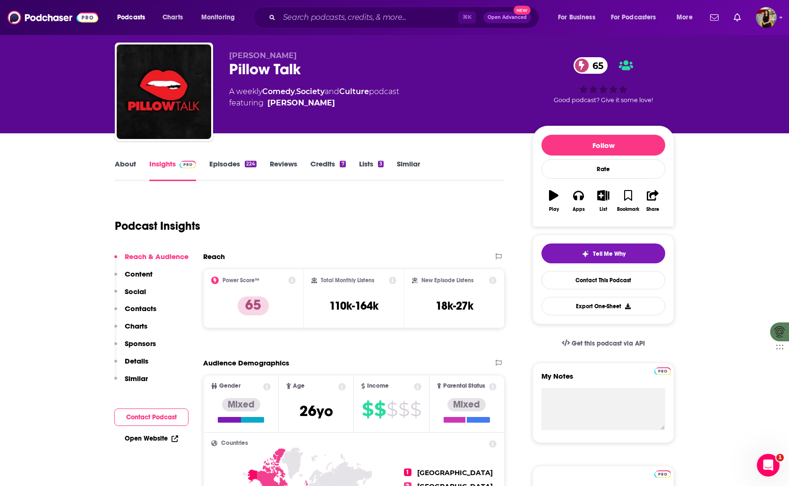
scroll to position [20, 0]
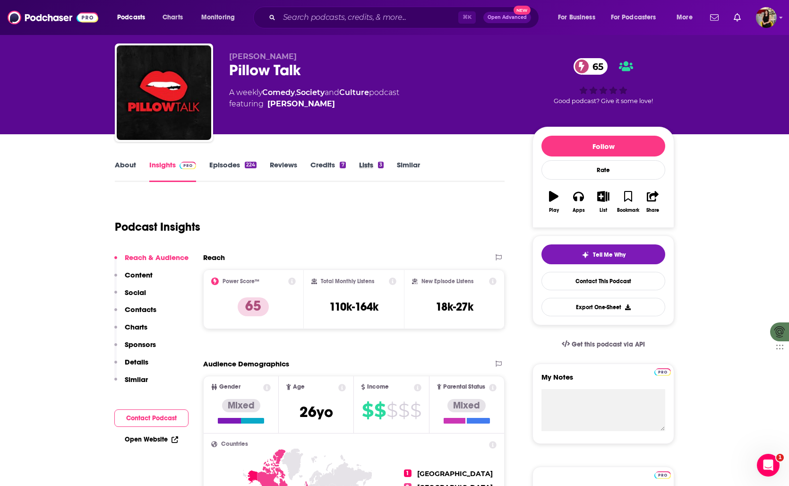
click at [396, 166] on div "About Insights Episodes 224 Reviews Credits 7 Lists 3 Similar" at bounding box center [310, 170] width 390 height 23
click at [408, 163] on link "Similar" at bounding box center [408, 171] width 23 height 22
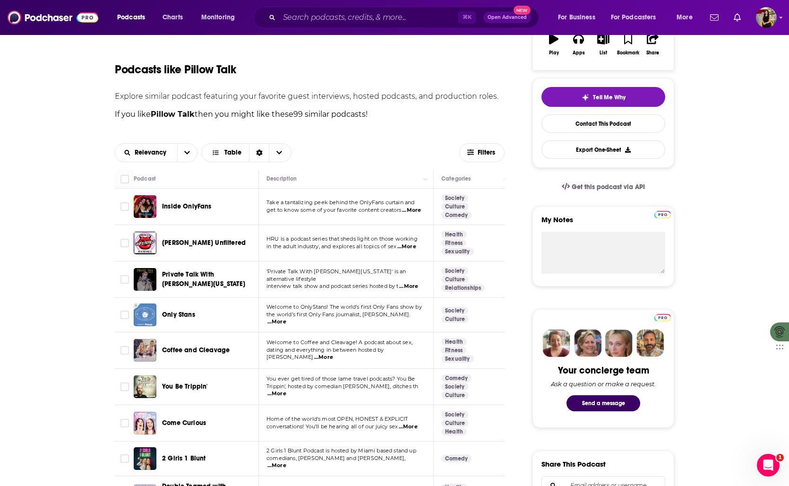
scroll to position [182, 0]
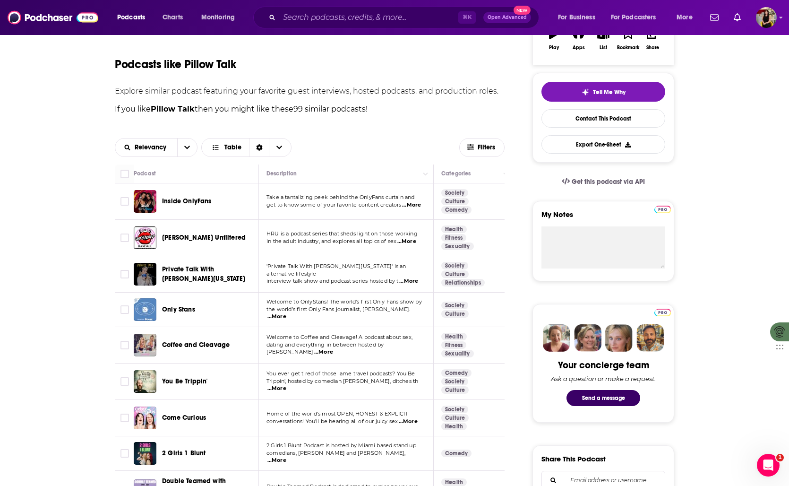
click at [333, 348] on span "...More" at bounding box center [323, 352] width 19 height 8
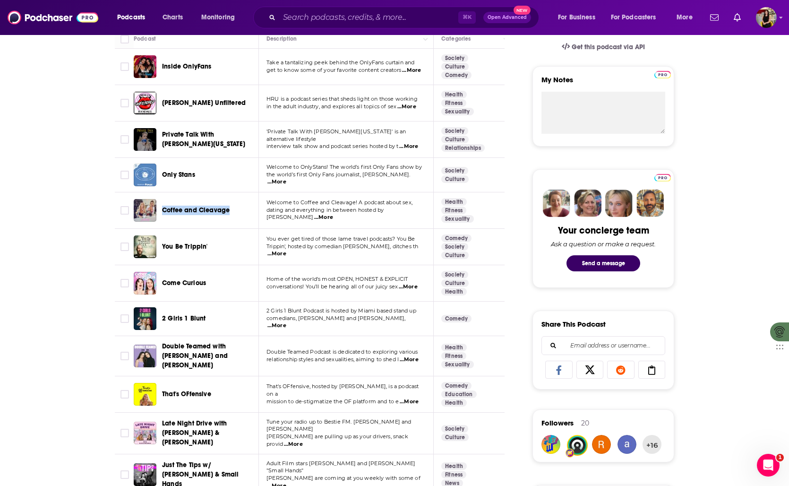
scroll to position [318, 0]
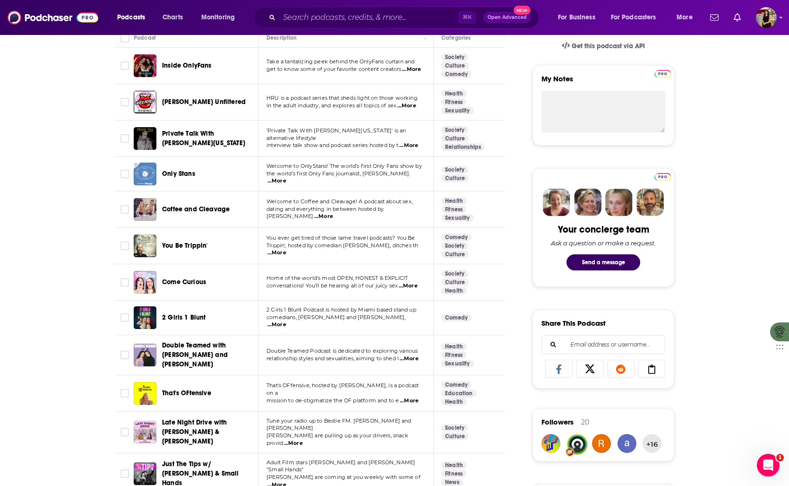
click at [286, 321] on span "...More" at bounding box center [276, 325] width 19 height 8
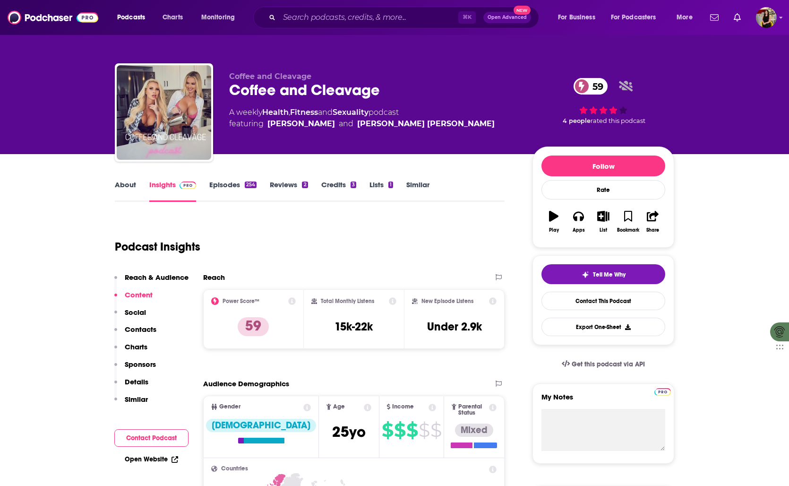
click at [303, 408] on icon at bounding box center [307, 407] width 8 height 8
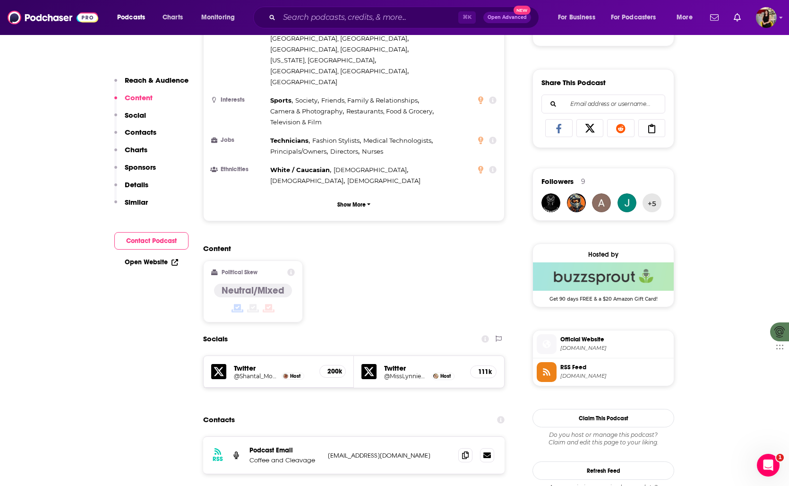
scroll to position [583, 0]
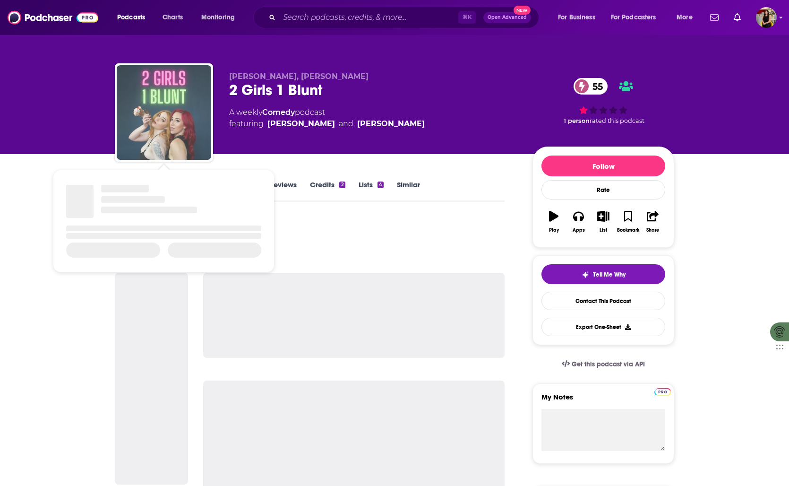
click at [165, 128] on img "2 Girls 1 Blunt" at bounding box center [164, 112] width 94 height 94
